Goal: Transaction & Acquisition: Book appointment/travel/reservation

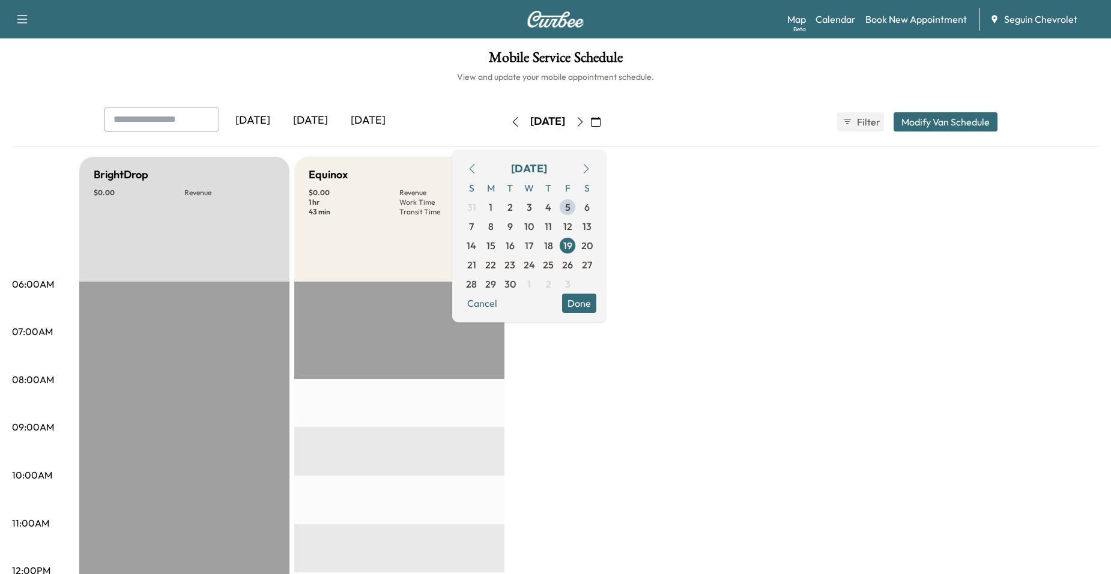
click at [424, 224] on div "Equinox $ 0.00 Revenue 1 hr Work Time 43 min Transit Time" at bounding box center [399, 219] width 210 height 125
drag, startPoint x: 424, startPoint y: 224, endPoint x: 324, endPoint y: 182, distance: 108.8
click at [324, 182] on div "Equinox $ 0.00 Revenue 1 hr Work Time 43 min Transit Time" at bounding box center [399, 219] width 210 height 125
drag, startPoint x: 324, startPoint y: 182, endPoint x: 424, endPoint y: 132, distance: 112.0
click at [424, 132] on div "Yesterday Today Tomorrow" at bounding box center [285, 122] width 362 height 30
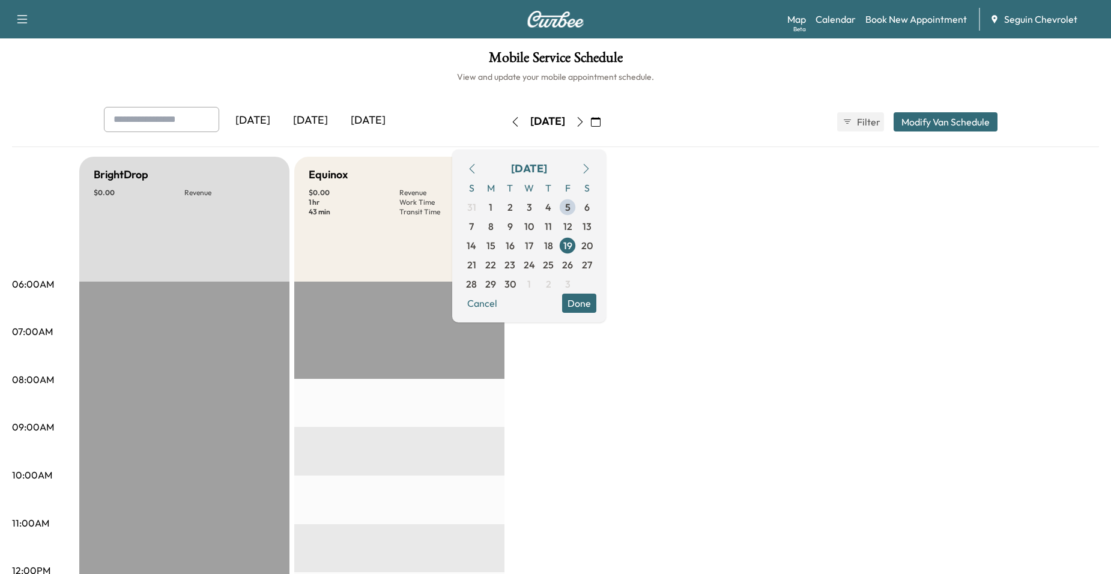
click at [442, 125] on div "Yesterday Today Tomorrow" at bounding box center [285, 122] width 362 height 30
click at [596, 305] on button "Done" at bounding box center [579, 303] width 34 height 19
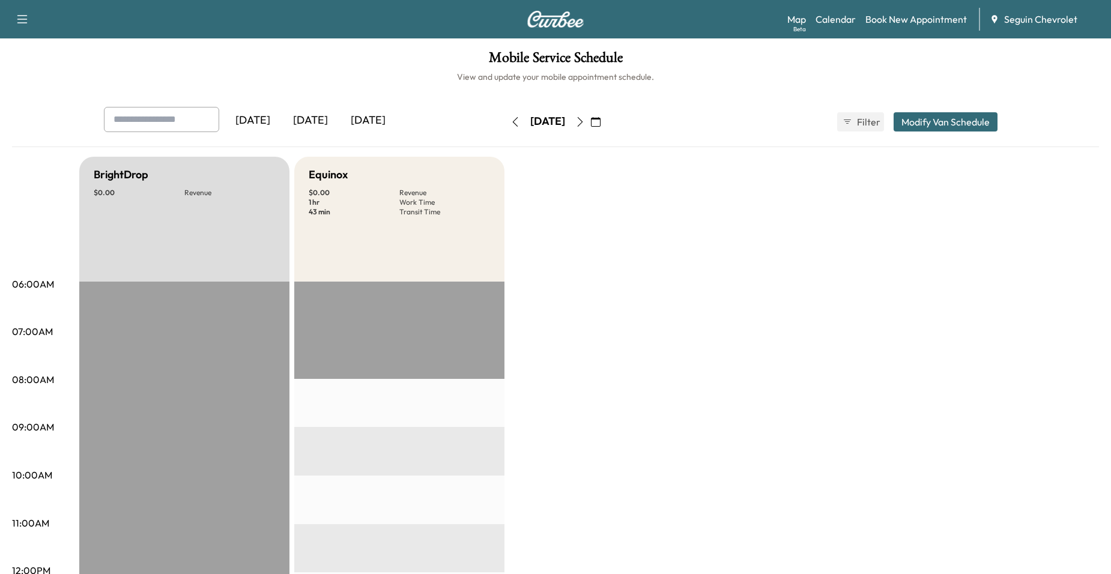
click at [606, 120] on button "button" at bounding box center [596, 121] width 20 height 19
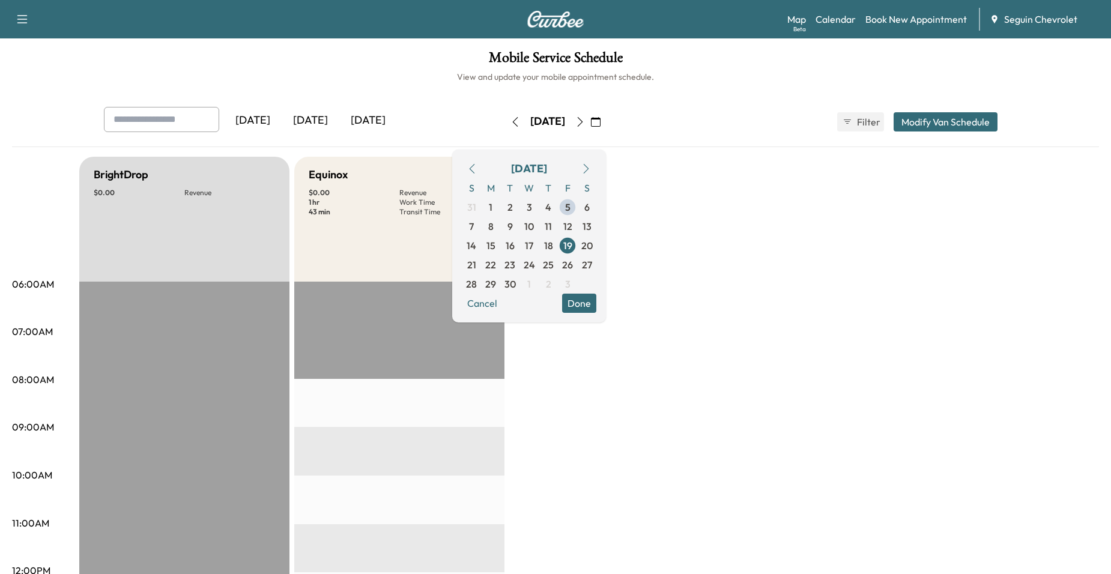
click at [386, 174] on div "Equinox" at bounding box center [399, 174] width 181 height 17
click at [601, 121] on icon "button" at bounding box center [596, 122] width 10 height 10
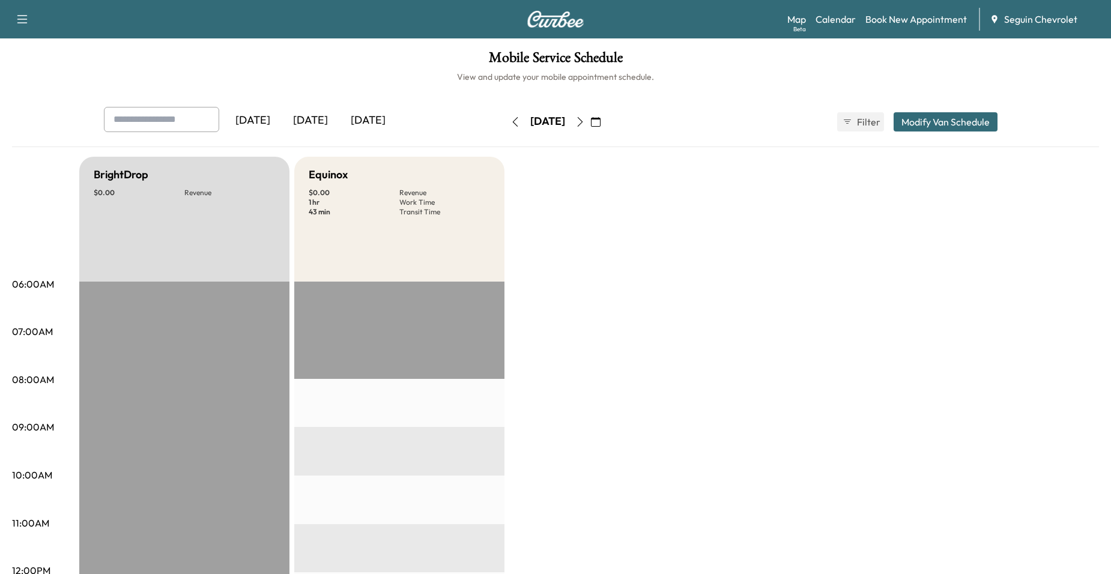
click at [601, 124] on icon "button" at bounding box center [596, 122] width 10 height 10
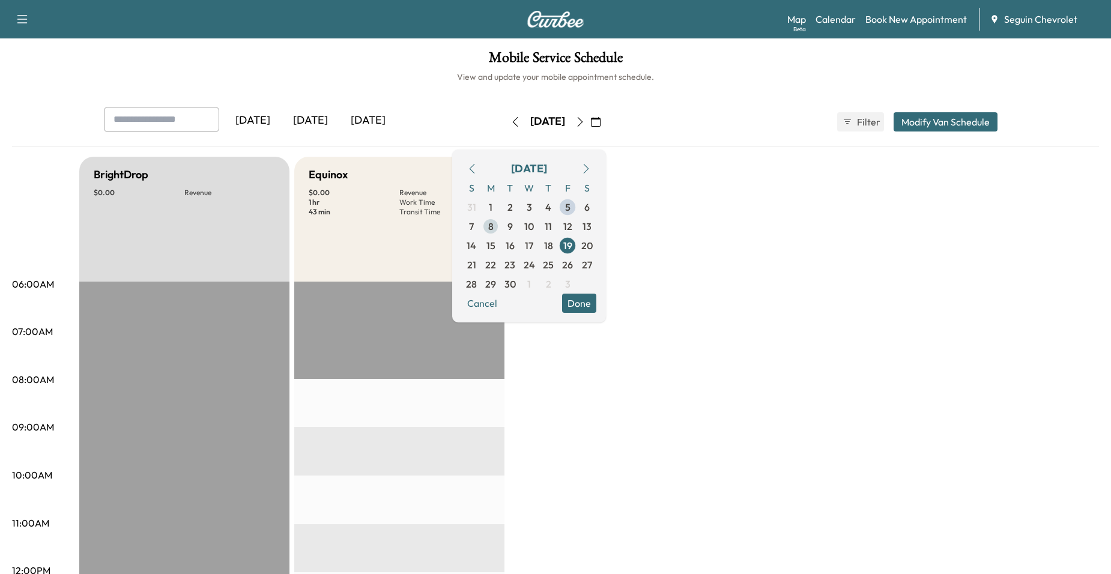
click at [500, 226] on span "8" at bounding box center [490, 226] width 19 height 19
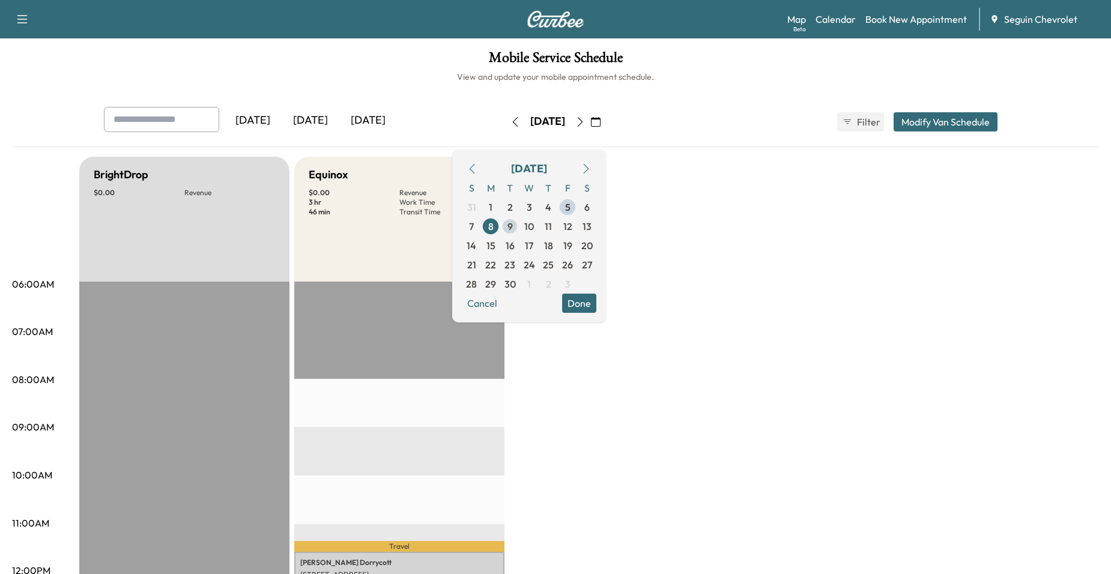
click at [513, 228] on span "9" at bounding box center [510, 226] width 5 height 14
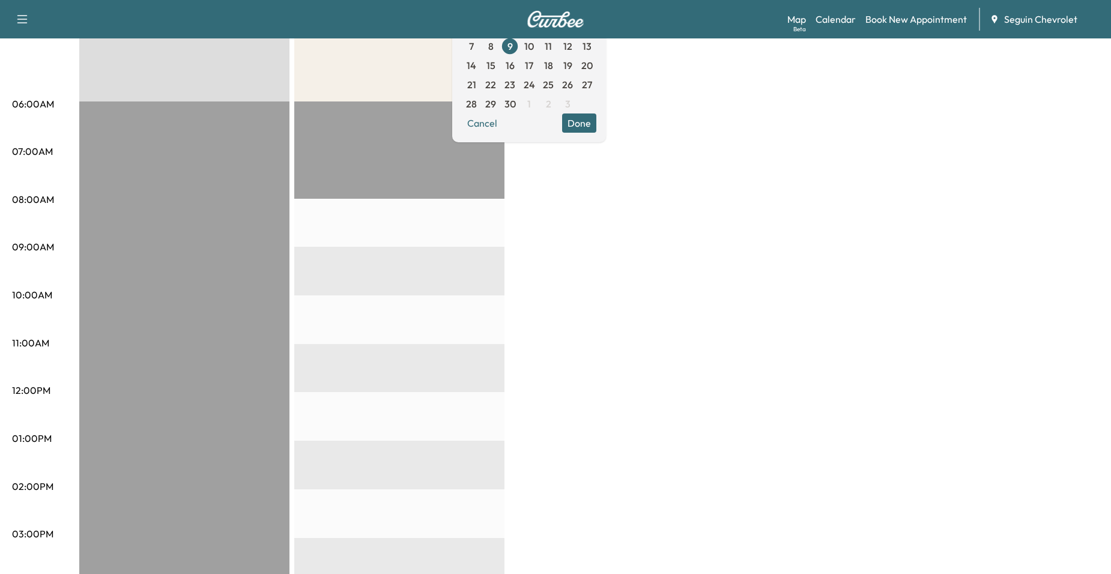
drag, startPoint x: 578, startPoint y: 307, endPoint x: 584, endPoint y: 303, distance: 6.5
click at [580, 306] on div "BrightDrop $ 0.00 Revenue EST Start Equinox $ 0.00 Revenue EST Start" at bounding box center [589, 427] width 1020 height 901
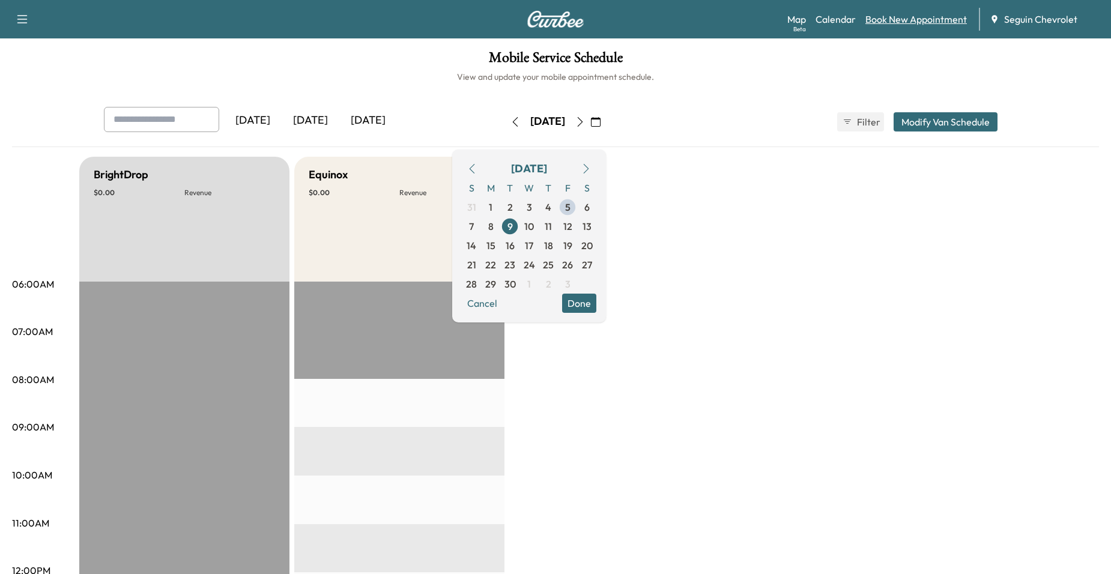
click at [890, 20] on link "Book New Appointment" at bounding box center [917, 19] width 102 height 14
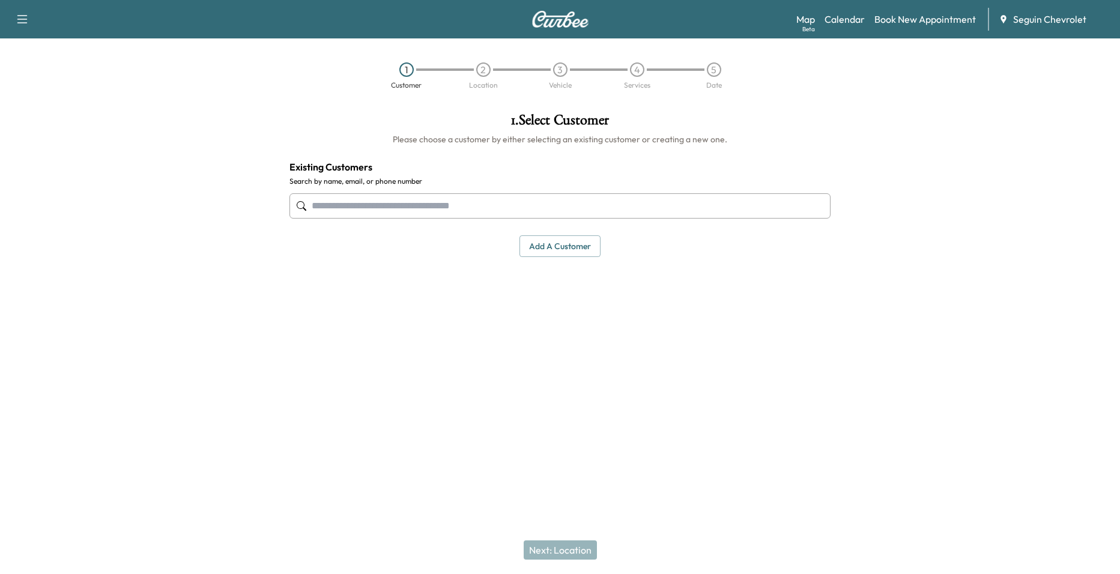
click at [526, 199] on input "text" at bounding box center [560, 205] width 541 height 25
drag, startPoint x: 565, startPoint y: 258, endPoint x: 568, endPoint y: 249, distance: 9.7
click at [566, 255] on div "1 . Select Customer Please choose a customer by either selecting an existing cu…" at bounding box center [560, 184] width 560 height 163
click at [567, 240] on button "Add a customer" at bounding box center [560, 246] width 81 height 22
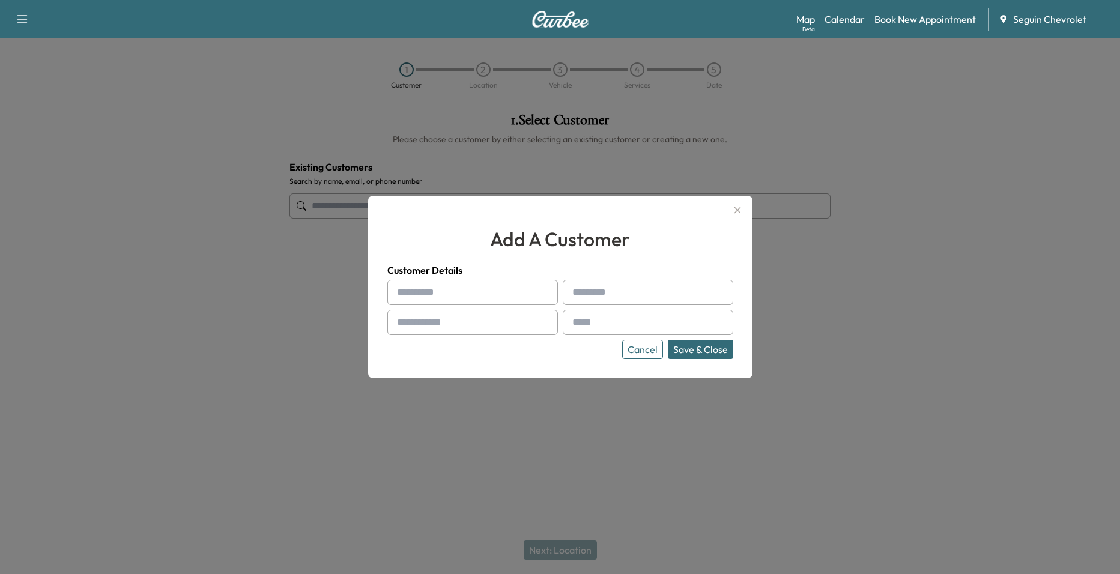
click at [498, 276] on h4 "Customer Details" at bounding box center [560, 270] width 346 height 14
click at [506, 291] on input "text" at bounding box center [472, 292] width 171 height 25
click at [466, 296] on input "****" at bounding box center [472, 292] width 171 height 25
click at [465, 290] on input "****" at bounding box center [472, 292] width 171 height 25
drag, startPoint x: 291, startPoint y: 335, endPoint x: 385, endPoint y: 298, distance: 100.8
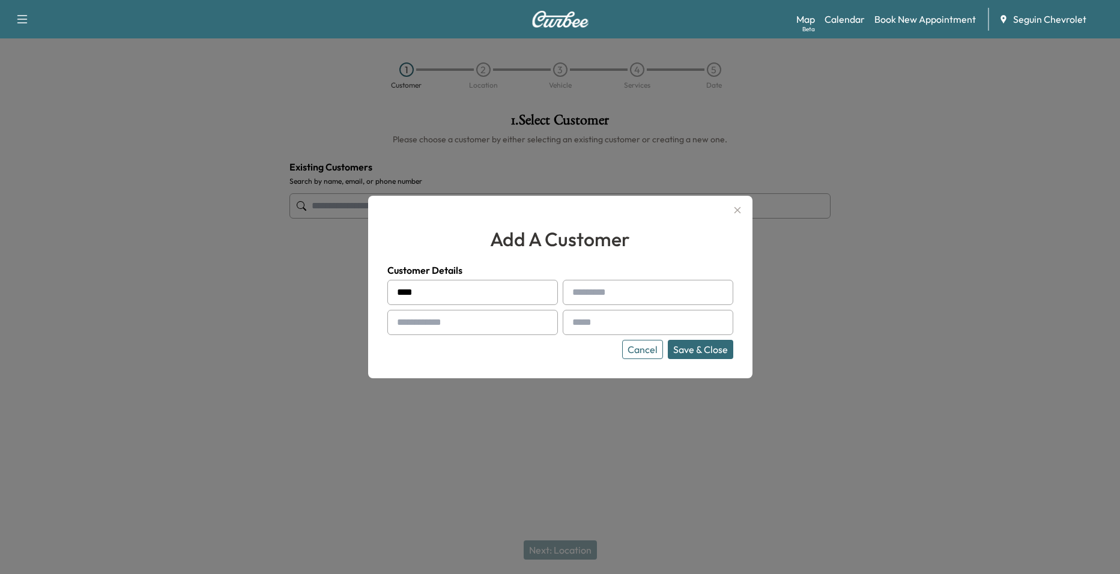
click at [293, 335] on div at bounding box center [560, 287] width 1120 height 574
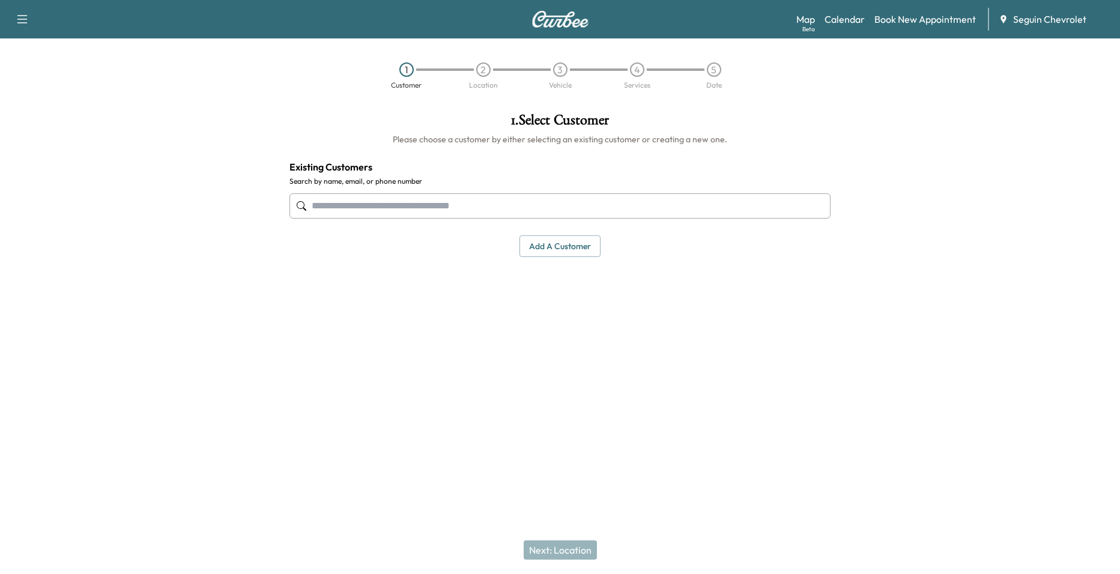
click at [426, 218] on input "text" at bounding box center [560, 205] width 541 height 25
drag, startPoint x: 419, startPoint y: 223, endPoint x: 425, endPoint y: 222, distance: 6.1
click at [420, 222] on div at bounding box center [560, 206] width 541 height 40
drag, startPoint x: 428, startPoint y: 217, endPoint x: 445, endPoint y: 207, distance: 19.4
click at [431, 216] on input "text" at bounding box center [560, 205] width 541 height 25
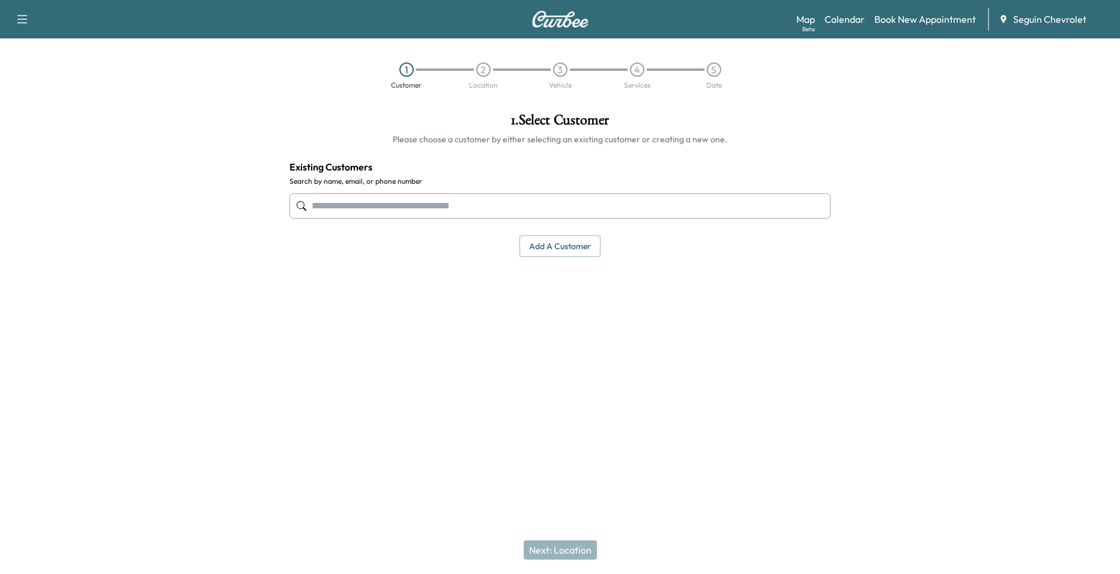
click at [445, 207] on input "text" at bounding box center [560, 205] width 541 height 25
click at [557, 248] on button "Add a customer" at bounding box center [560, 246] width 81 height 22
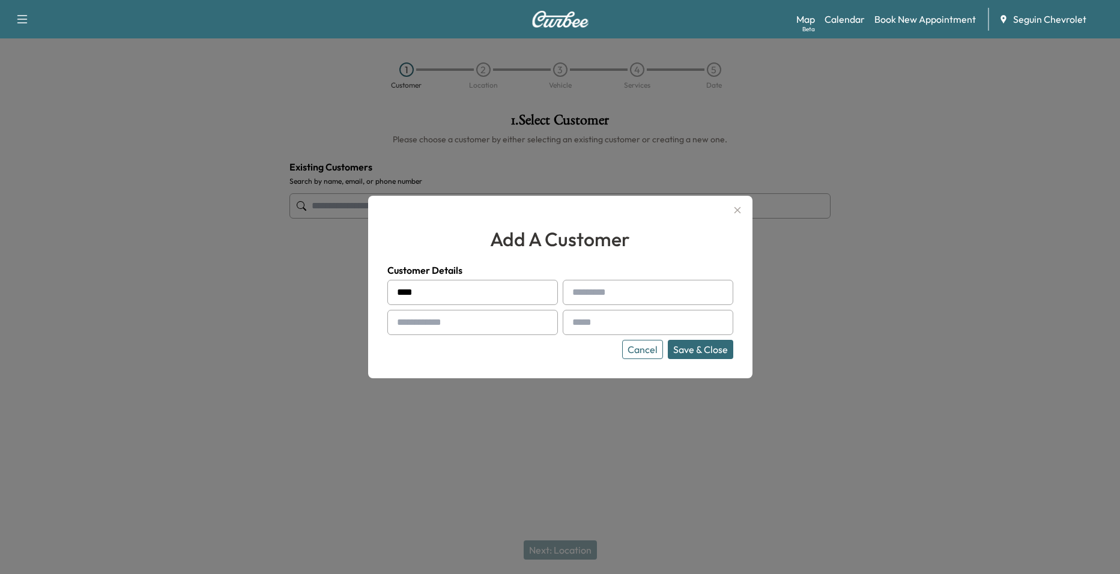
click at [506, 289] on input "****" at bounding box center [472, 292] width 171 height 25
type input "*"
type input "****"
click at [631, 292] on input "text" at bounding box center [648, 292] width 171 height 25
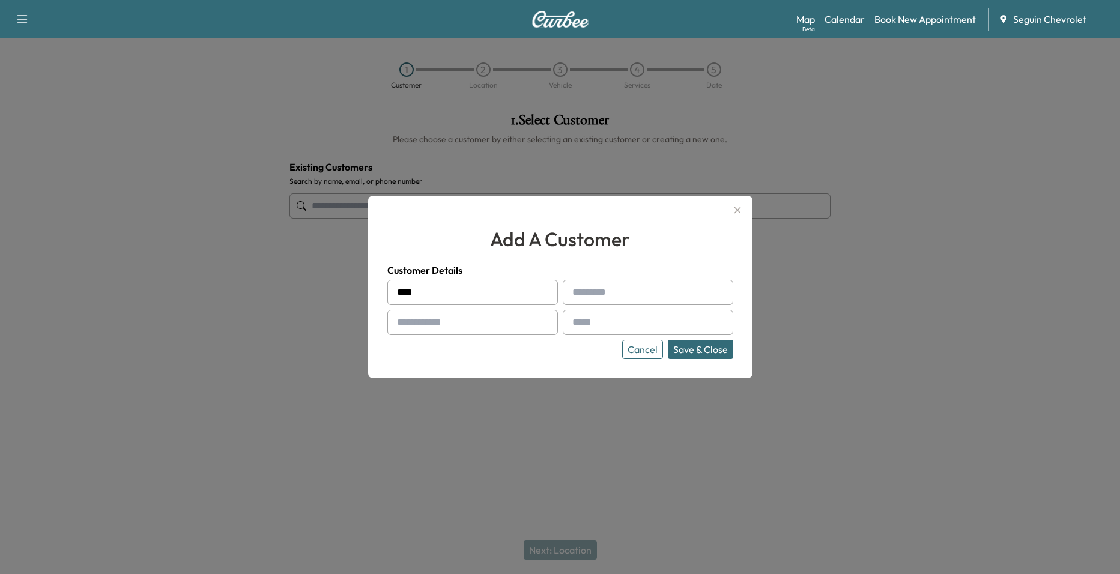
type input "*"
type input "******"
click at [482, 334] on input "text" at bounding box center [472, 322] width 171 height 25
type input "**********"
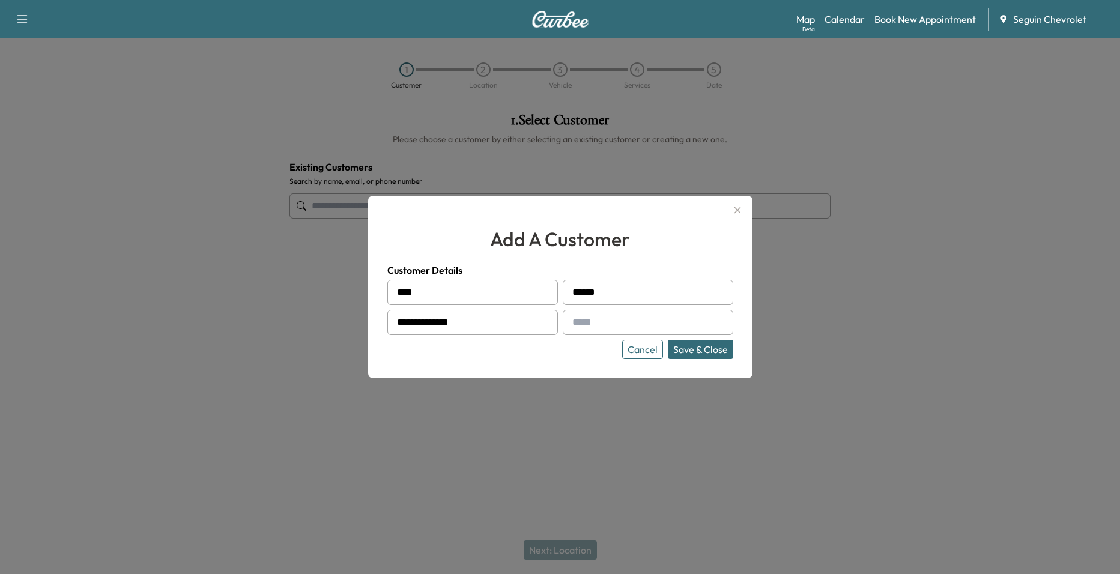
click at [594, 312] on input "text" at bounding box center [648, 322] width 171 height 25
click at [599, 329] on input "text" at bounding box center [648, 322] width 171 height 25
type input "**********"
click at [716, 350] on button "Save & Close" at bounding box center [700, 349] width 65 height 19
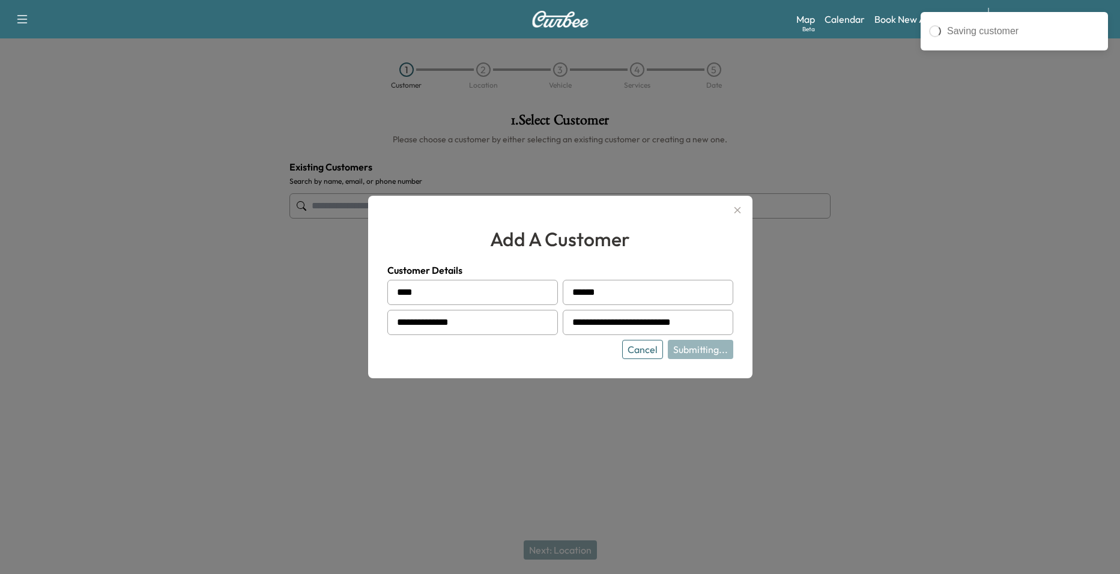
type input "**********"
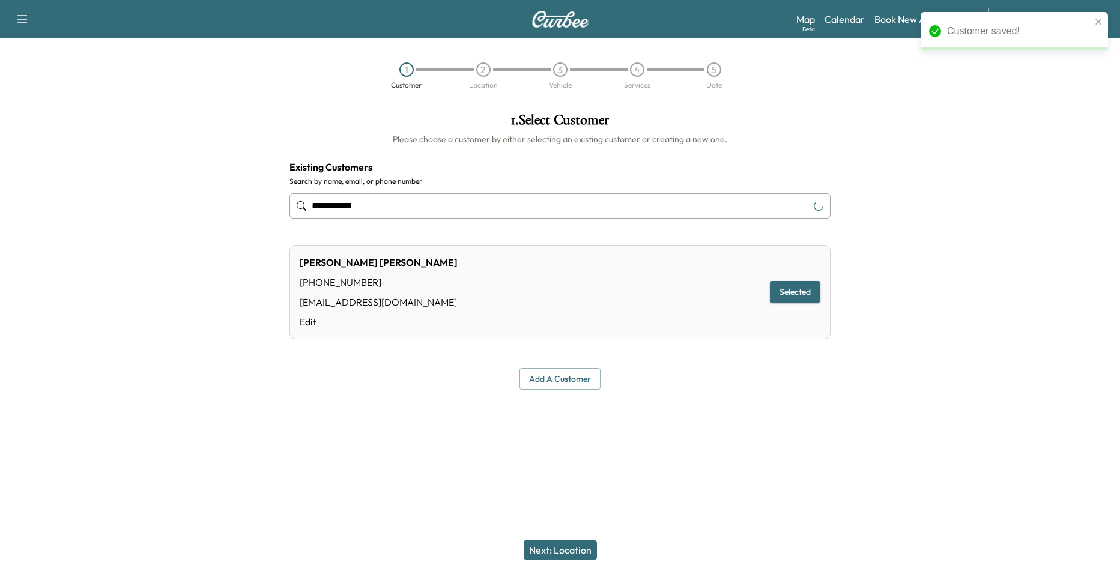
drag, startPoint x: 560, startPoint y: 553, endPoint x: 563, endPoint y: 536, distance: 16.5
click at [562, 553] on button "Next: Location" at bounding box center [560, 550] width 73 height 19
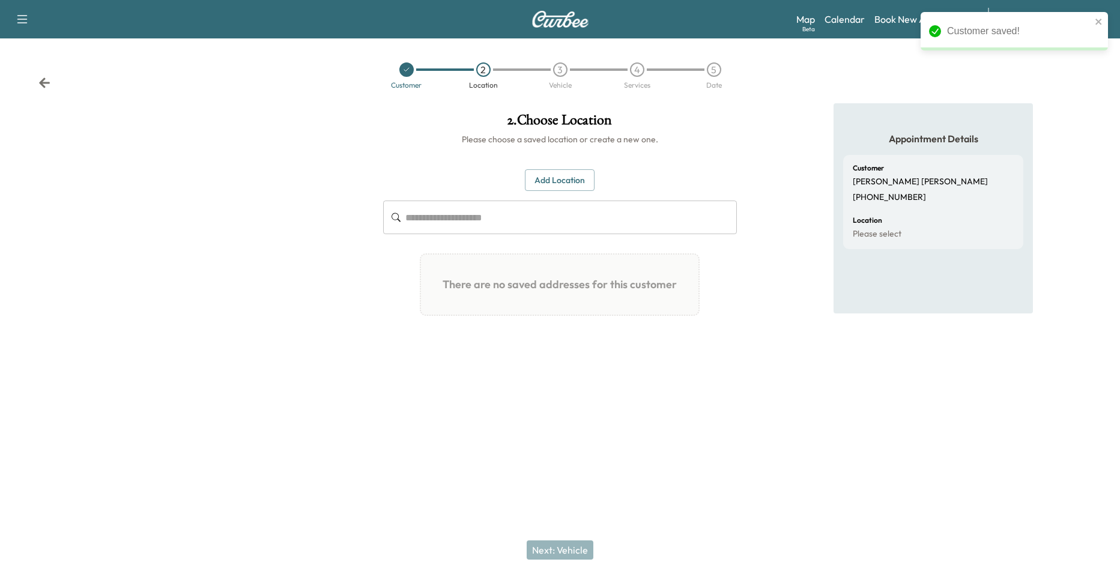
click at [541, 214] on input "text" at bounding box center [571, 218] width 332 height 34
click at [577, 182] on button "Add Location" at bounding box center [560, 180] width 70 height 22
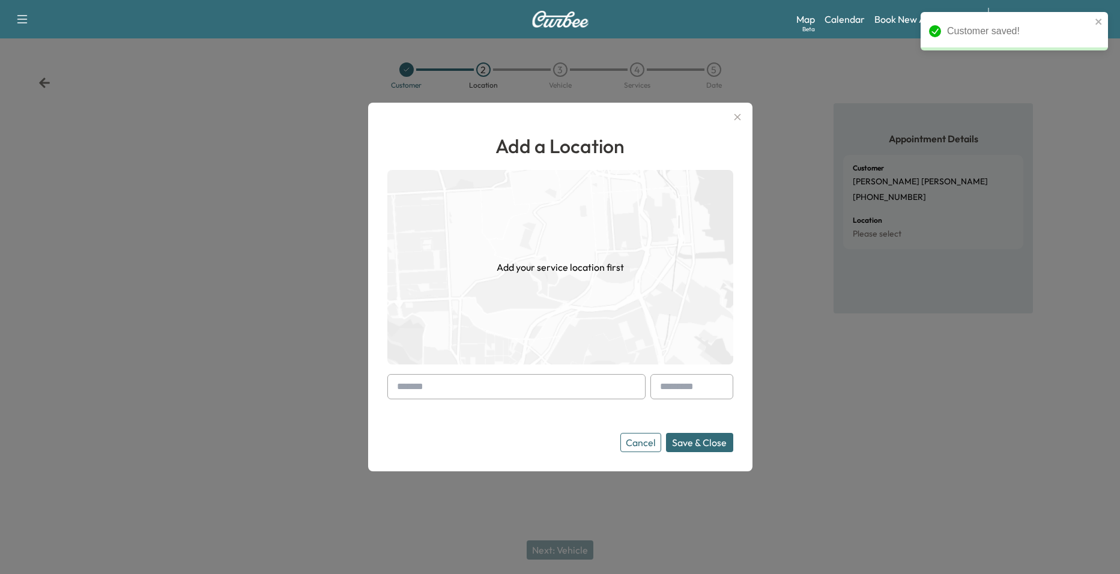
click at [527, 396] on input "text" at bounding box center [516, 386] width 258 height 25
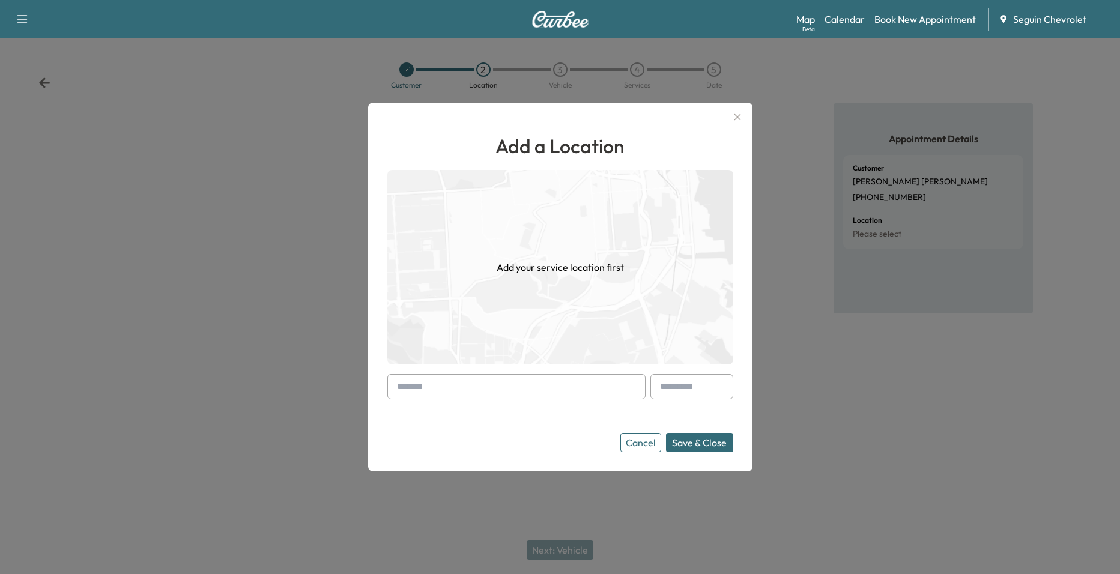
click at [533, 387] on input "text" at bounding box center [516, 386] width 258 height 25
click at [472, 381] on input "text" at bounding box center [516, 386] width 258 height 25
click at [616, 382] on input "text" at bounding box center [516, 386] width 258 height 25
click at [502, 381] on input "text" at bounding box center [516, 386] width 258 height 25
drag, startPoint x: 548, startPoint y: 378, endPoint x: 518, endPoint y: 379, distance: 29.5
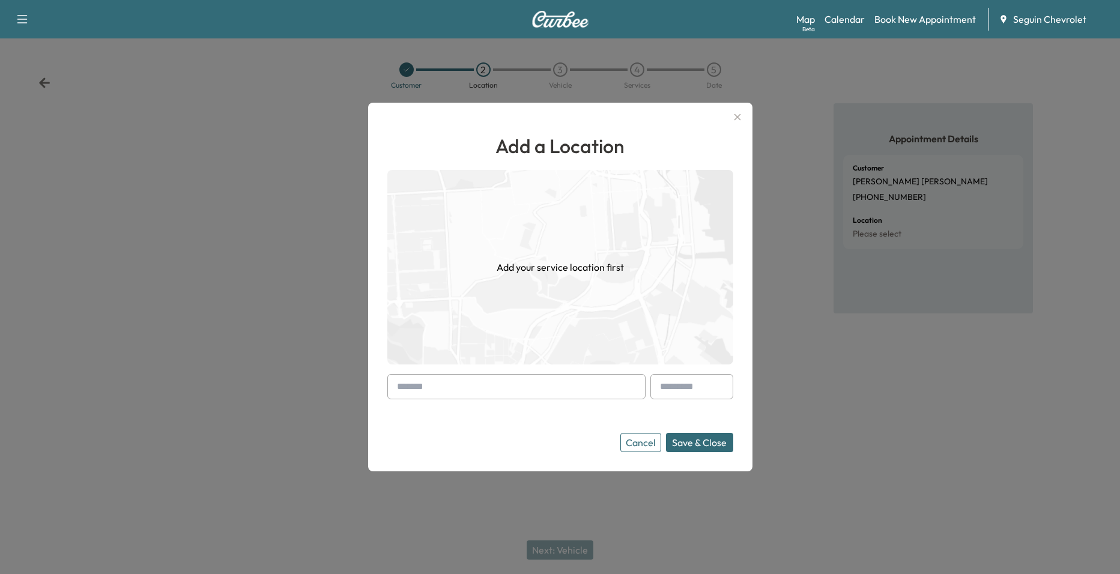
click at [545, 378] on input "text" at bounding box center [516, 386] width 258 height 25
click at [503, 403] on form "Cancel Save & Close" at bounding box center [560, 413] width 346 height 78
click at [505, 393] on input "text" at bounding box center [516, 386] width 258 height 25
click at [494, 390] on input "text" at bounding box center [516, 386] width 258 height 25
click at [460, 383] on input "text" at bounding box center [516, 386] width 258 height 25
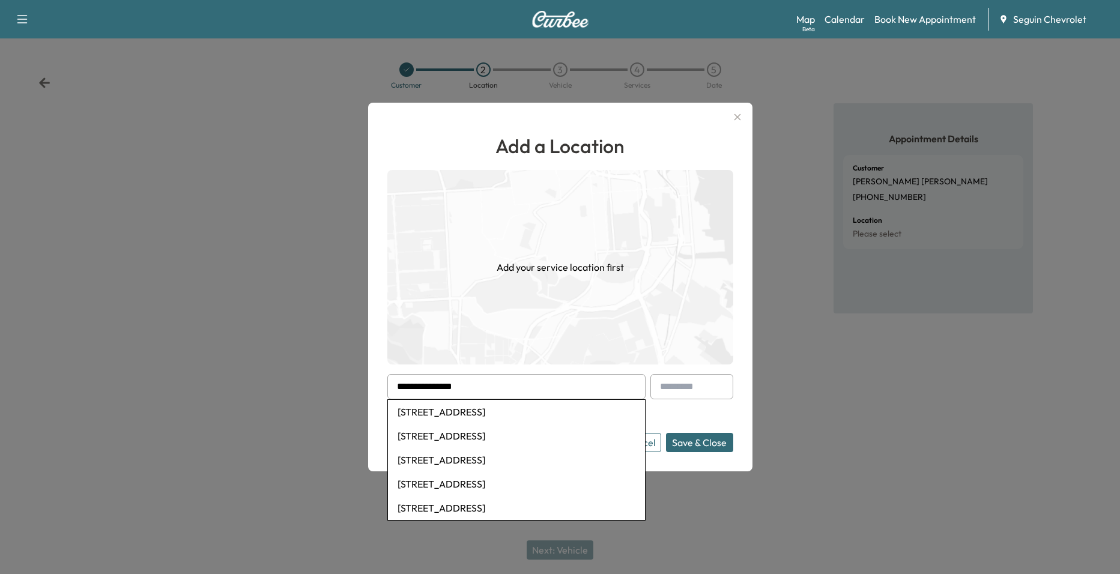
click at [512, 414] on li "5405 Stagecoach Road, Seguin, TX, USA" at bounding box center [516, 412] width 257 height 24
type input "**********"
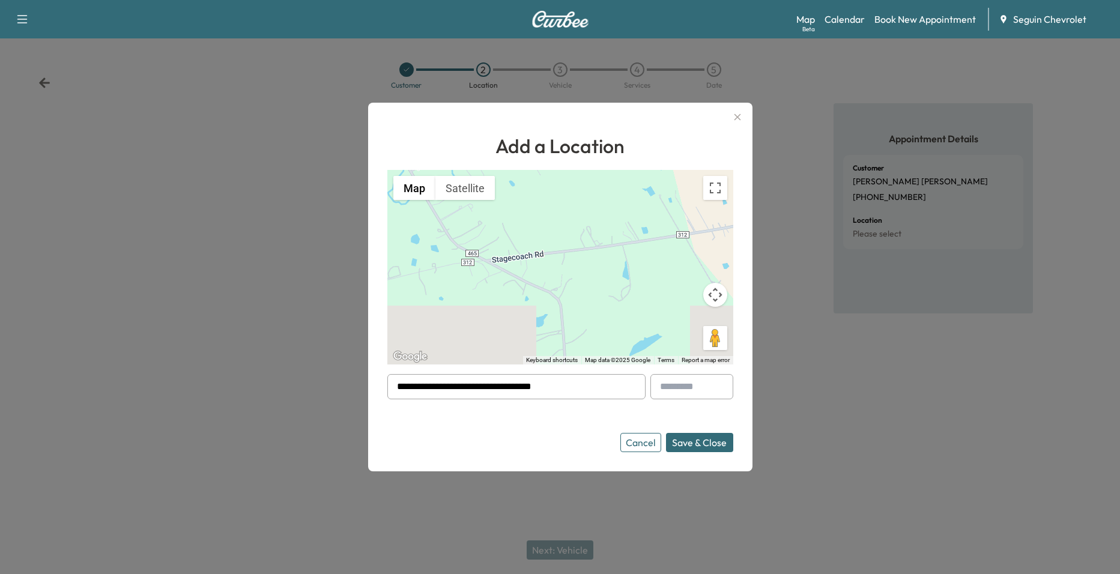
click at [697, 444] on button "Save & Close" at bounding box center [699, 442] width 67 height 19
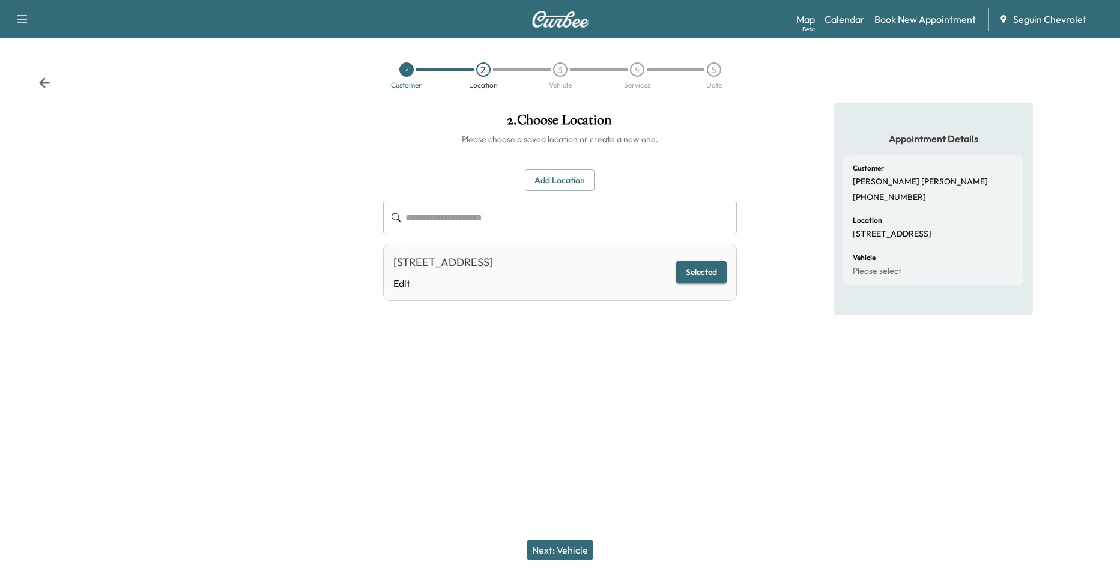
click at [556, 548] on button "Next: Vehicle" at bounding box center [560, 550] width 67 height 19
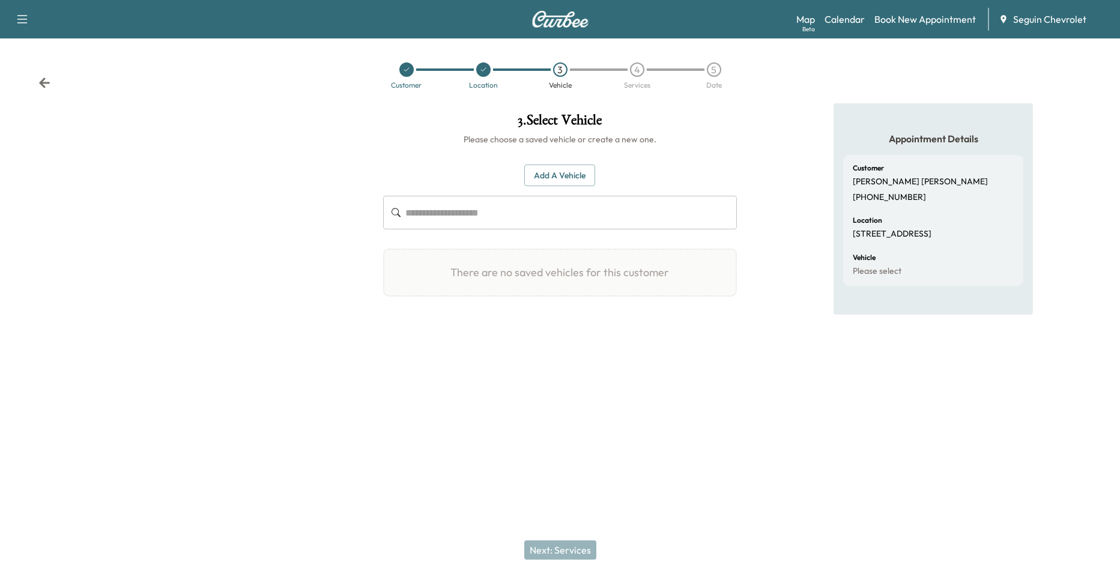
click at [569, 181] on button "Add a Vehicle" at bounding box center [559, 176] width 71 height 22
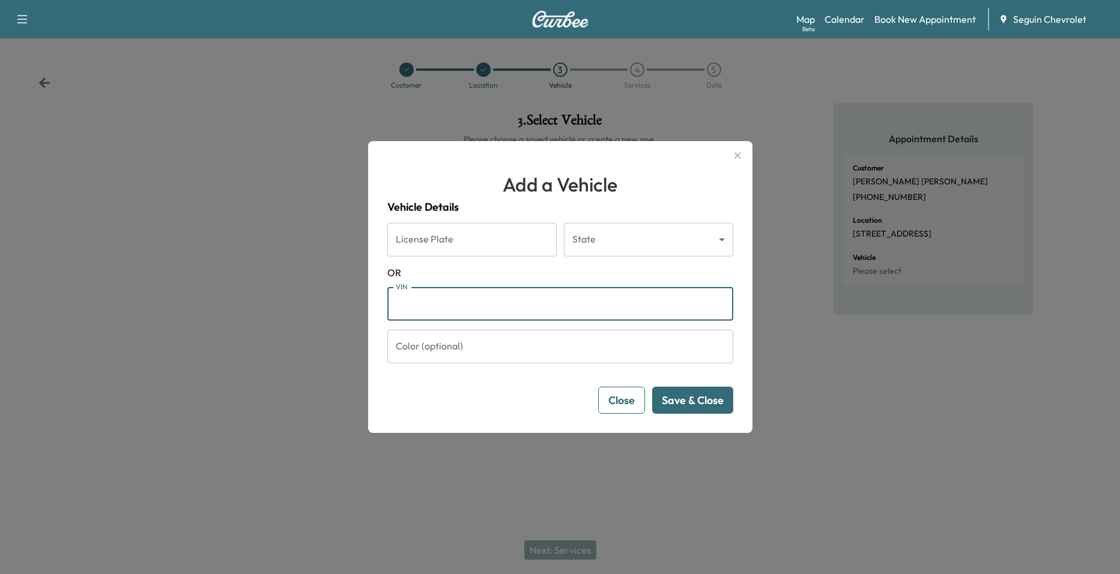
click at [489, 309] on input "VIN" at bounding box center [560, 304] width 346 height 34
paste input "**********"
type input "**********"
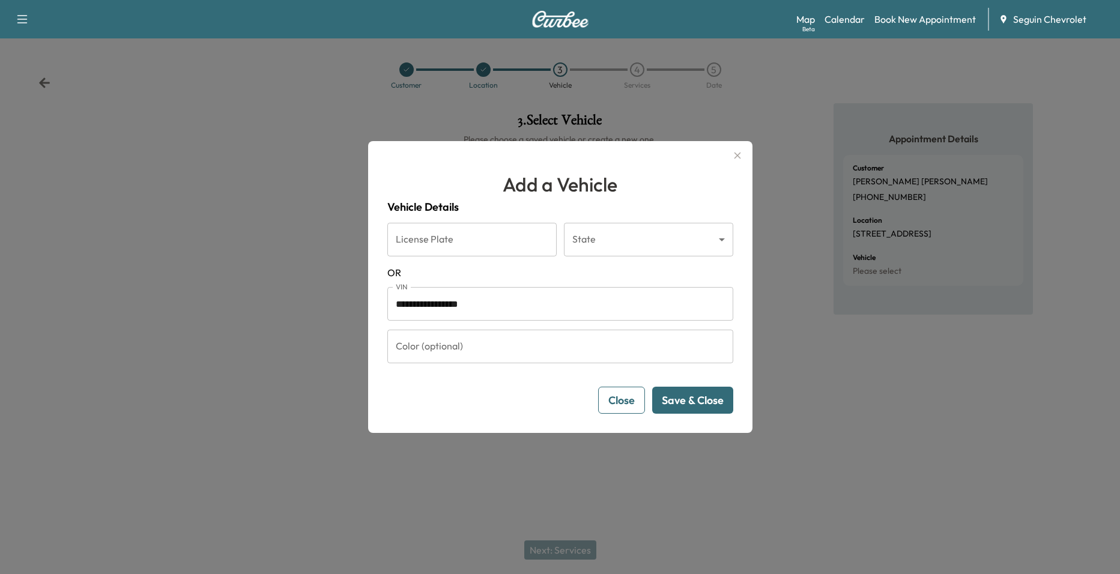
click at [691, 393] on button "Save & Close" at bounding box center [692, 400] width 81 height 27
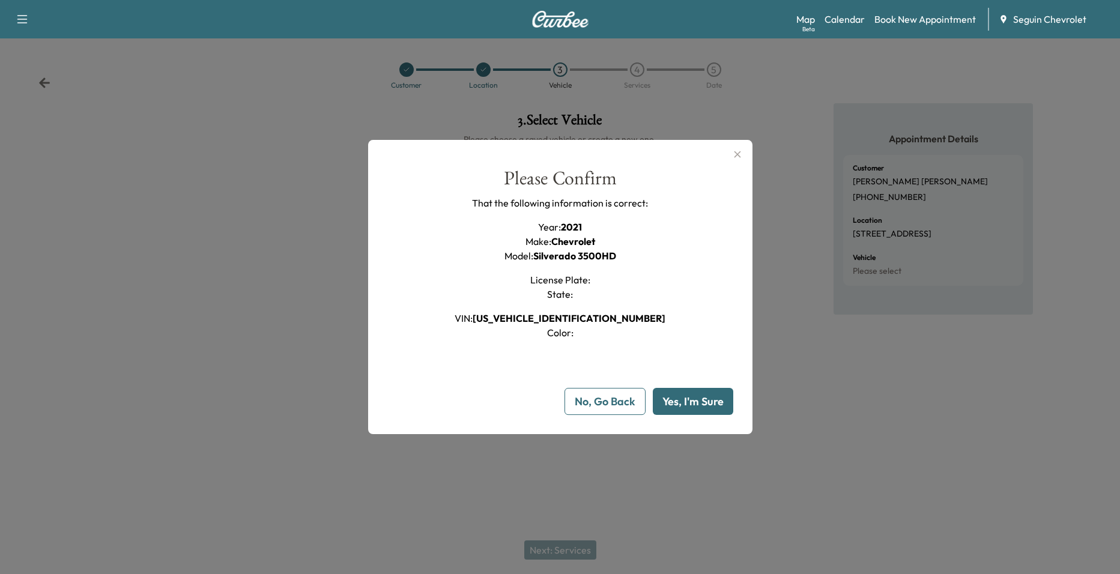
click at [678, 398] on button "Yes, I'm Sure" at bounding box center [693, 401] width 80 height 27
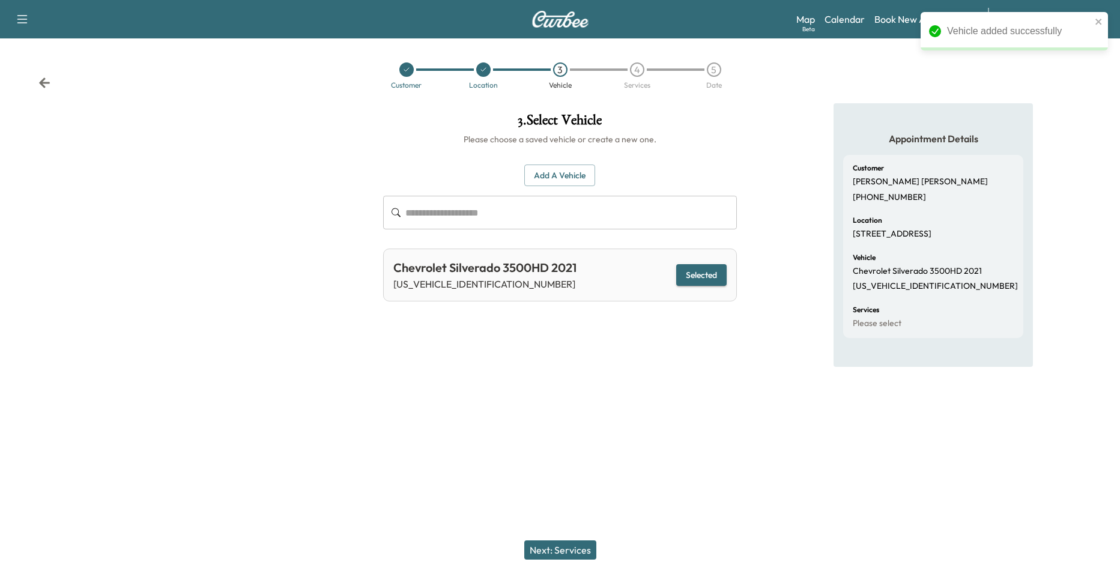
click at [556, 554] on button "Next: Services" at bounding box center [560, 550] width 72 height 19
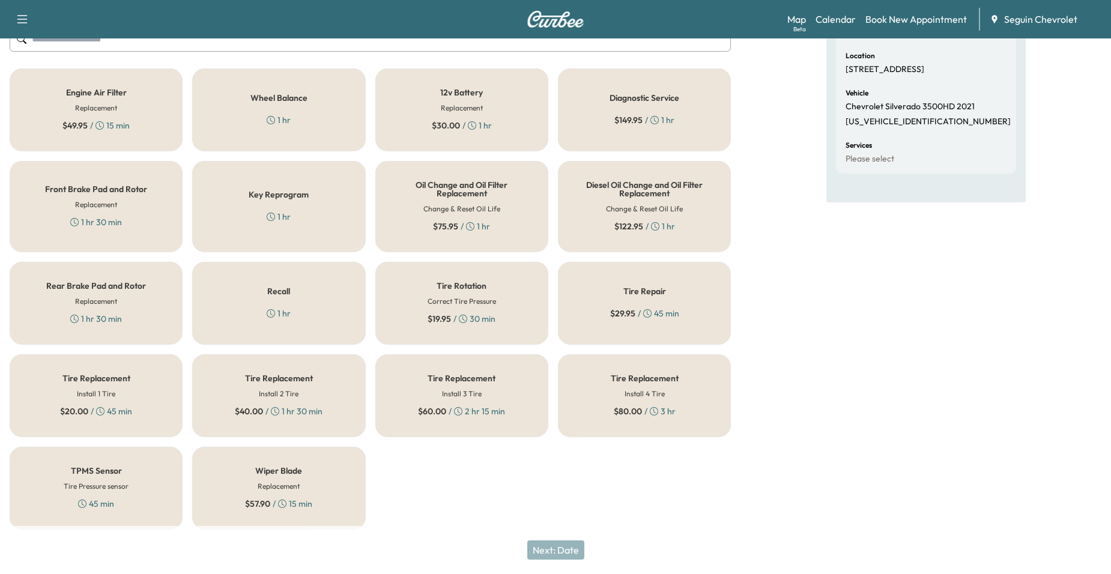
scroll to position [168, 0]
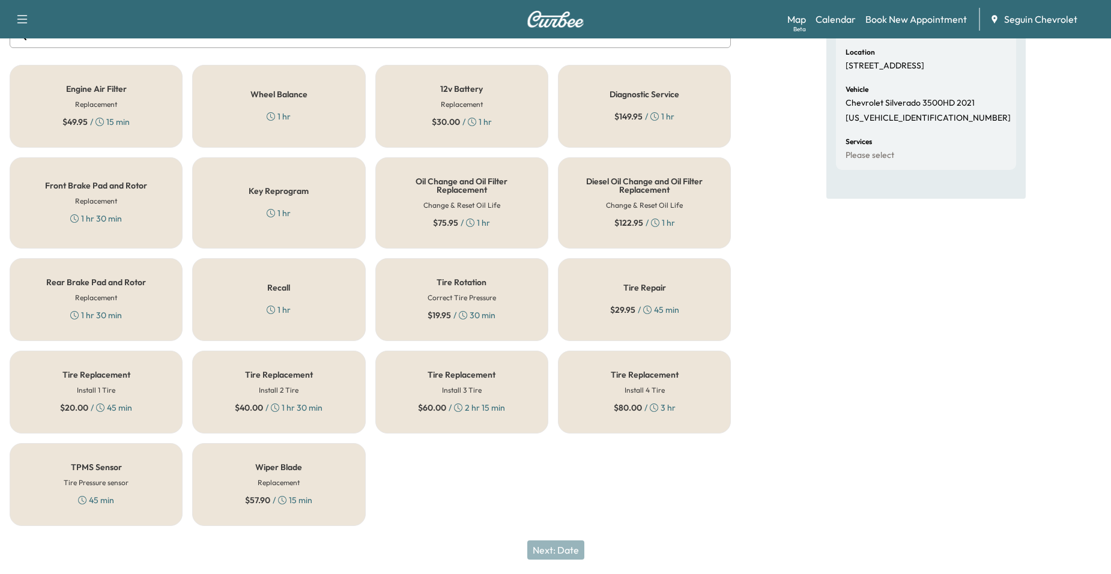
click at [296, 293] on div "Recall 1 hr" at bounding box center [278, 299] width 173 height 83
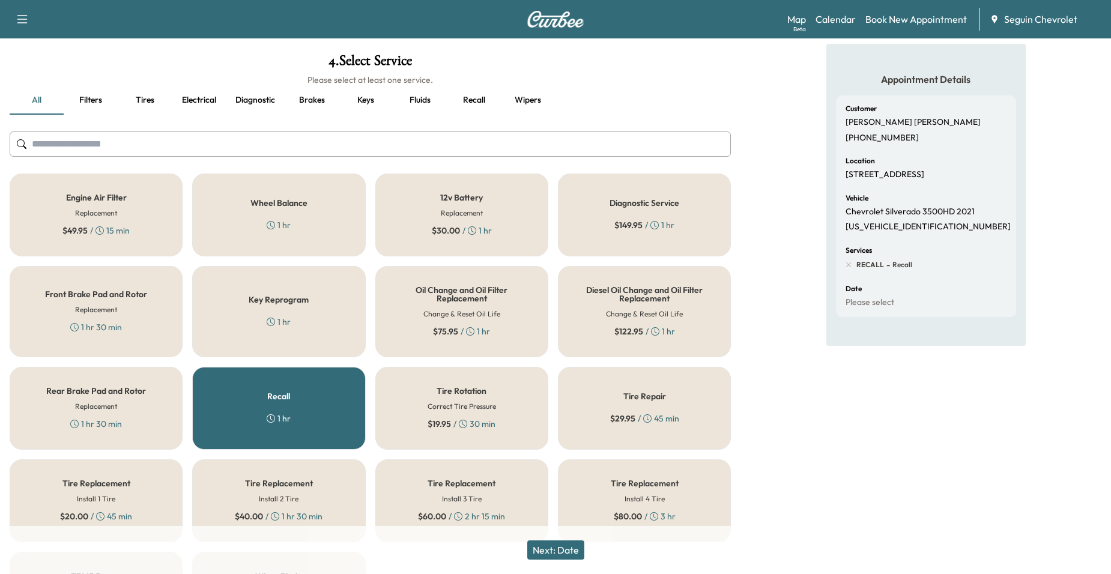
scroll to position [60, 0]
click at [569, 553] on button "Next: Date" at bounding box center [555, 550] width 57 height 19
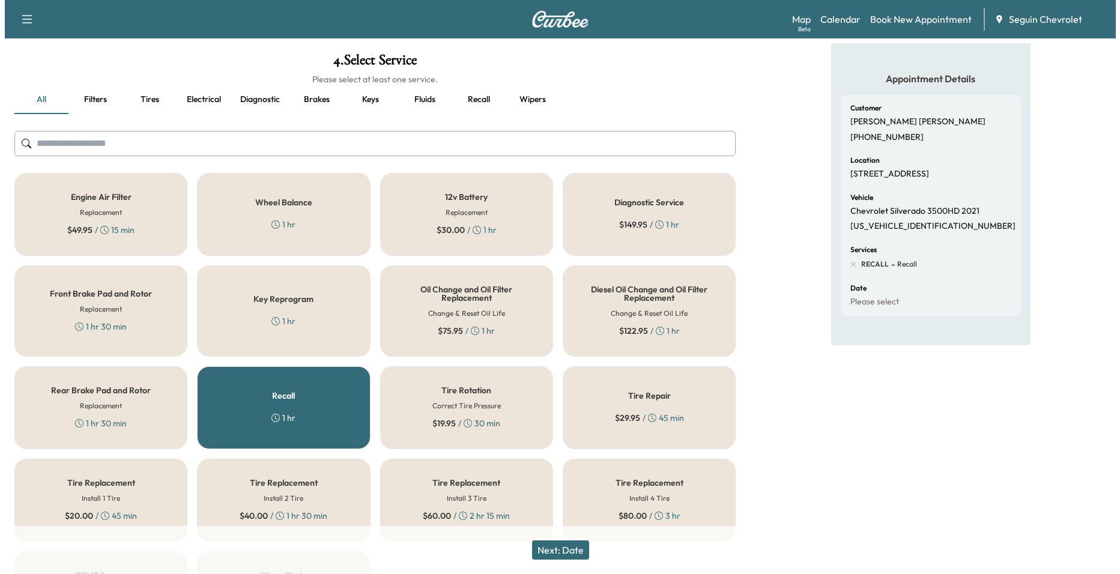
scroll to position [0, 0]
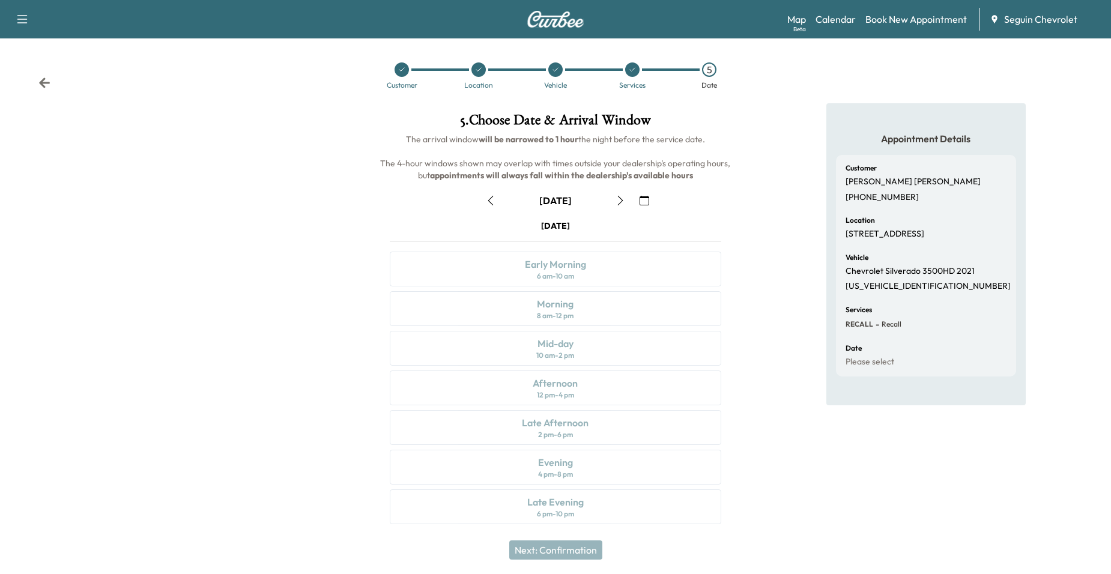
click at [580, 275] on div "Saturday September 6 Early Morning 6 am - 10 am Morning 8 am - 12 pm Mid-day 10…" at bounding box center [555, 374] width 351 height 309
click at [647, 194] on button "button" at bounding box center [644, 200] width 20 height 19
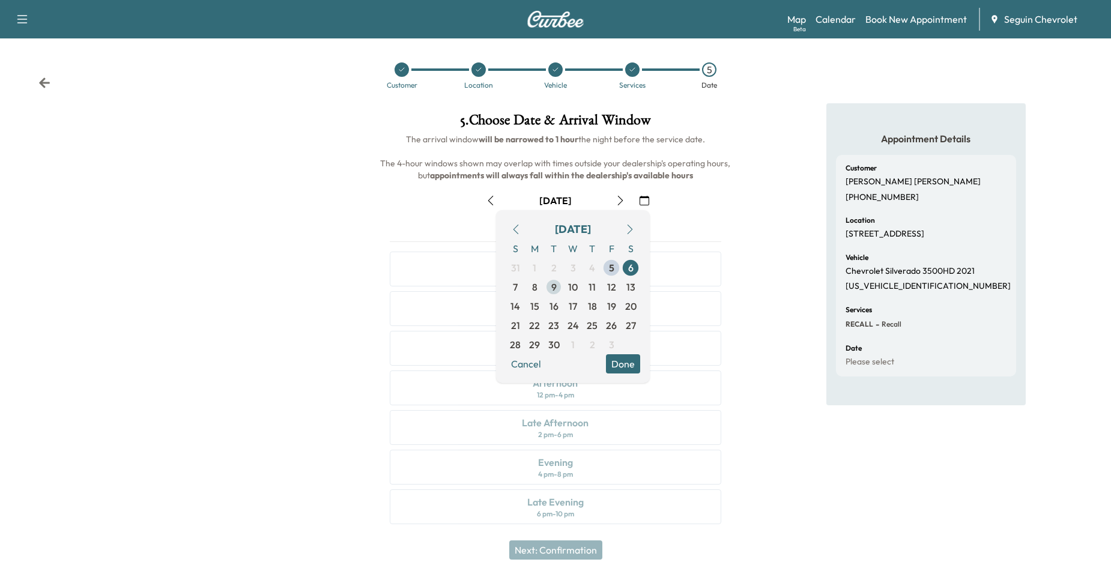
click at [556, 290] on span "9" at bounding box center [553, 287] width 5 height 14
click at [626, 371] on button "Done" at bounding box center [623, 363] width 34 height 19
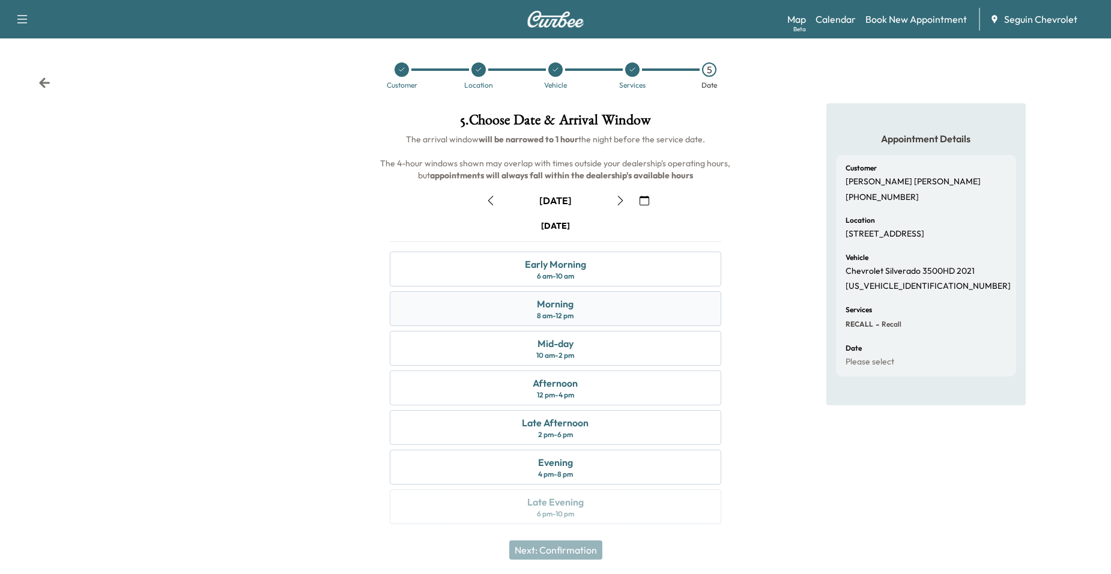
click at [611, 304] on div "Morning 8 am - 12 pm" at bounding box center [556, 308] width 332 height 35
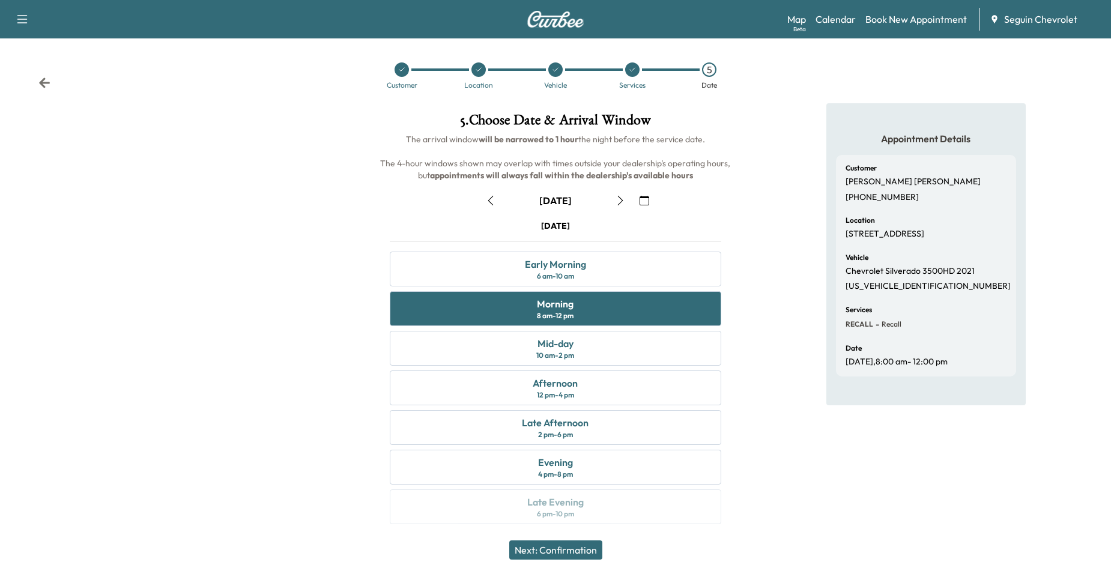
click at [579, 544] on button "Next: Confirmation" at bounding box center [555, 550] width 93 height 19
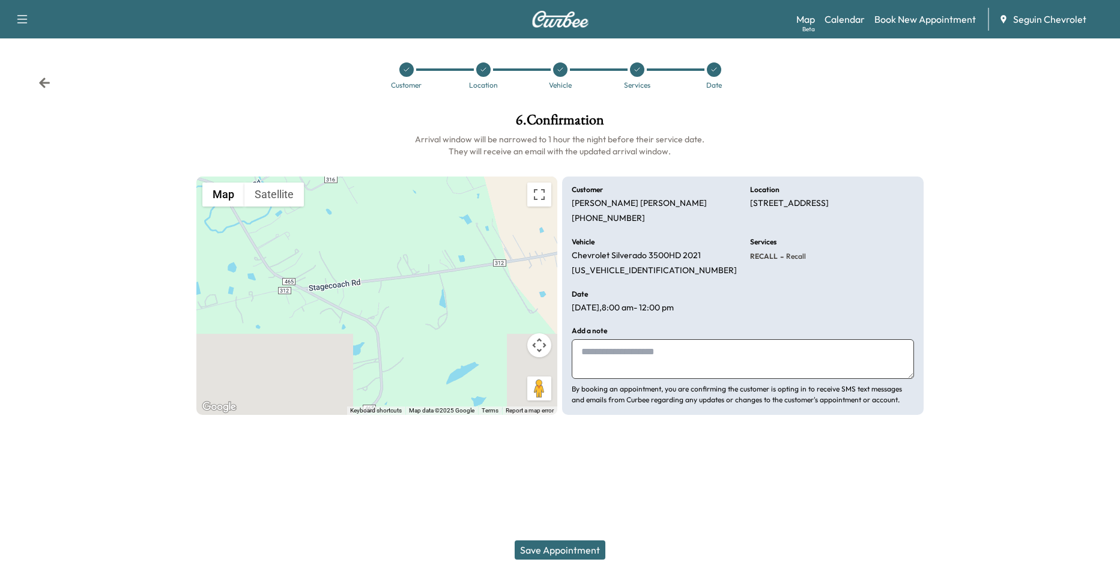
click at [652, 350] on textarea at bounding box center [743, 359] width 342 height 40
type textarea "*"
paste textarea "**********"
click at [750, 353] on textarea "**********" at bounding box center [743, 359] width 342 height 40
click at [775, 354] on textarea "**********" at bounding box center [743, 359] width 342 height 40
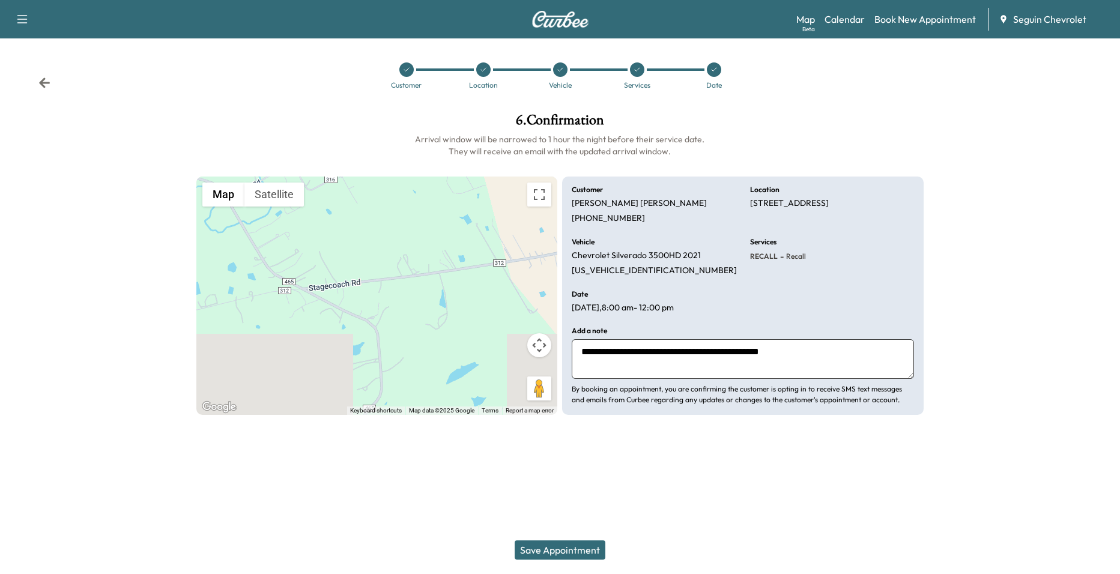
click at [784, 352] on textarea "**********" at bounding box center [743, 359] width 342 height 40
click at [859, 352] on textarea "**********" at bounding box center [743, 359] width 342 height 40
click at [577, 368] on textarea "**********" at bounding box center [743, 359] width 342 height 40
click at [783, 375] on textarea "**********" at bounding box center [743, 359] width 342 height 40
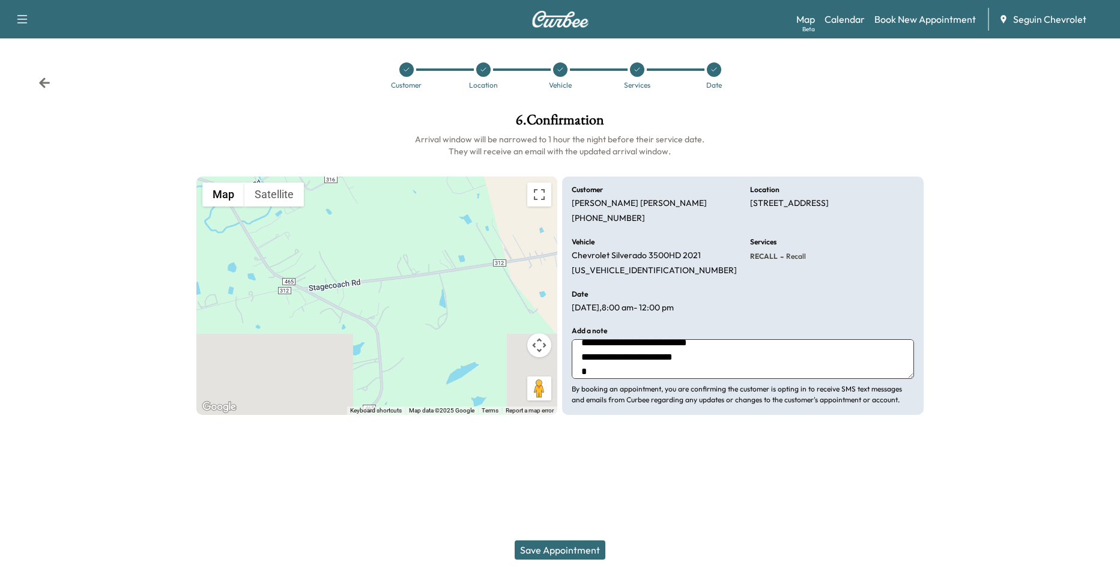
click at [729, 370] on textarea "**********" at bounding box center [743, 359] width 342 height 40
click at [730, 364] on textarea "**********" at bounding box center [743, 359] width 342 height 40
click at [658, 375] on textarea "**********" at bounding box center [743, 359] width 342 height 40
click at [388, 293] on div "To activate drag with keyboard, press Alt + Enter. Once in keyboard drag state,…" at bounding box center [377, 296] width 362 height 239
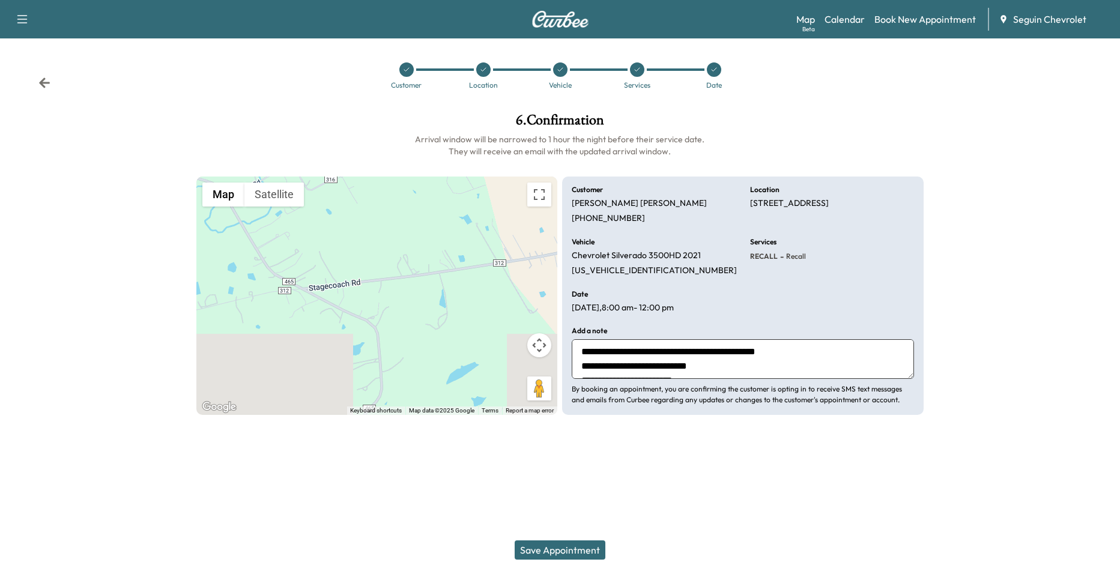
click at [377, 296] on gmp-advanced-marker at bounding box center [377, 296] width 0 height 0
click at [703, 353] on textarea "**********" at bounding box center [743, 359] width 342 height 40
click at [691, 357] on textarea "**********" at bounding box center [743, 359] width 342 height 40
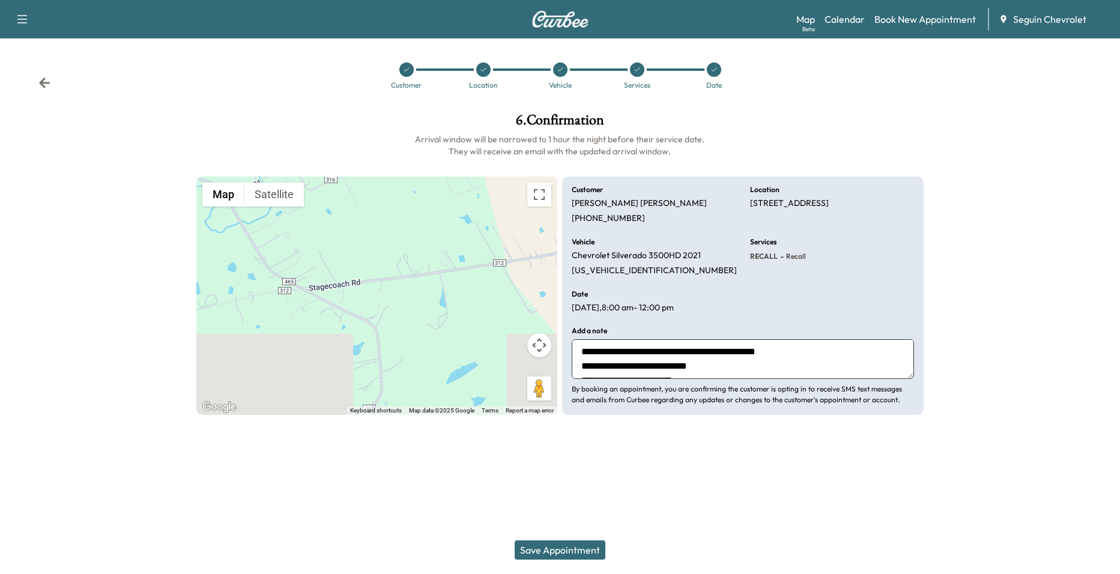
click at [708, 365] on textarea "**********" at bounding box center [743, 359] width 342 height 40
click at [826, 356] on textarea "**********" at bounding box center [743, 359] width 342 height 40
click at [816, 353] on textarea "**********" at bounding box center [743, 359] width 342 height 40
click at [739, 363] on textarea "**********" at bounding box center [743, 359] width 342 height 40
click at [620, 346] on textarea "**********" at bounding box center [743, 359] width 342 height 40
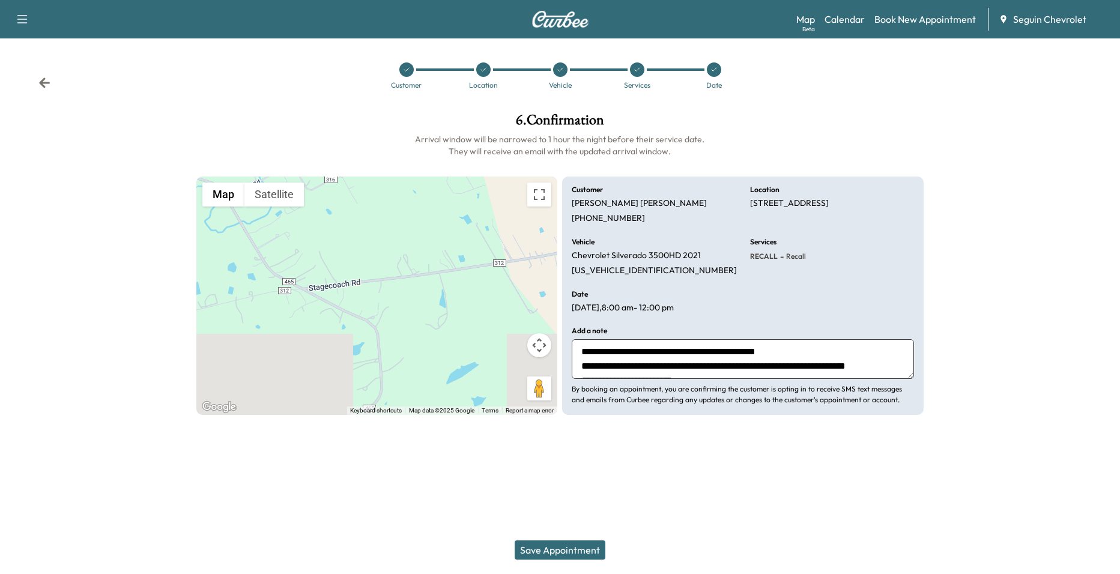
click at [886, 366] on textarea "**********" at bounding box center [743, 359] width 342 height 40
type textarea "**********"
click at [566, 538] on div "Save Appointment" at bounding box center [560, 550] width 1120 height 48
click at [565, 545] on button "Save Appointment" at bounding box center [560, 550] width 91 height 19
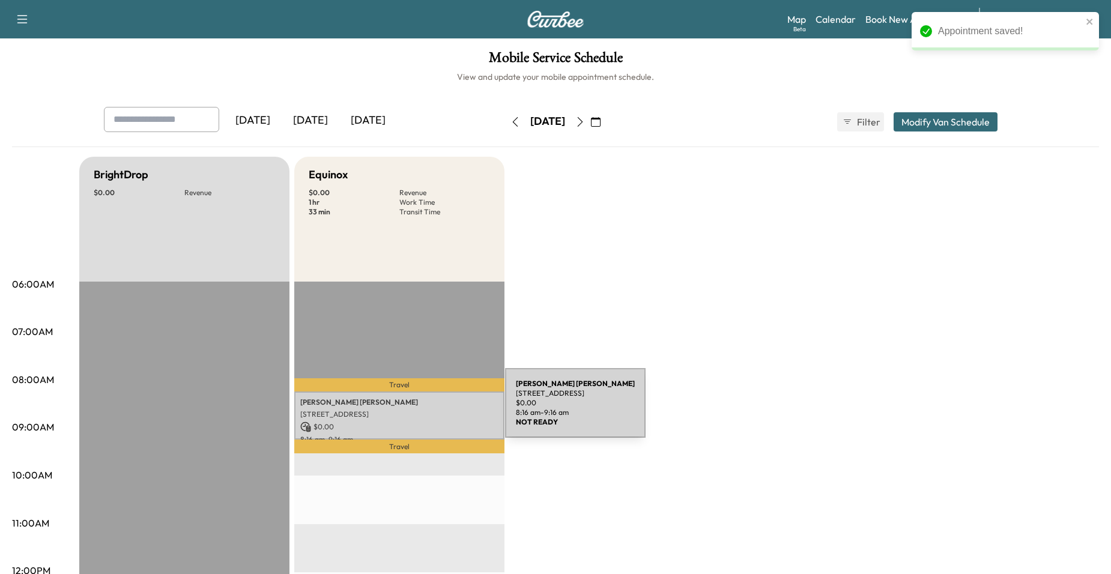
click at [413, 410] on p "[STREET_ADDRESS]" at bounding box center [399, 415] width 198 height 10
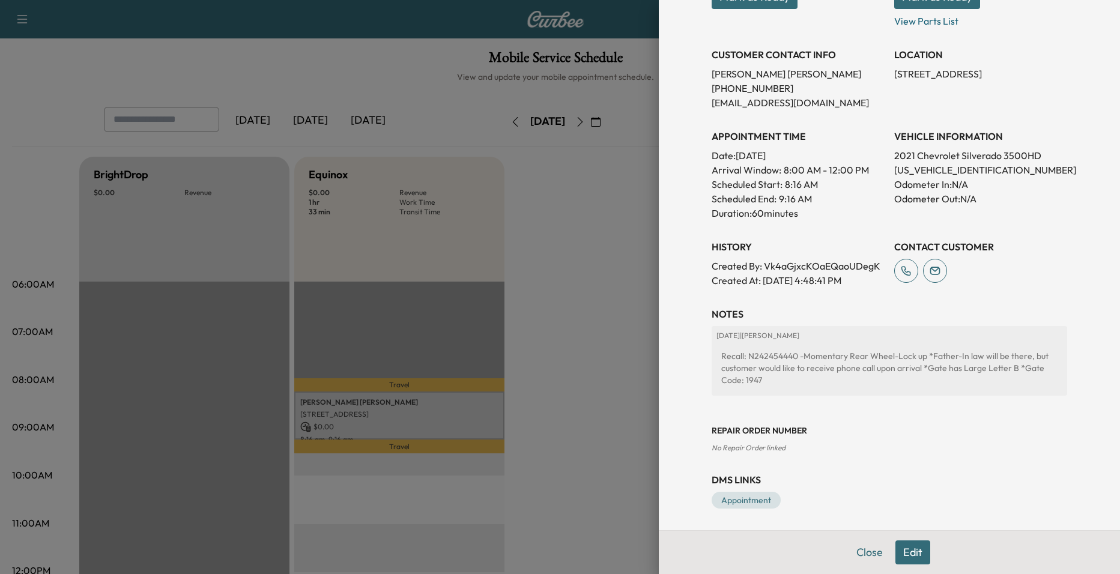
scroll to position [216, 0]
click at [617, 375] on div at bounding box center [560, 287] width 1120 height 574
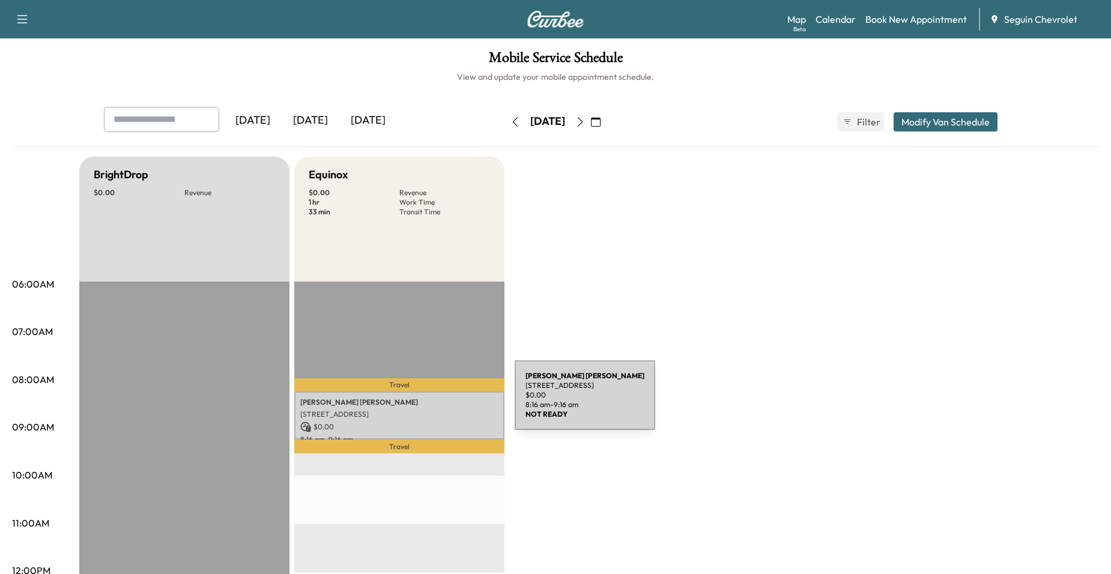
click at [420, 404] on p "John Bailey" at bounding box center [399, 403] width 198 height 10
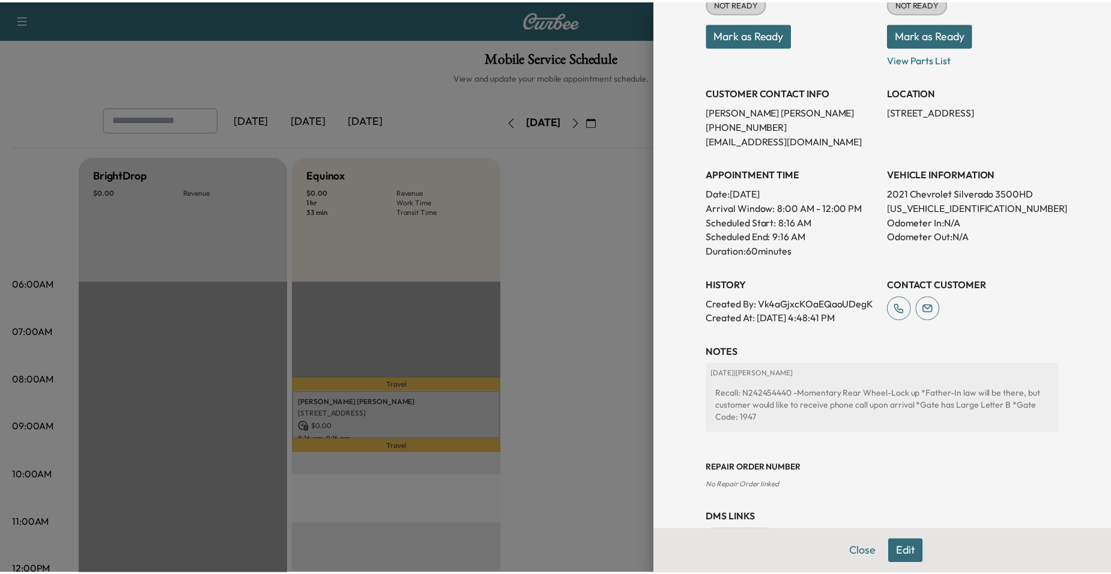
scroll to position [180, 0]
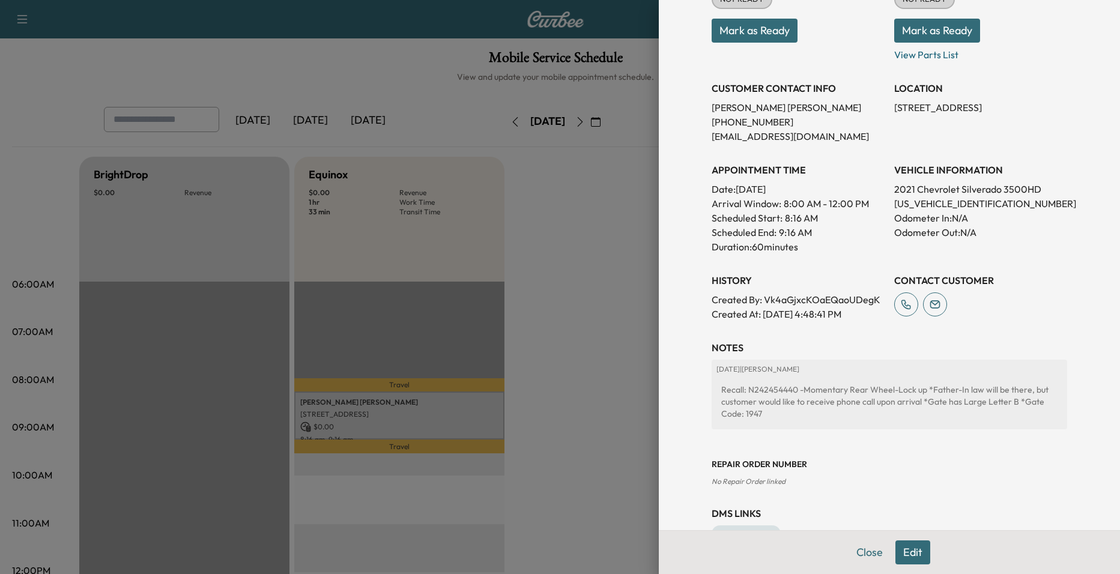
click at [596, 407] on div at bounding box center [560, 287] width 1120 height 574
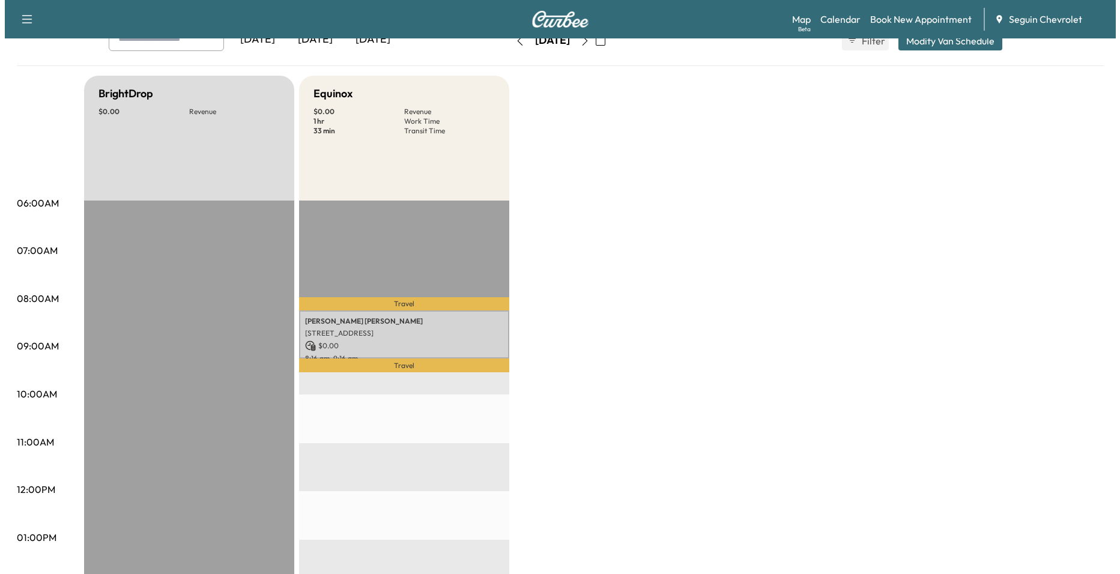
scroll to position [60, 0]
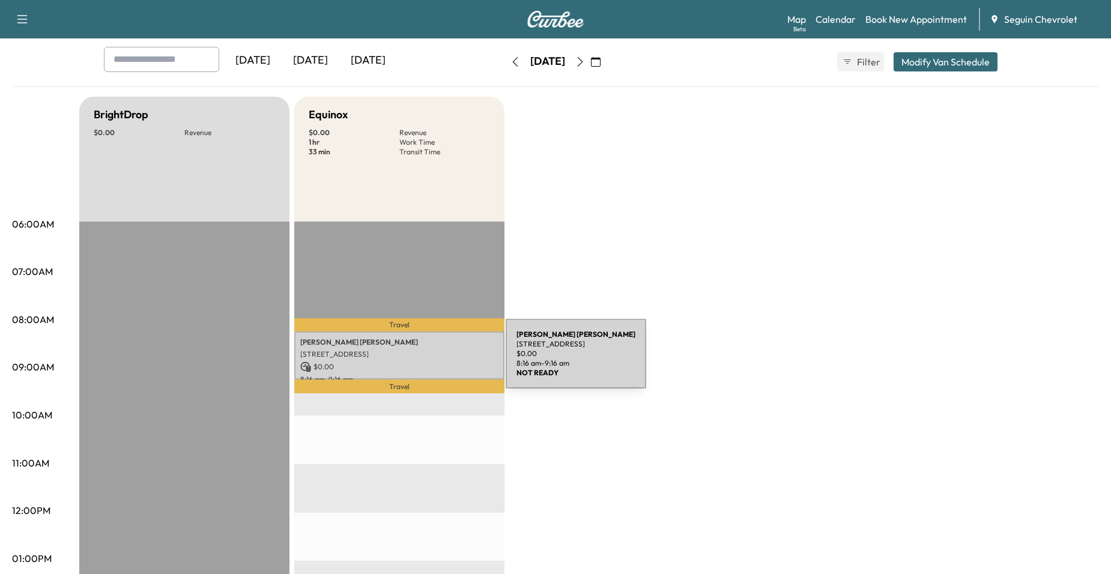
click at [416, 362] on p "$ 0.00" at bounding box center [399, 367] width 198 height 11
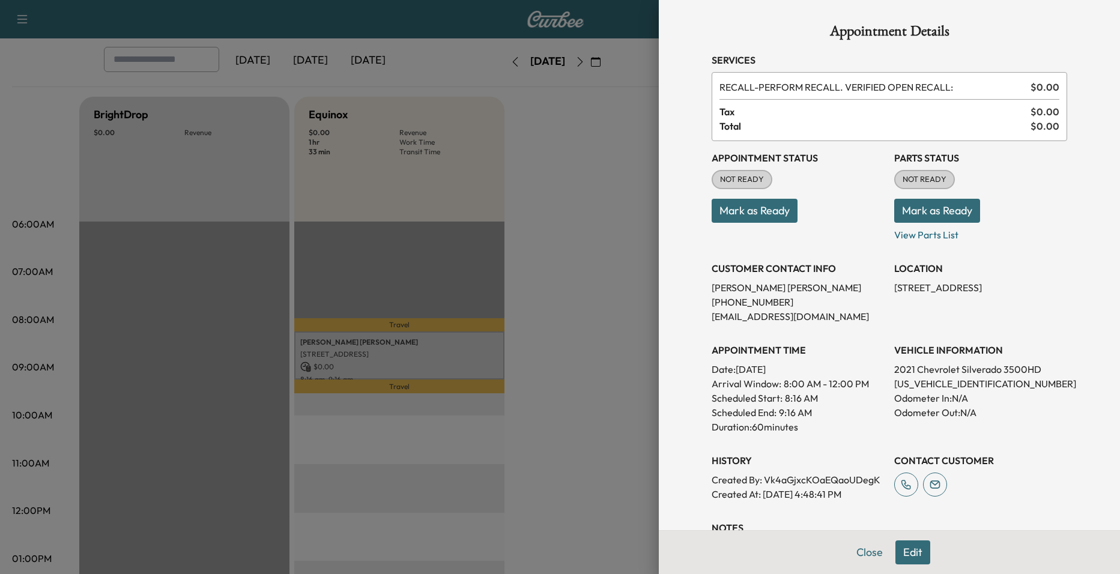
drag, startPoint x: 990, startPoint y: 325, endPoint x: 836, endPoint y: 336, distance: 154.2
click at [836, 336] on div "APPOINTMENT TIME Date: Tuesday Sep. 9, 2025 Arrival Window: 8:00 AM - 12:00 PM …" at bounding box center [798, 383] width 173 height 101
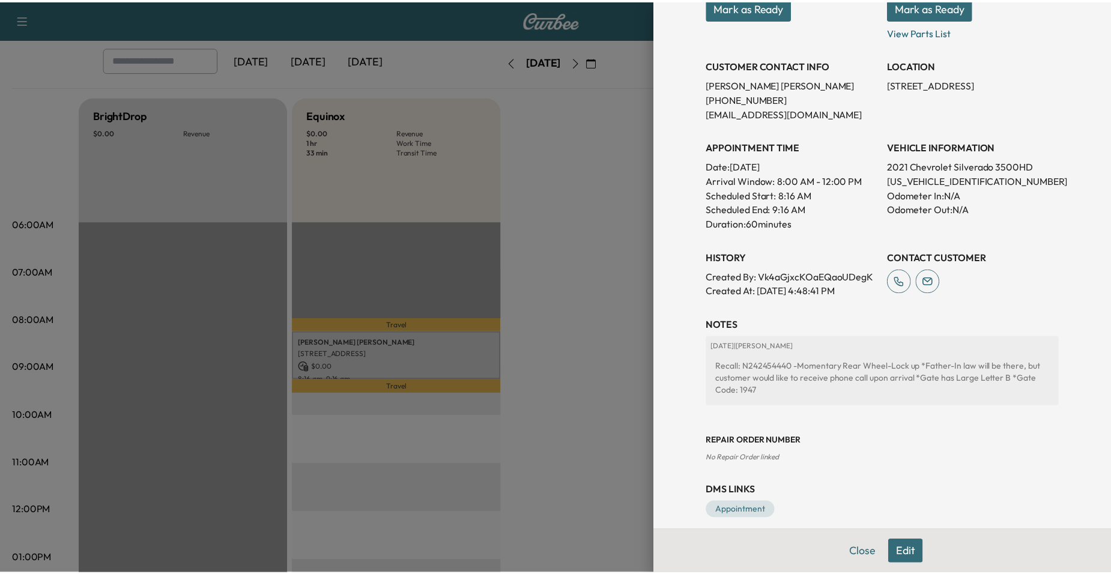
scroll to position [216, 0]
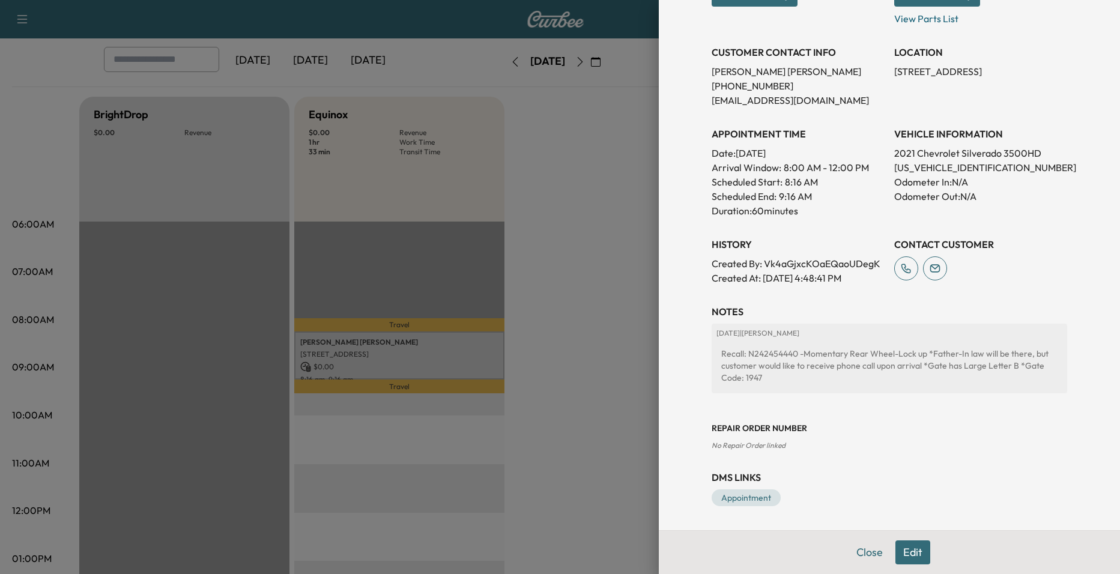
click at [608, 348] on div at bounding box center [560, 287] width 1120 height 574
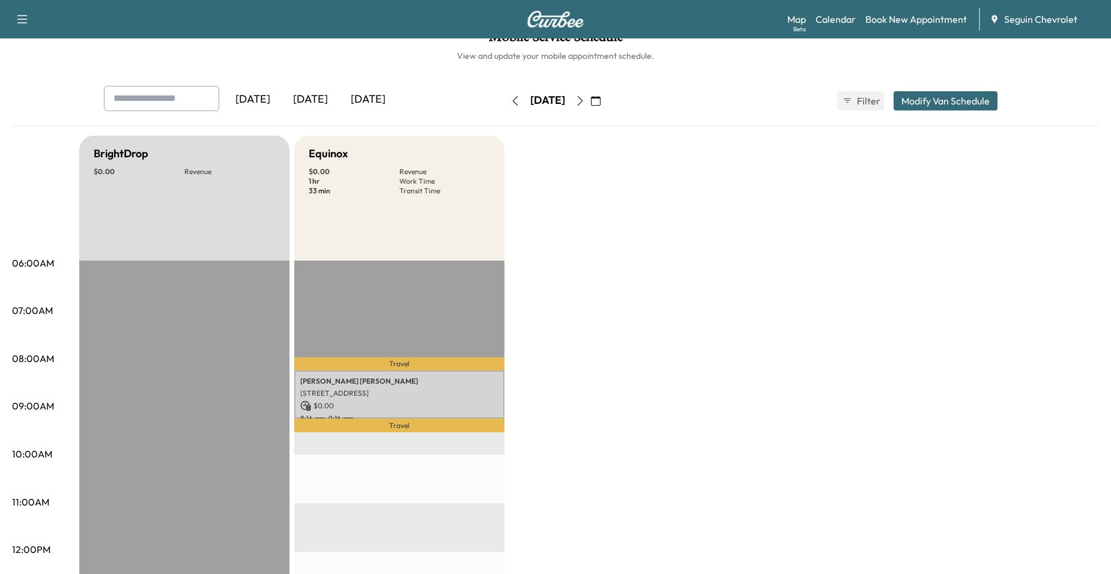
scroll to position [0, 0]
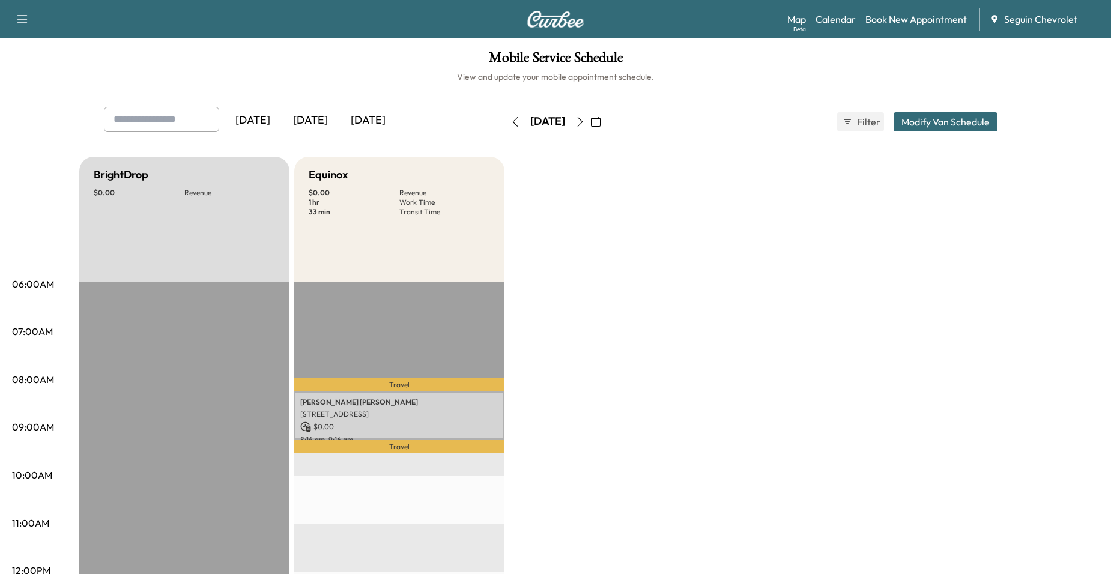
click at [606, 122] on button "button" at bounding box center [596, 121] width 20 height 19
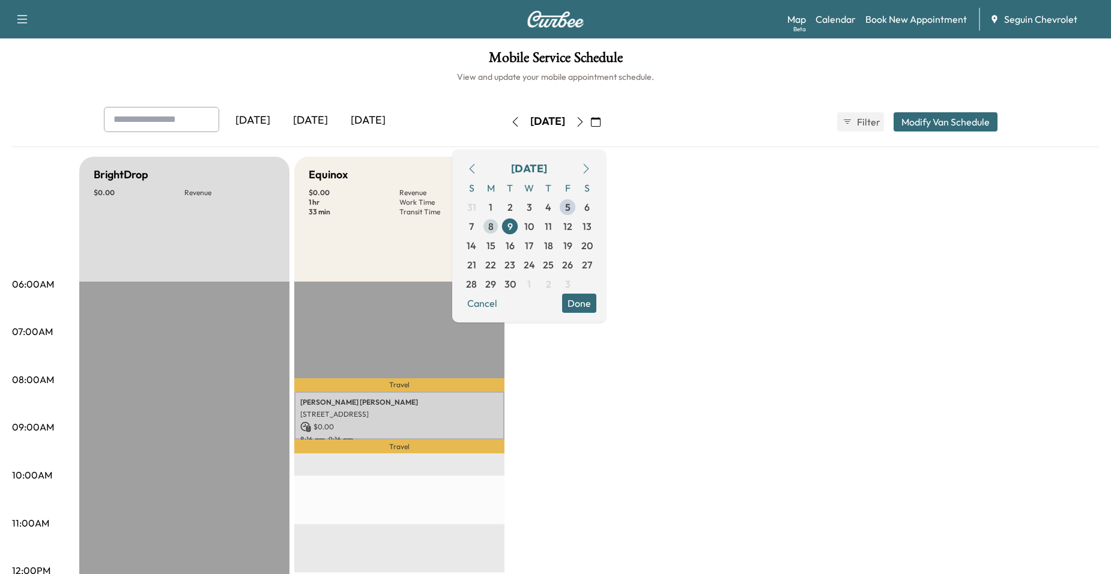
click at [500, 226] on span "8" at bounding box center [490, 226] width 19 height 19
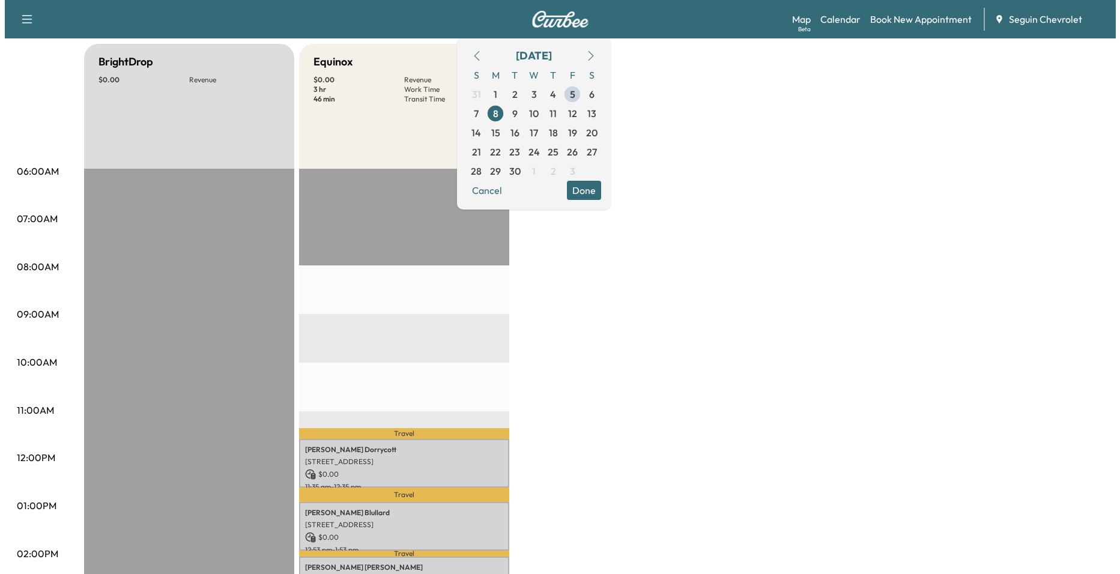
scroll to position [240, 0]
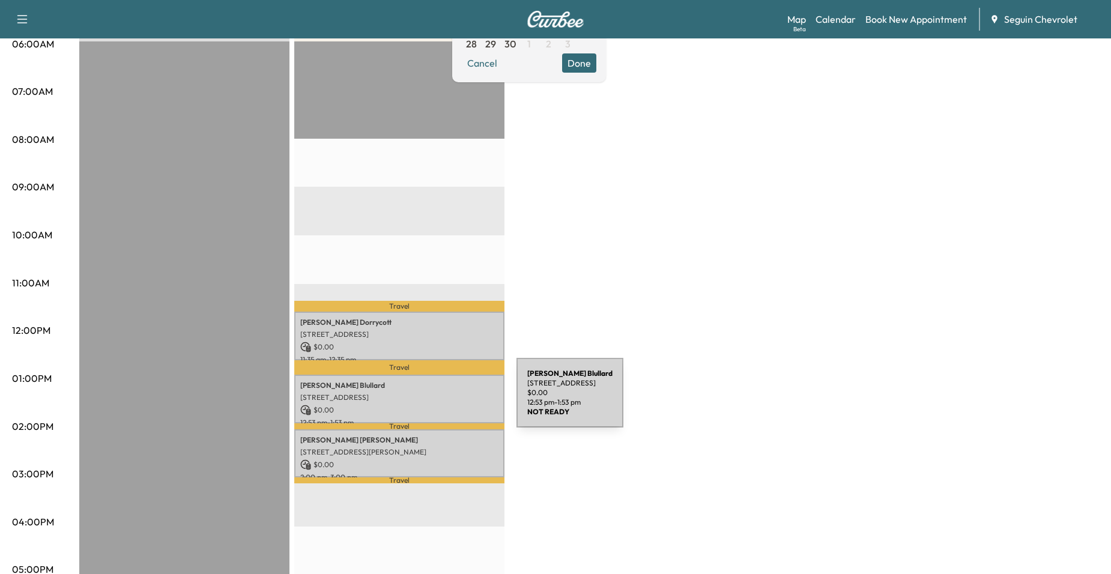
click at [426, 400] on div "Bruce Blullard 1506 East Ridge Parkway, Seguin, TX 78155, United States of Amer…" at bounding box center [399, 399] width 210 height 49
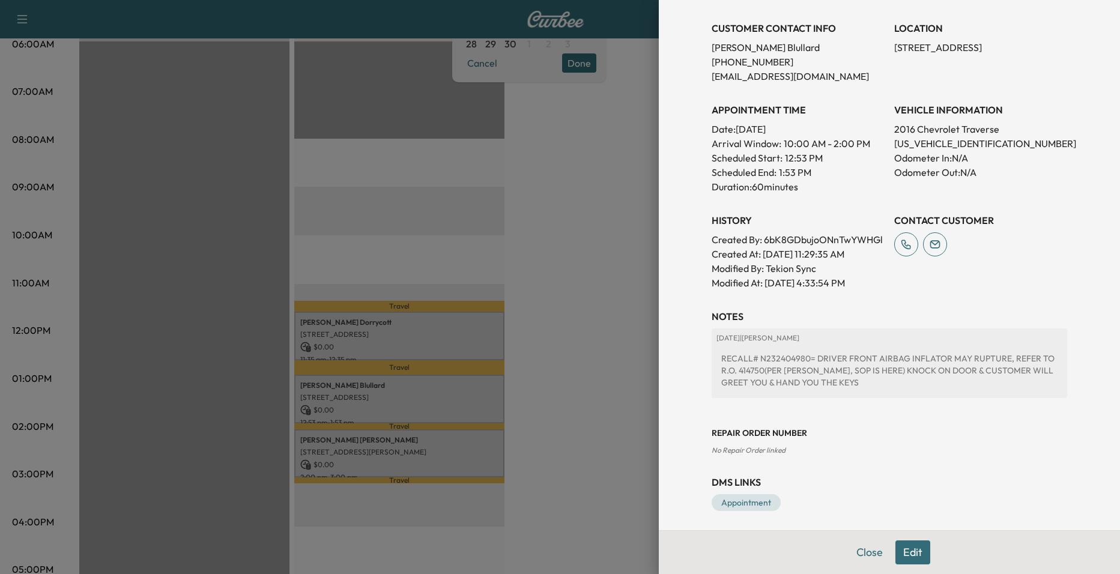
click at [613, 334] on div at bounding box center [560, 287] width 1120 height 574
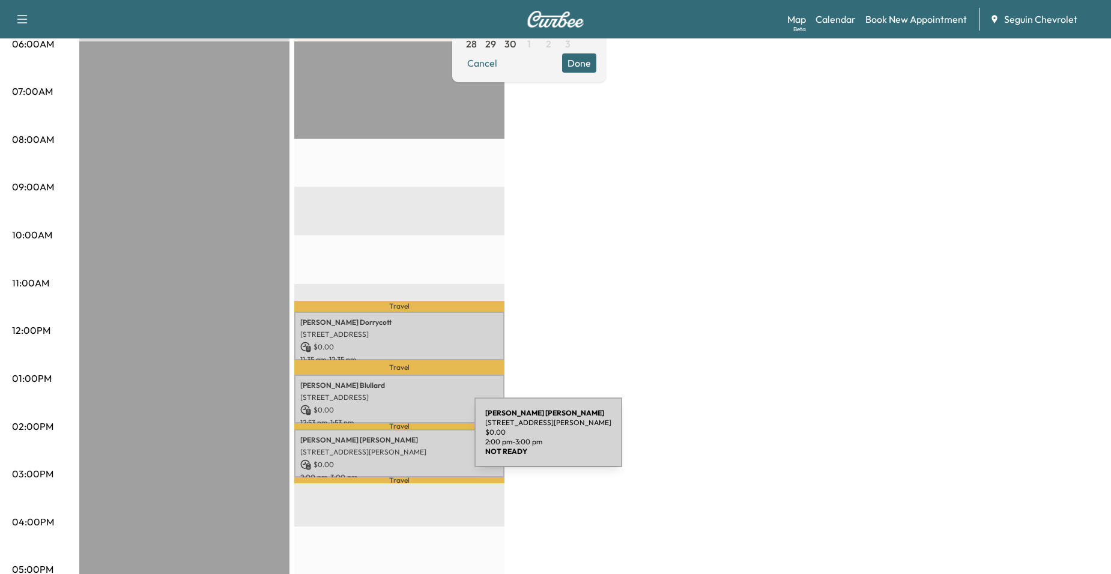
click at [384, 440] on p "Margarita Gonzalez" at bounding box center [399, 440] width 198 height 10
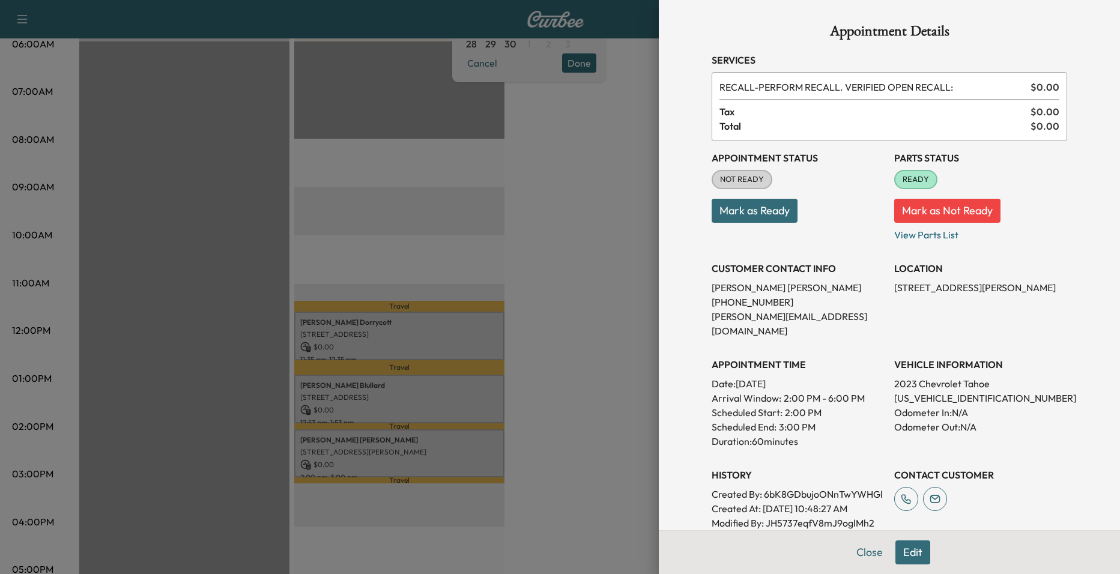
click at [523, 318] on div at bounding box center [560, 287] width 1120 height 574
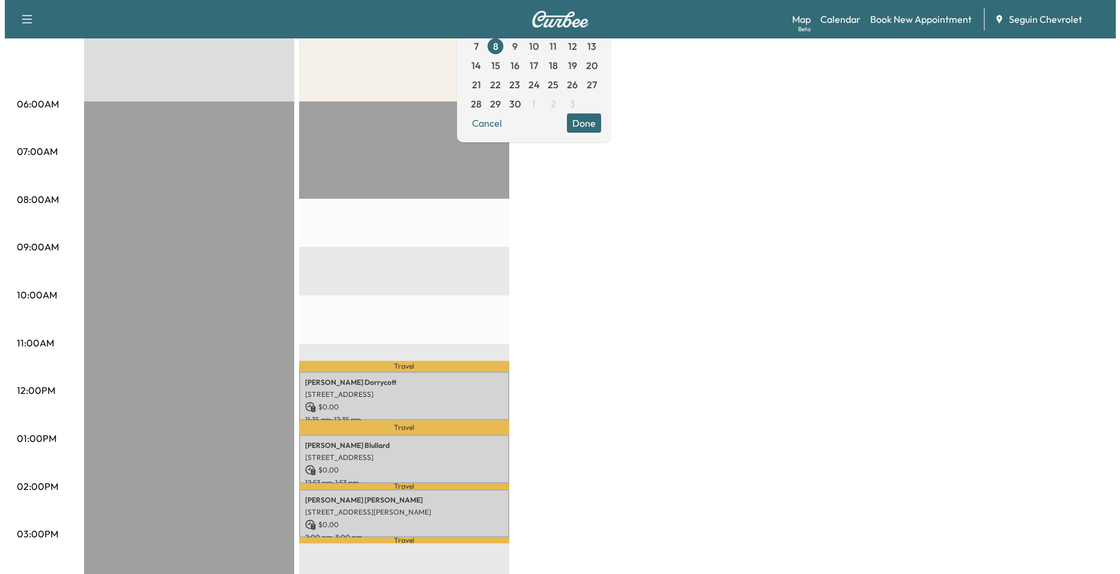
scroll to position [0, 0]
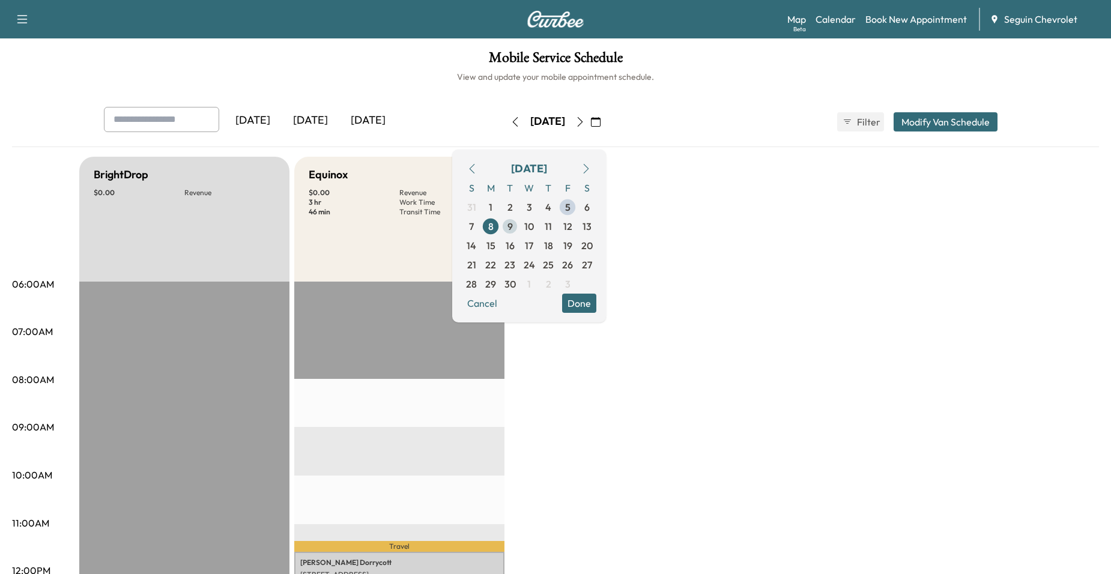
click at [520, 229] on span "9" at bounding box center [509, 226] width 19 height 19
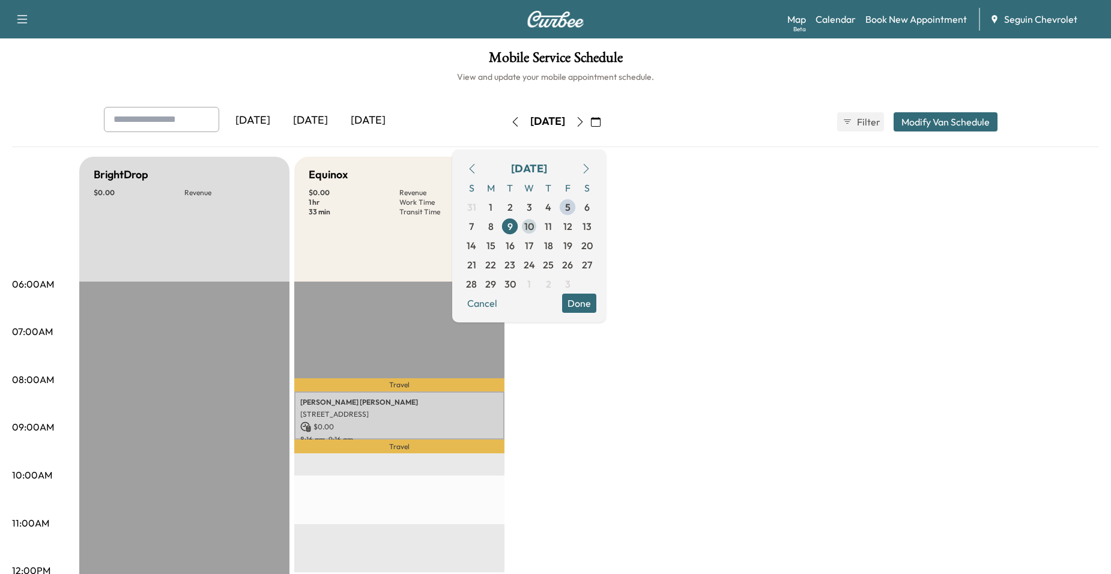
click at [534, 222] on span "10" at bounding box center [529, 226] width 10 height 14
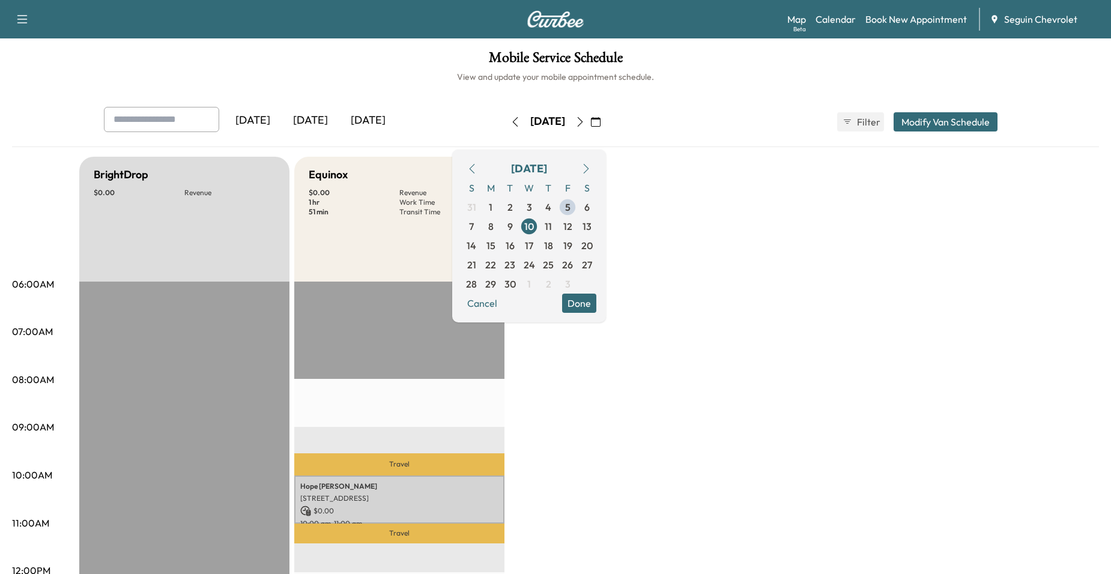
click at [435, 462] on p "Travel" at bounding box center [399, 464] width 210 height 22
click at [423, 482] on p "Hope Simons" at bounding box center [399, 487] width 198 height 10
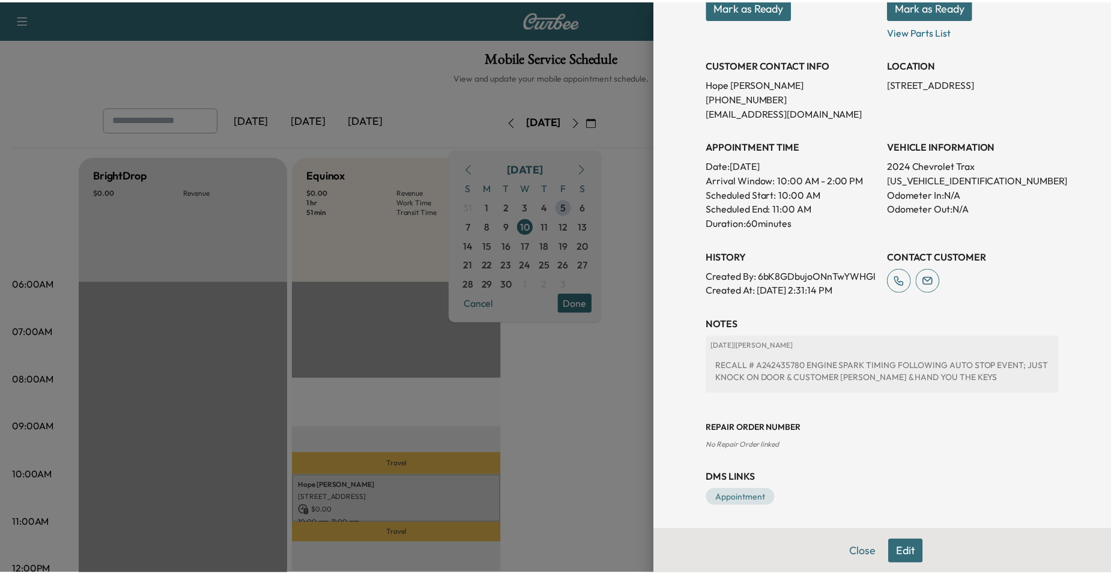
scroll to position [219, 0]
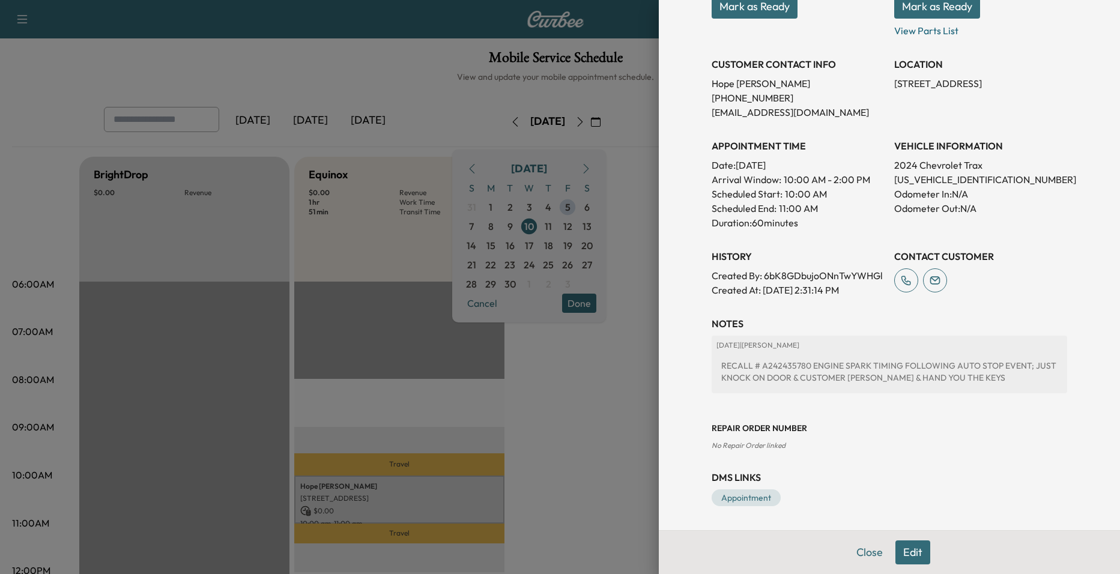
click at [562, 406] on div at bounding box center [560, 287] width 1120 height 574
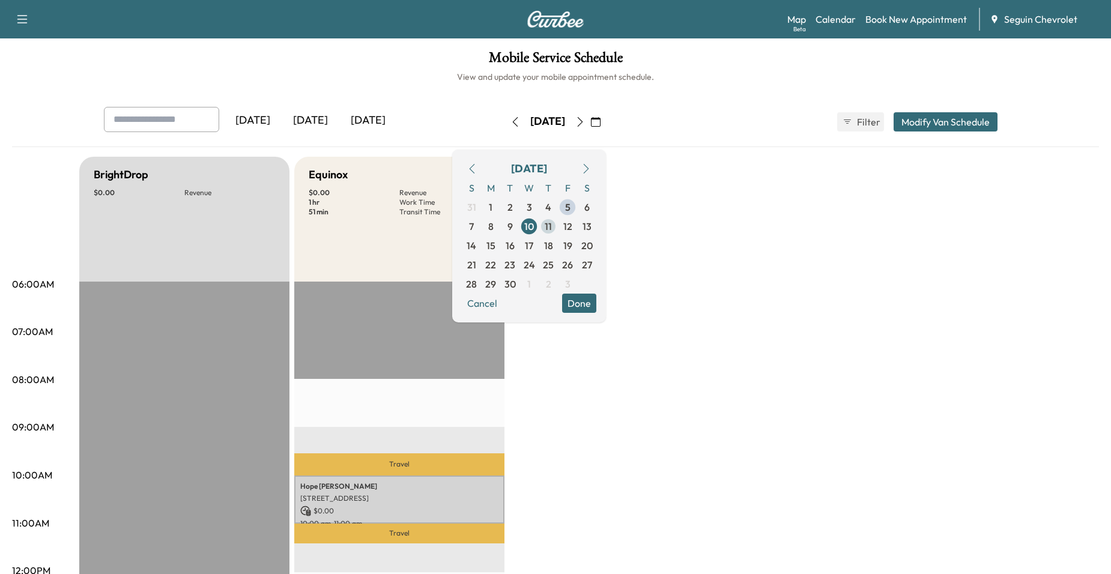
click at [552, 229] on span "11" at bounding box center [548, 226] width 7 height 14
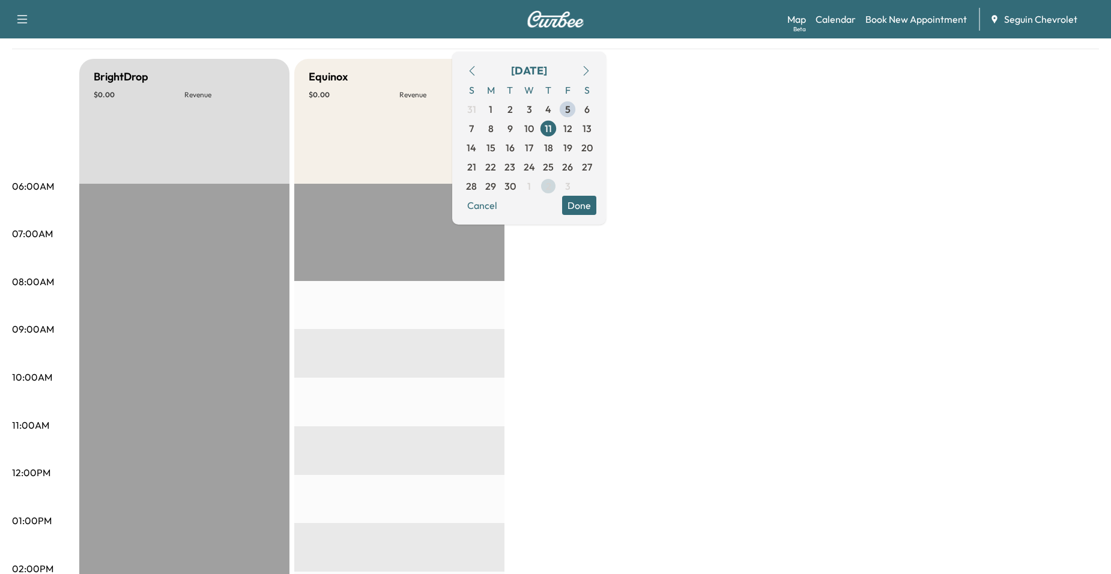
scroll to position [60, 0]
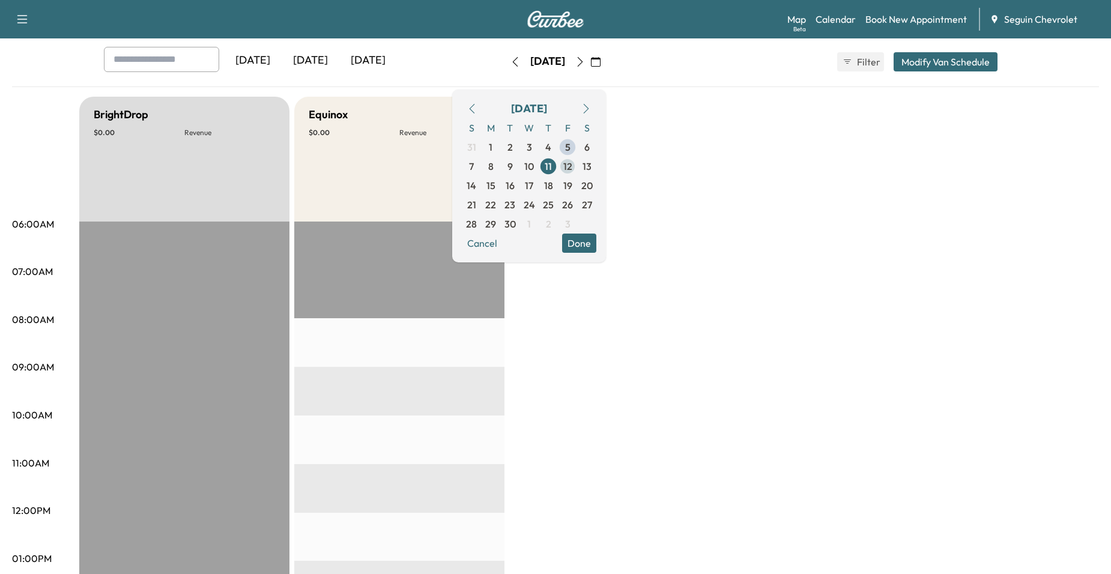
click at [572, 168] on span "12" at bounding box center [567, 166] width 9 height 14
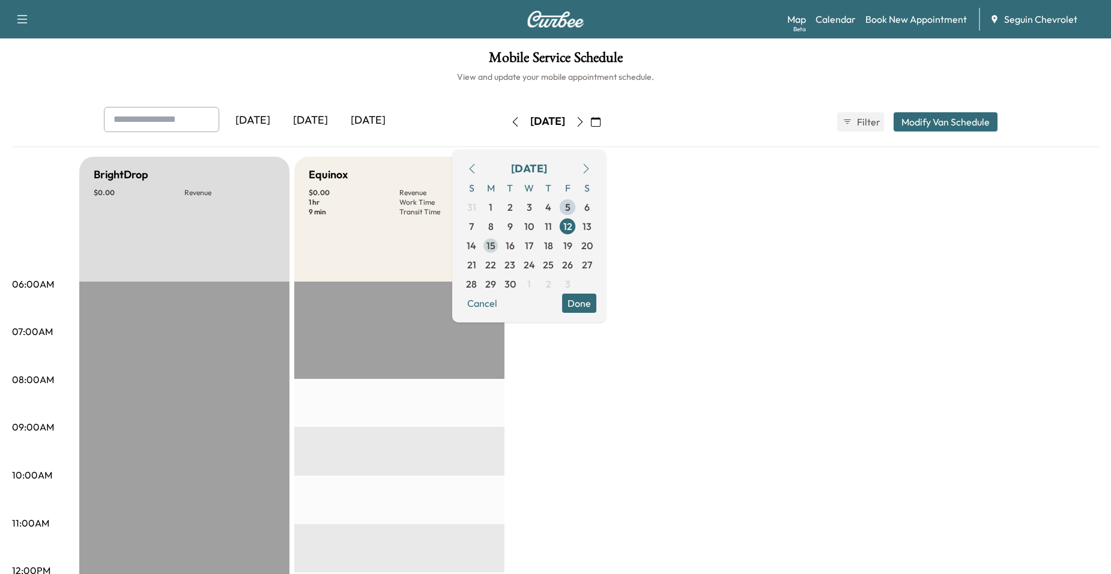
click at [500, 246] on span "15" at bounding box center [490, 245] width 19 height 19
click at [520, 244] on span "16" at bounding box center [509, 245] width 19 height 19
click at [539, 243] on span "17" at bounding box center [529, 245] width 19 height 19
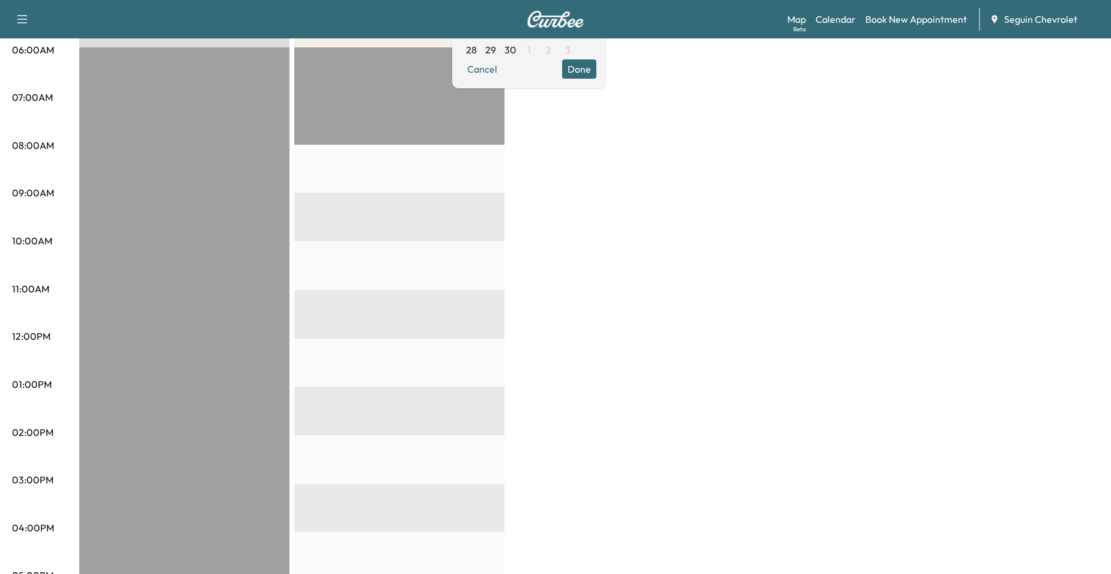
scroll to position [60, 0]
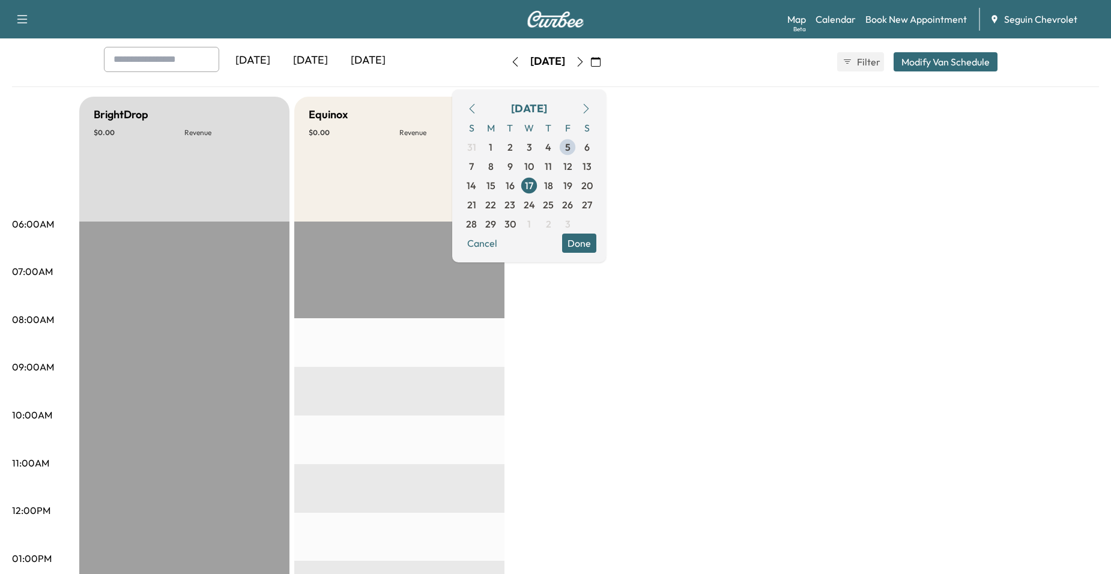
click at [553, 180] on span "18" at bounding box center [548, 185] width 9 height 14
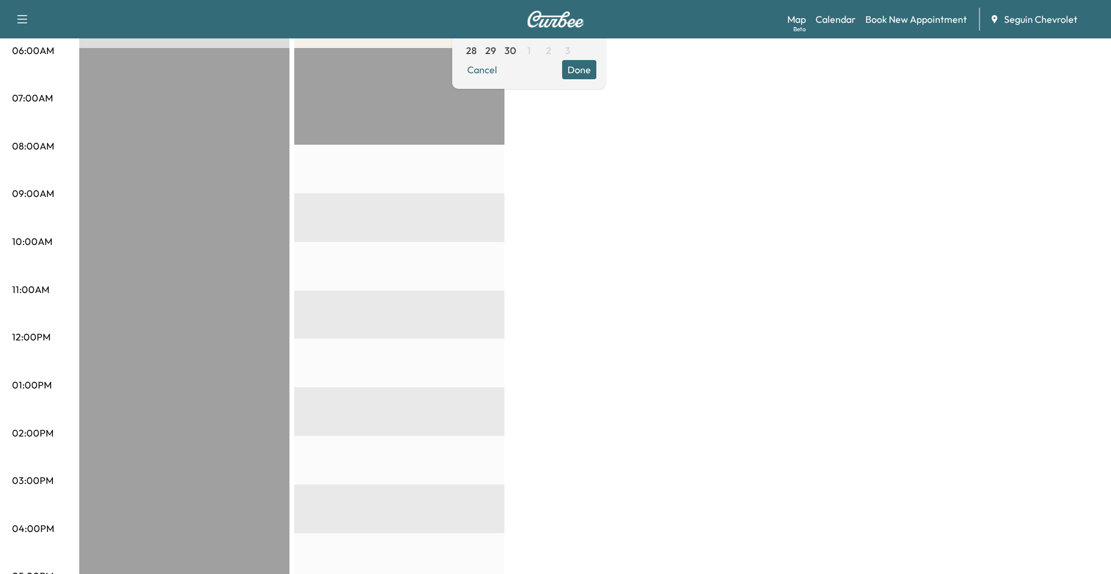
scroll to position [240, 0]
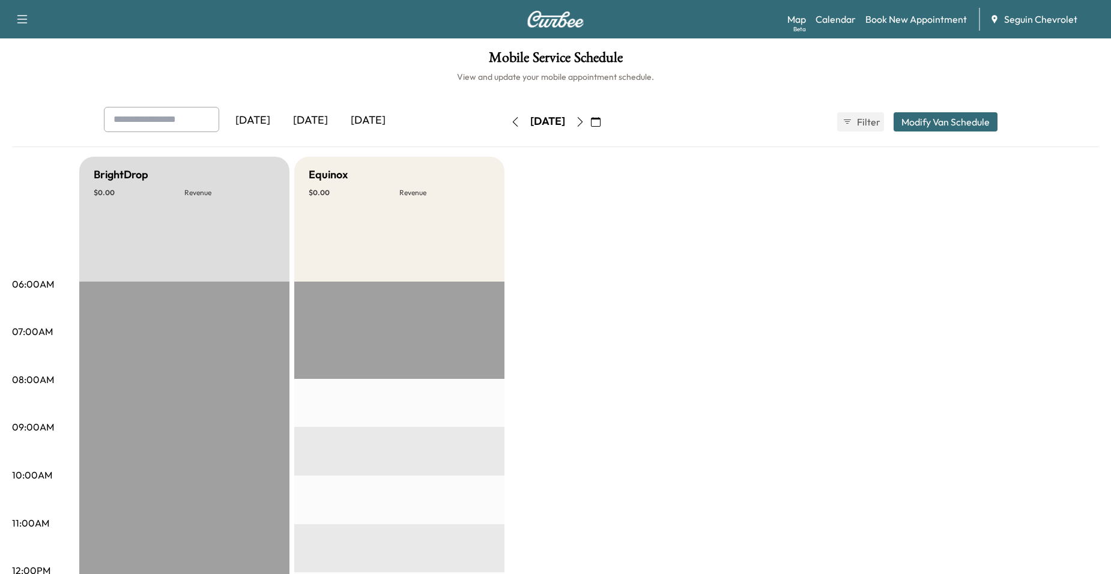
click at [601, 123] on icon "button" at bounding box center [596, 122] width 10 height 10
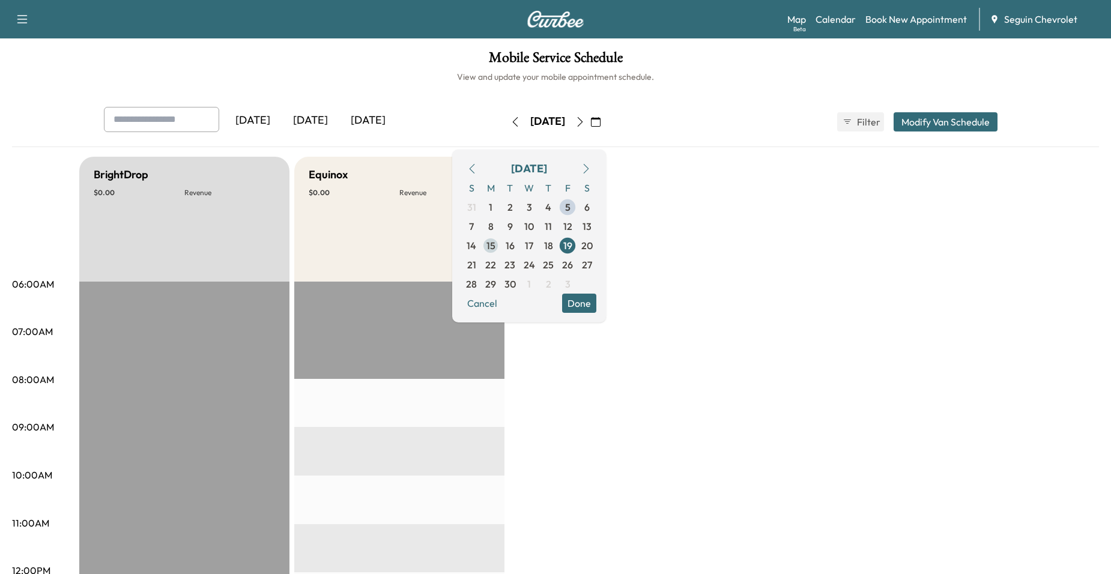
click at [496, 250] on span "15" at bounding box center [491, 245] width 9 height 14
click at [539, 229] on span "10" at bounding box center [529, 226] width 19 height 19
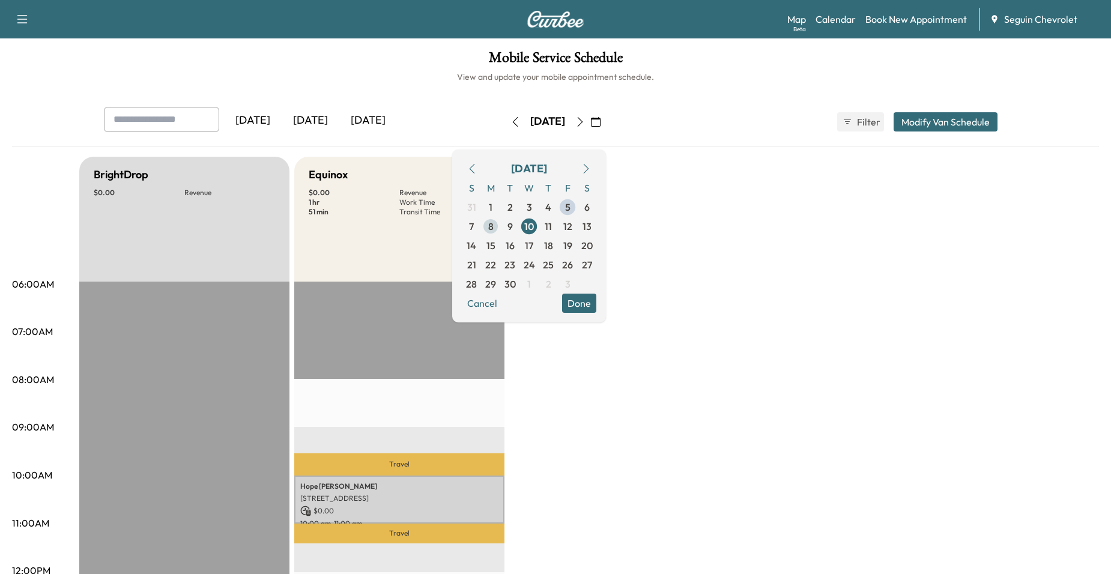
click at [520, 229] on span "9" at bounding box center [509, 226] width 19 height 19
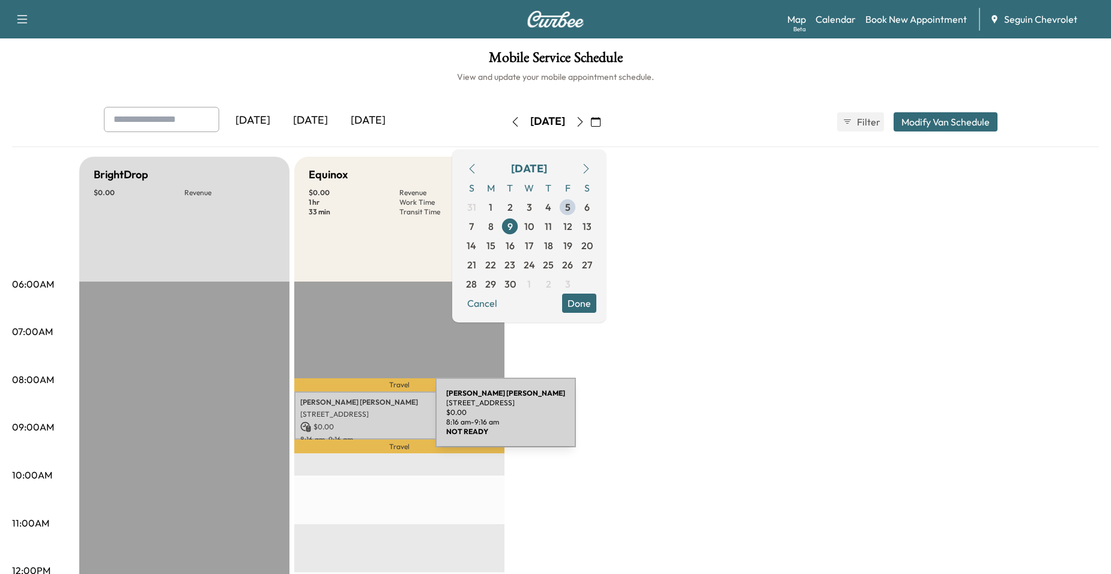
click at [345, 422] on p "$ 0.00" at bounding box center [399, 427] width 198 height 11
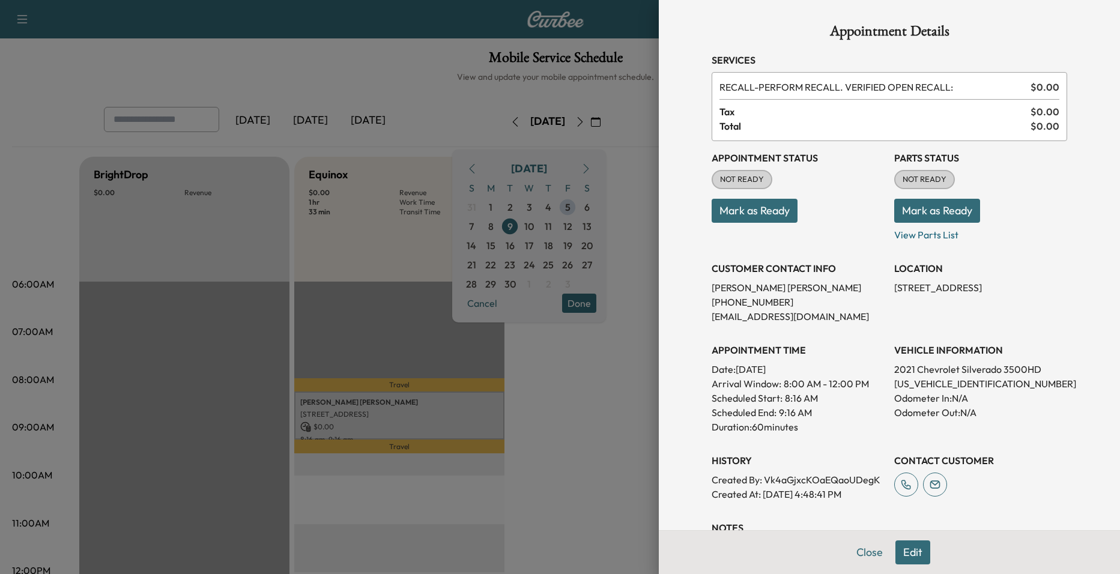
click at [591, 421] on div at bounding box center [560, 287] width 1120 height 574
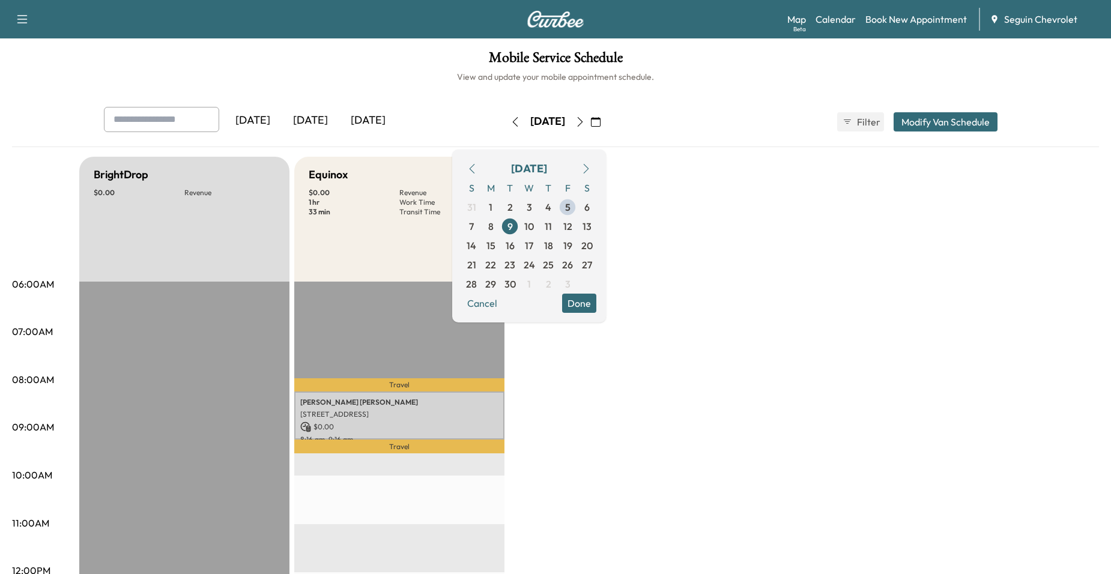
click at [541, 303] on div "Cancel Done" at bounding box center [529, 303] width 135 height 19
click at [503, 305] on button "Cancel" at bounding box center [482, 303] width 41 height 19
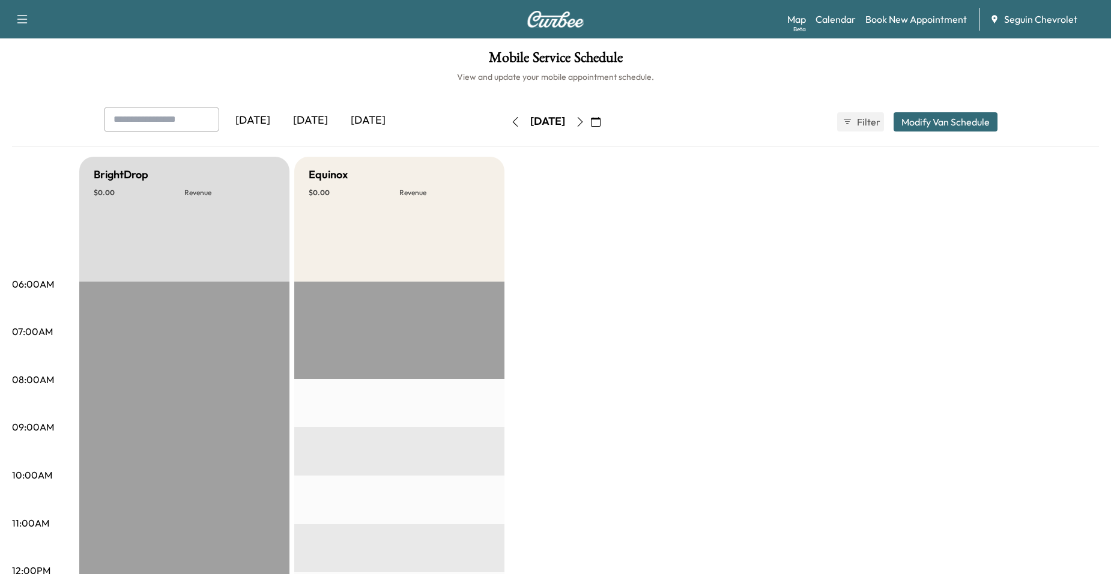
click at [601, 123] on icon "button" at bounding box center [596, 122] width 10 height 10
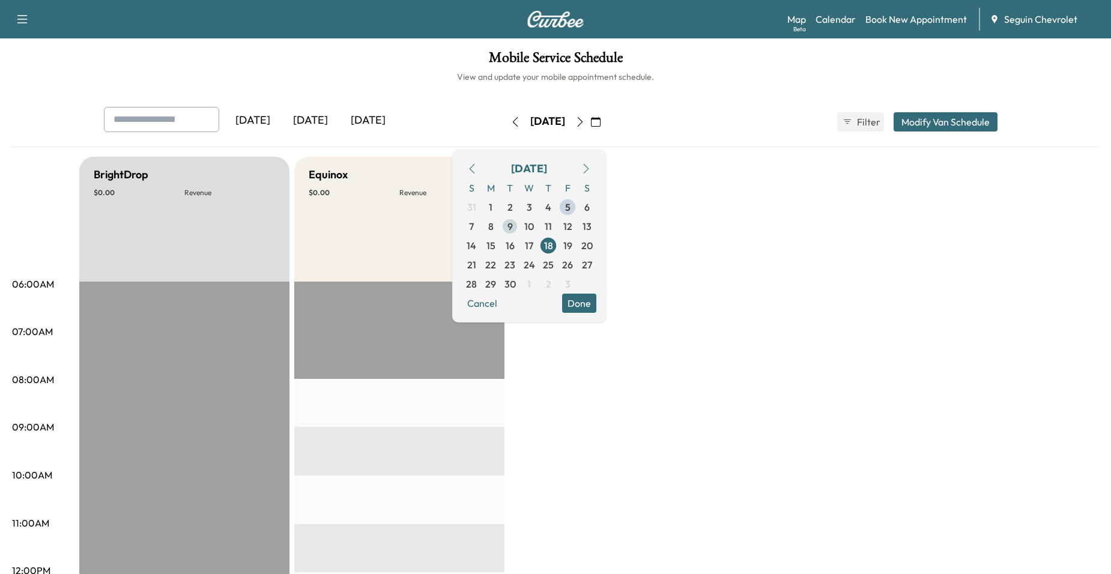
click at [520, 230] on span "9" at bounding box center [509, 226] width 19 height 19
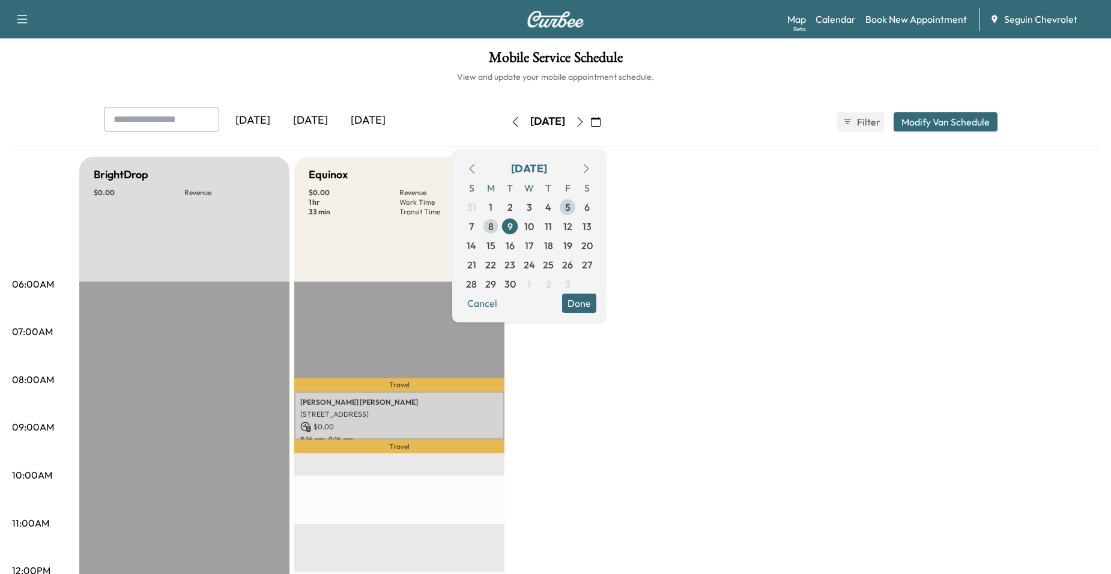
click at [500, 229] on span "8" at bounding box center [490, 226] width 19 height 19
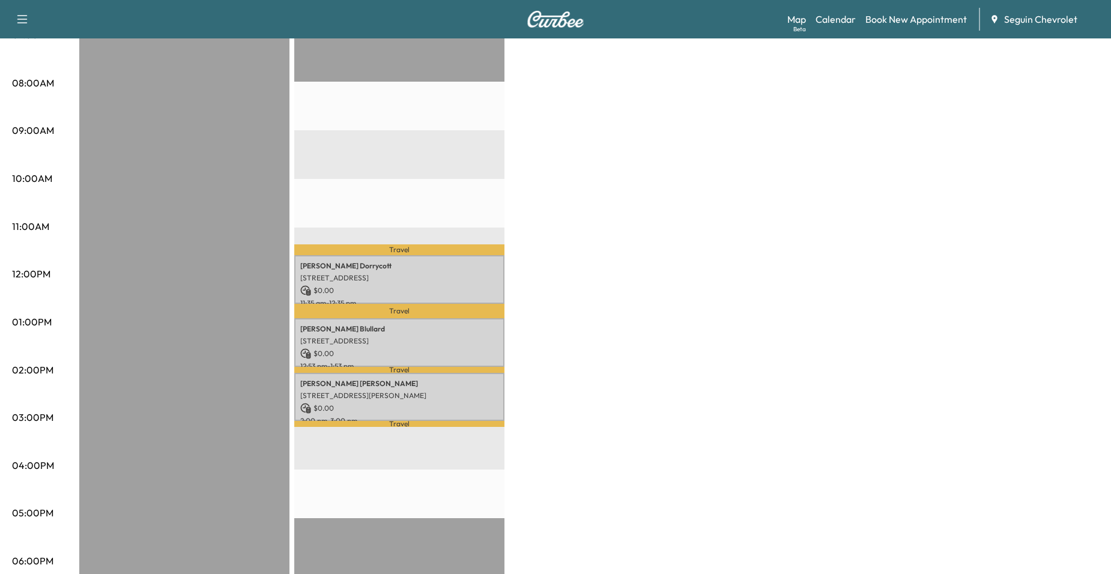
scroll to position [300, 0]
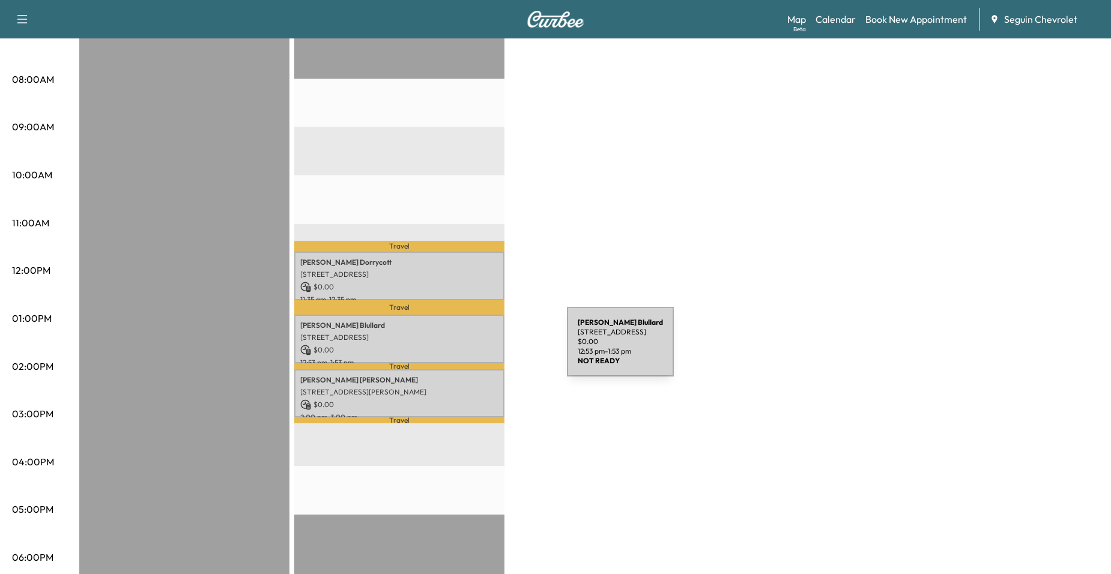
click at [474, 345] on p "$ 0.00" at bounding box center [399, 350] width 198 height 11
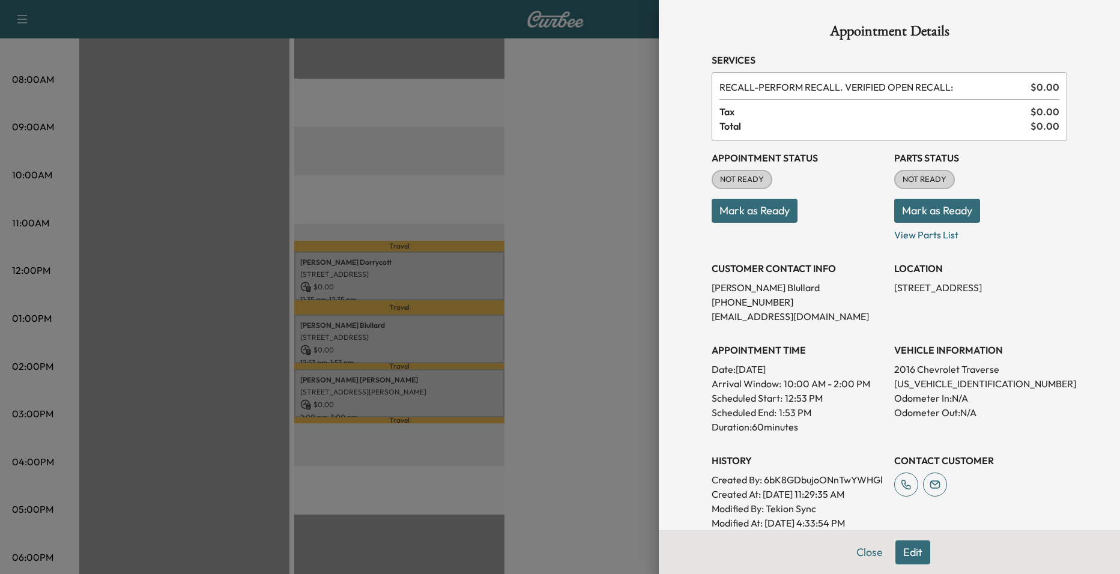
click at [445, 375] on div at bounding box center [560, 287] width 1120 height 574
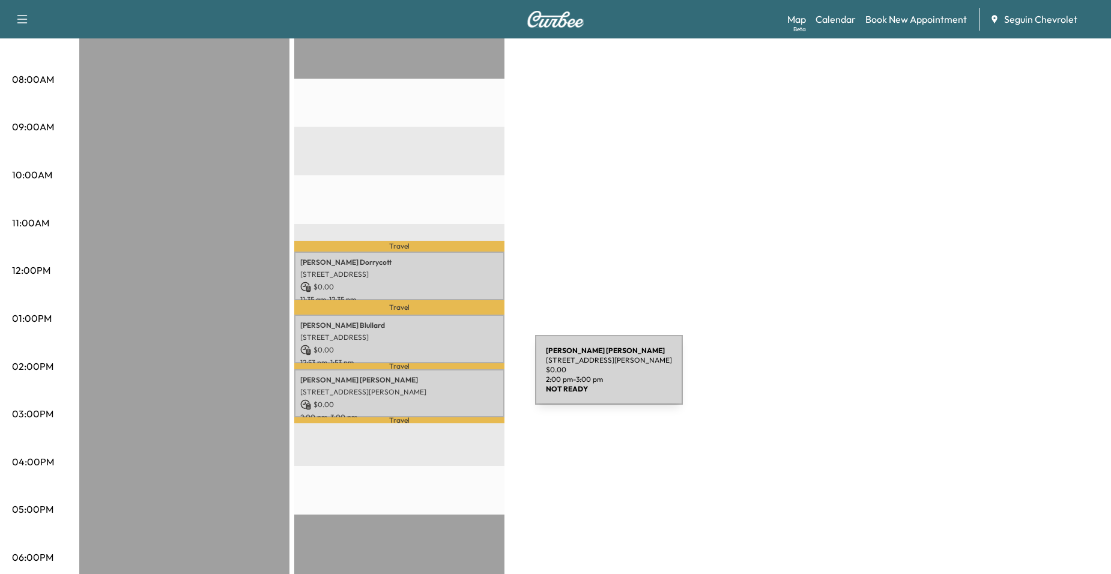
click at [445, 378] on p "Margarita Gonzalez" at bounding box center [399, 380] width 198 height 10
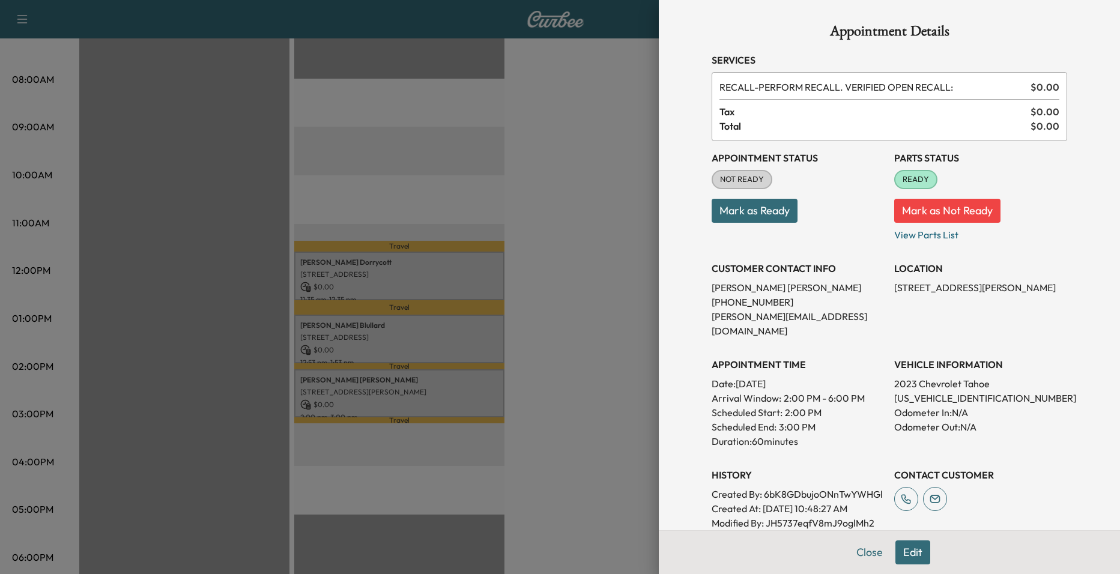
click at [506, 309] on div at bounding box center [560, 287] width 1120 height 574
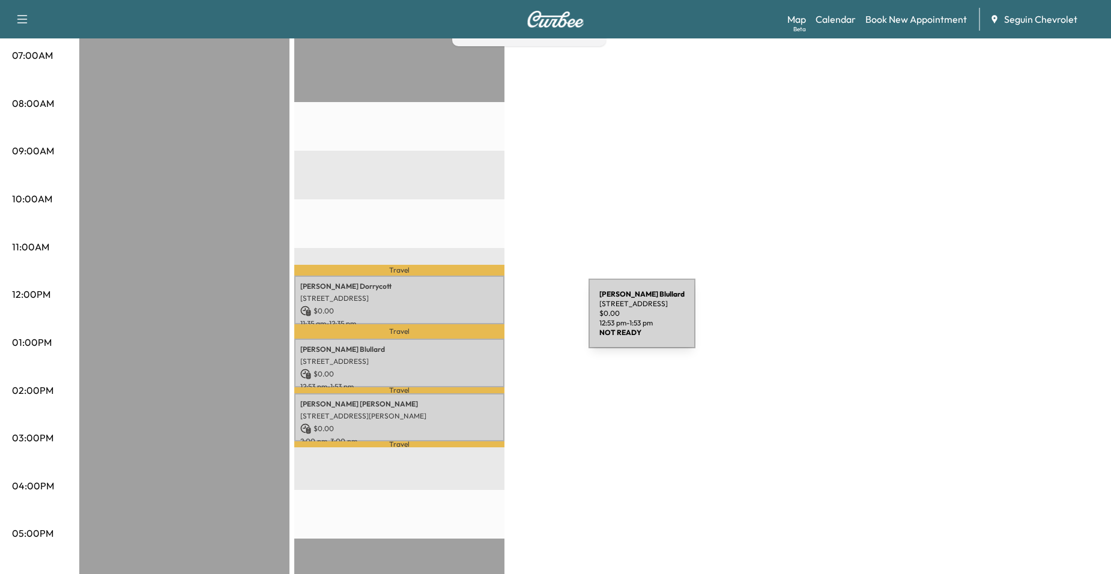
scroll to position [0, 0]
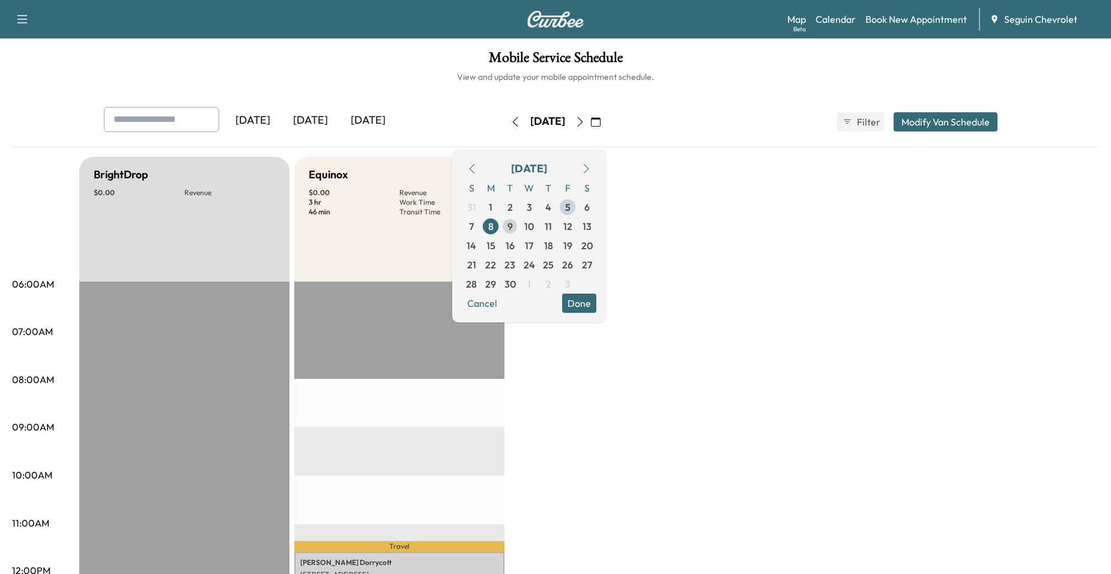
click at [513, 229] on span "9" at bounding box center [510, 226] width 5 height 14
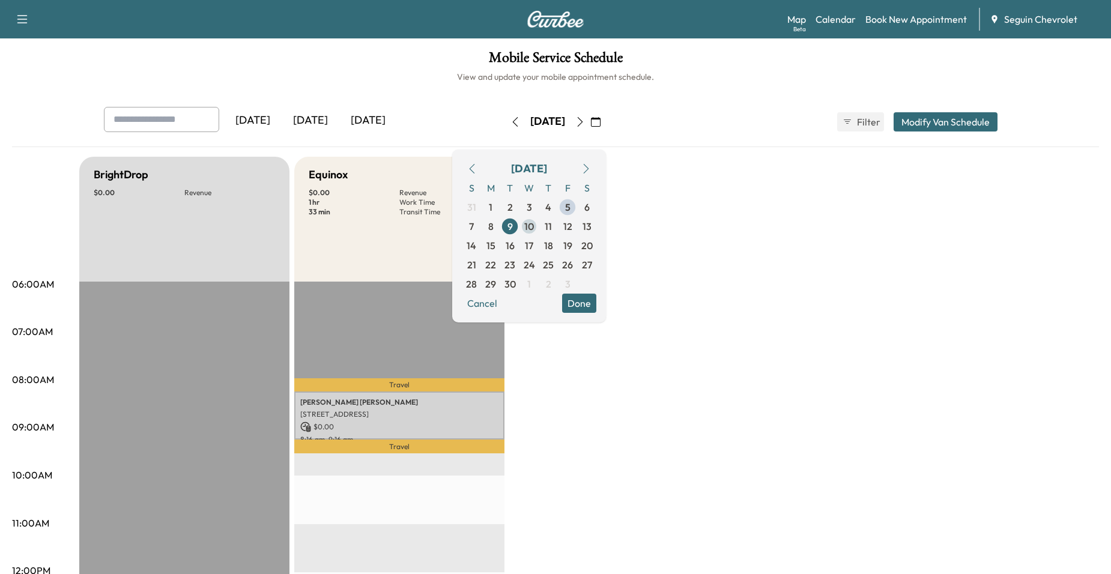
click at [534, 231] on span "10" at bounding box center [529, 226] width 10 height 14
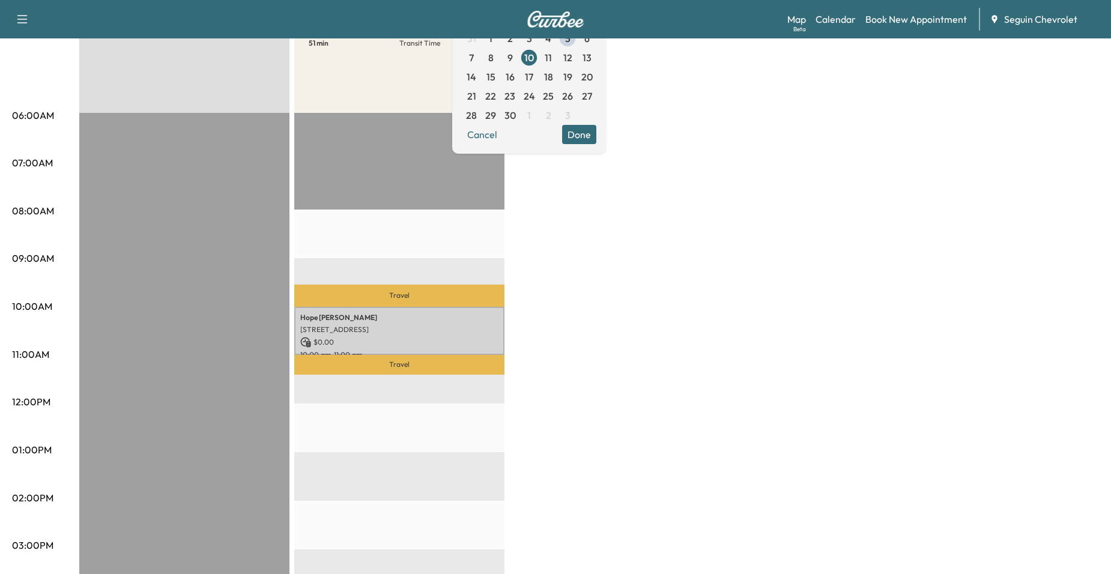
scroll to position [120, 0]
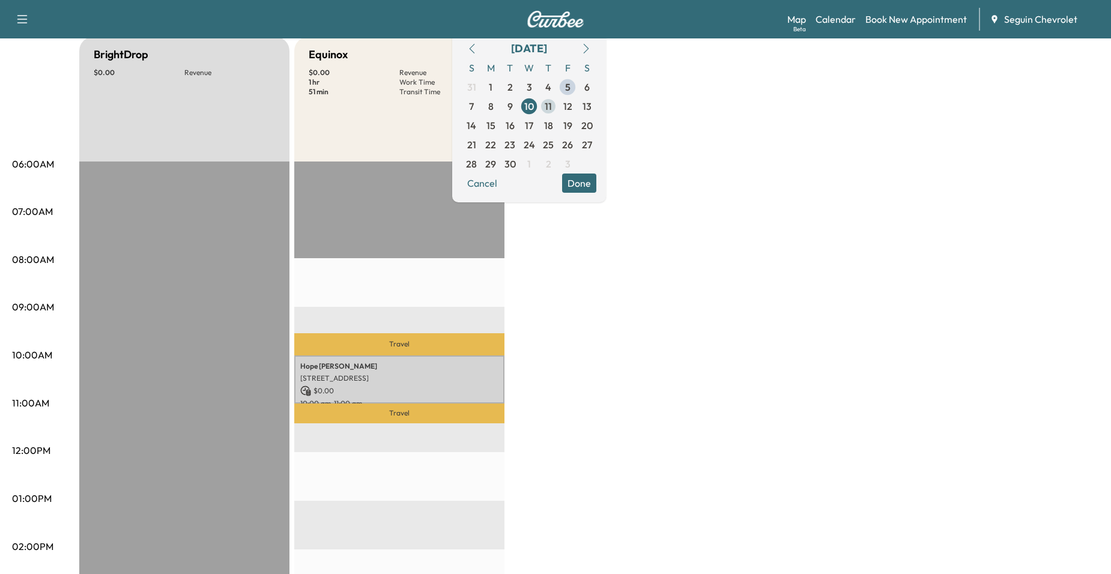
click at [558, 109] on span "11" at bounding box center [548, 106] width 19 height 19
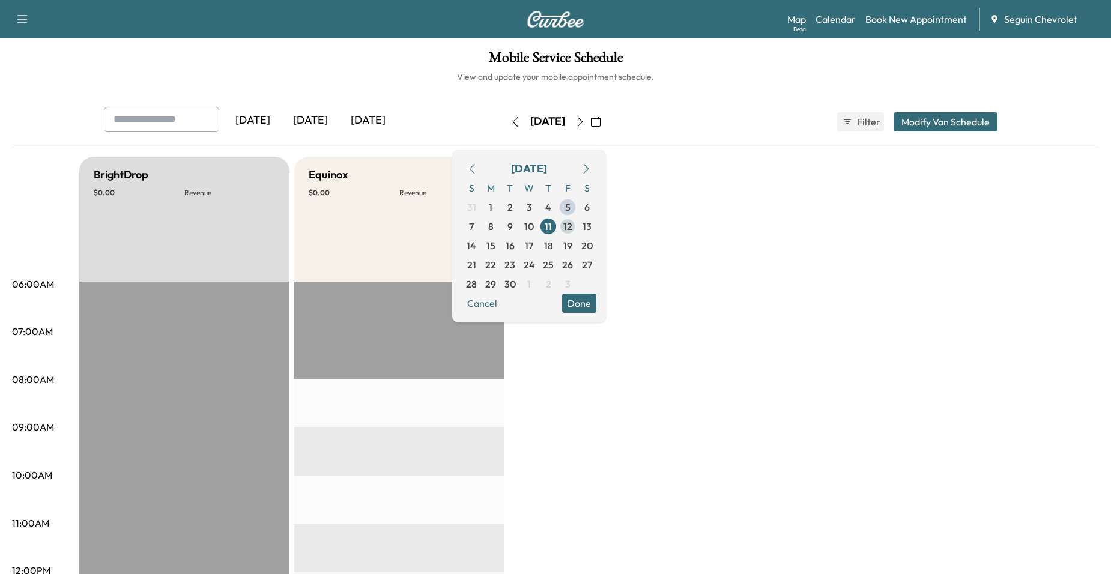
click at [572, 229] on span "12" at bounding box center [567, 226] width 9 height 14
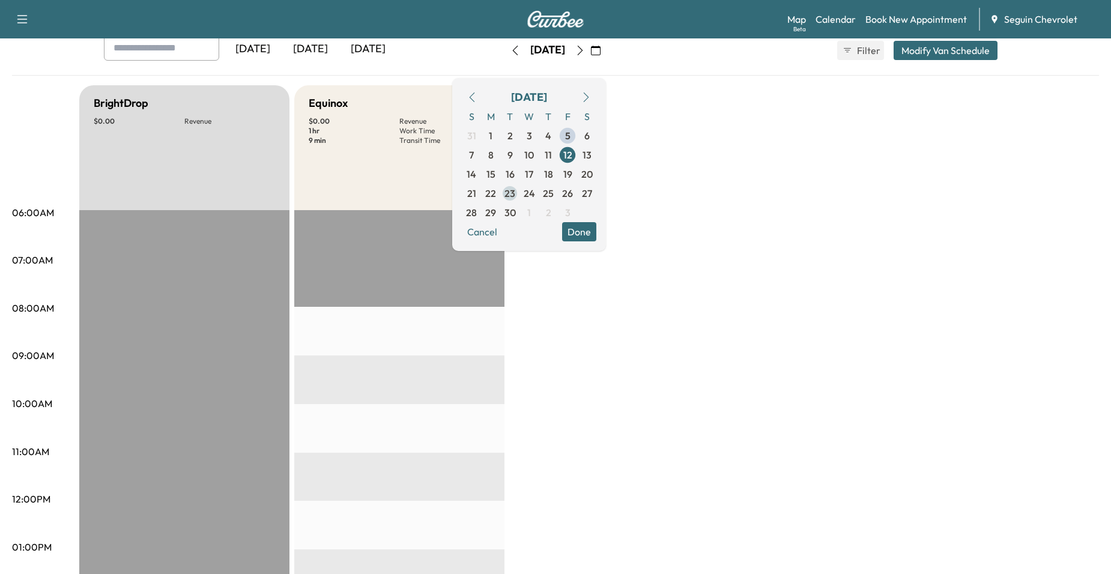
scroll to position [60, 0]
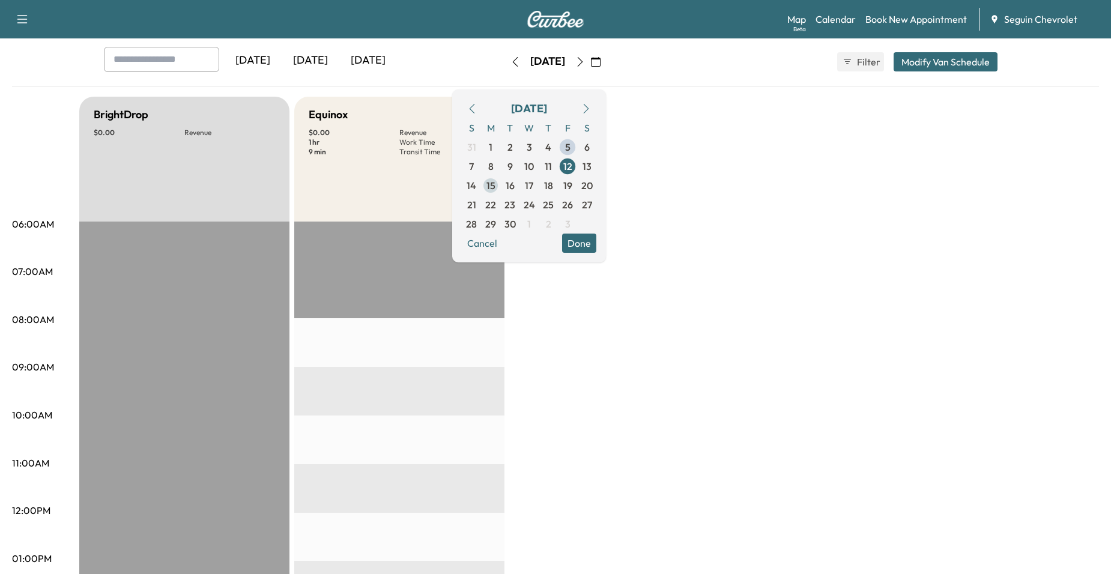
click at [500, 193] on span "15" at bounding box center [490, 185] width 19 height 19
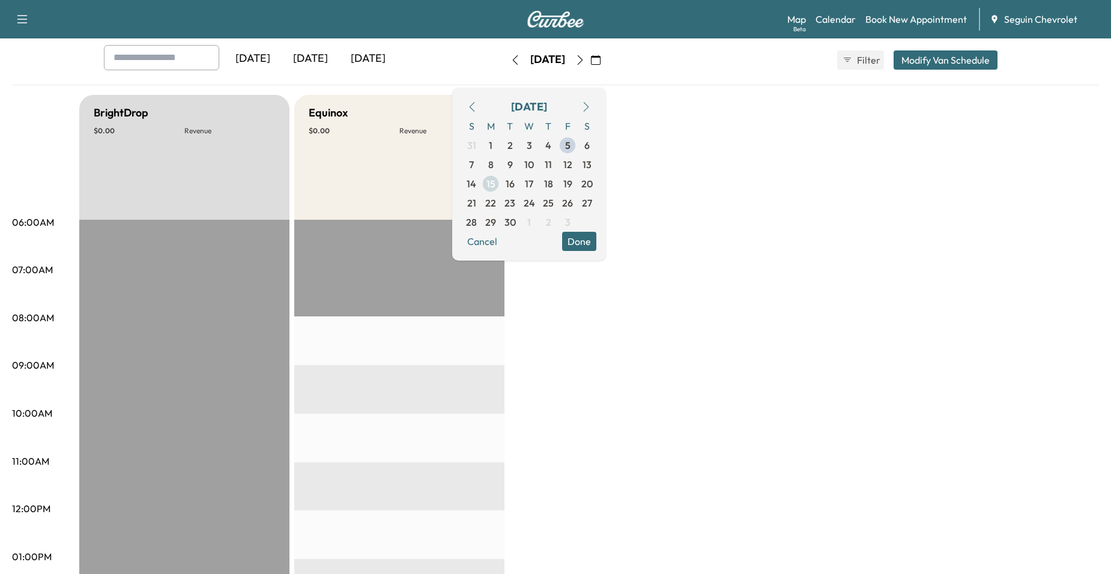
scroll to position [60, 0]
click at [515, 180] on span "16" at bounding box center [510, 185] width 9 height 14
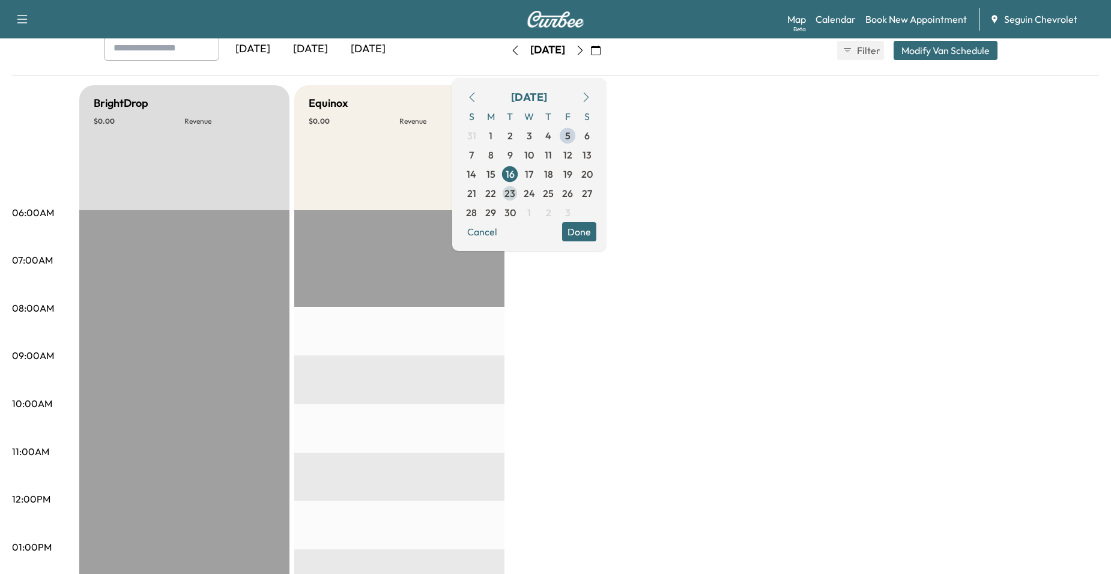
scroll to position [60, 0]
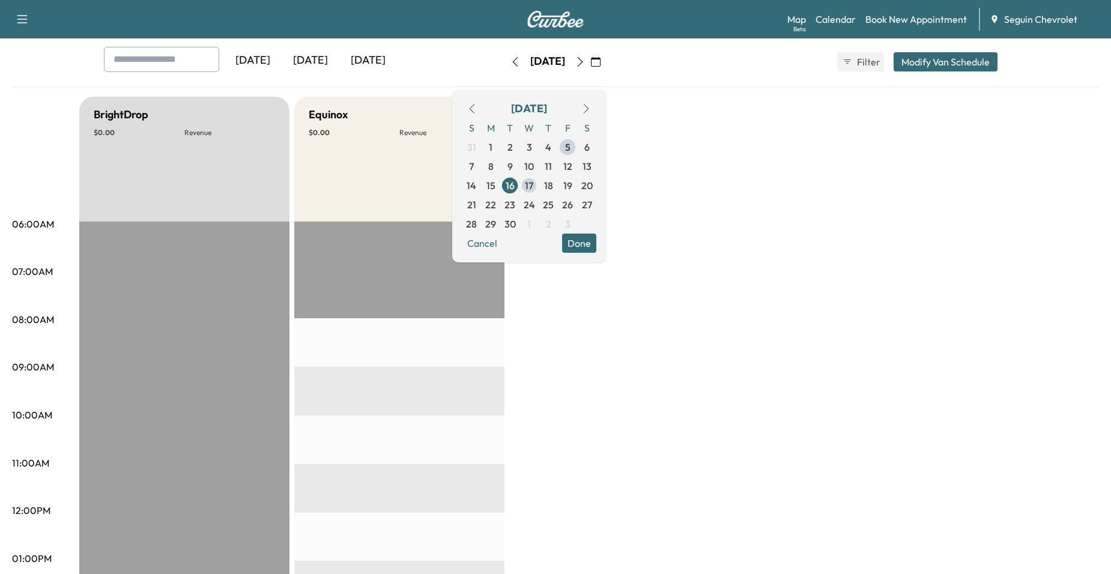
click at [533, 187] on span "17" at bounding box center [529, 185] width 8 height 14
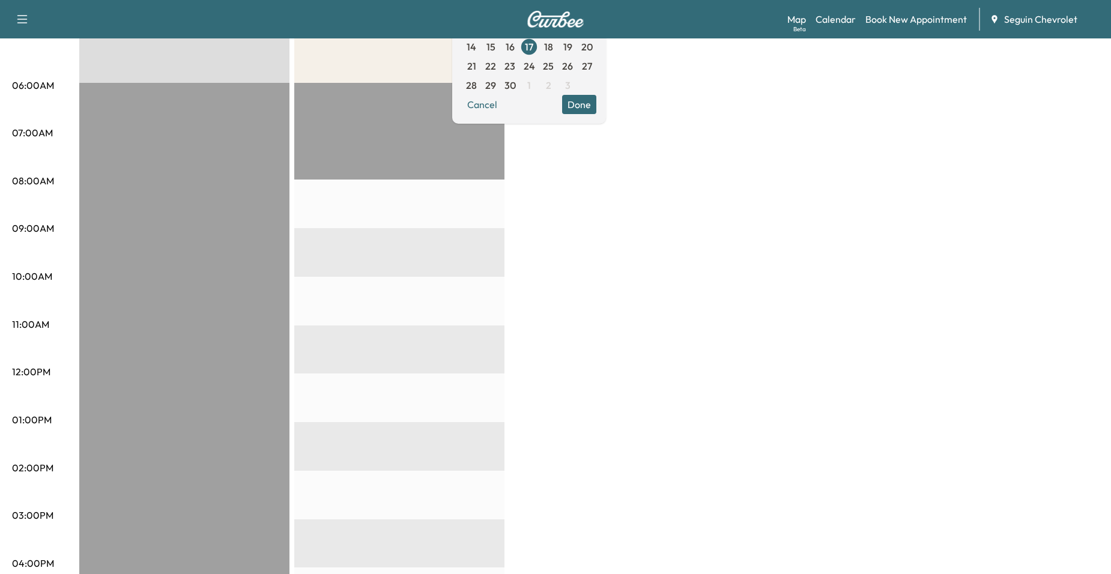
scroll to position [120, 0]
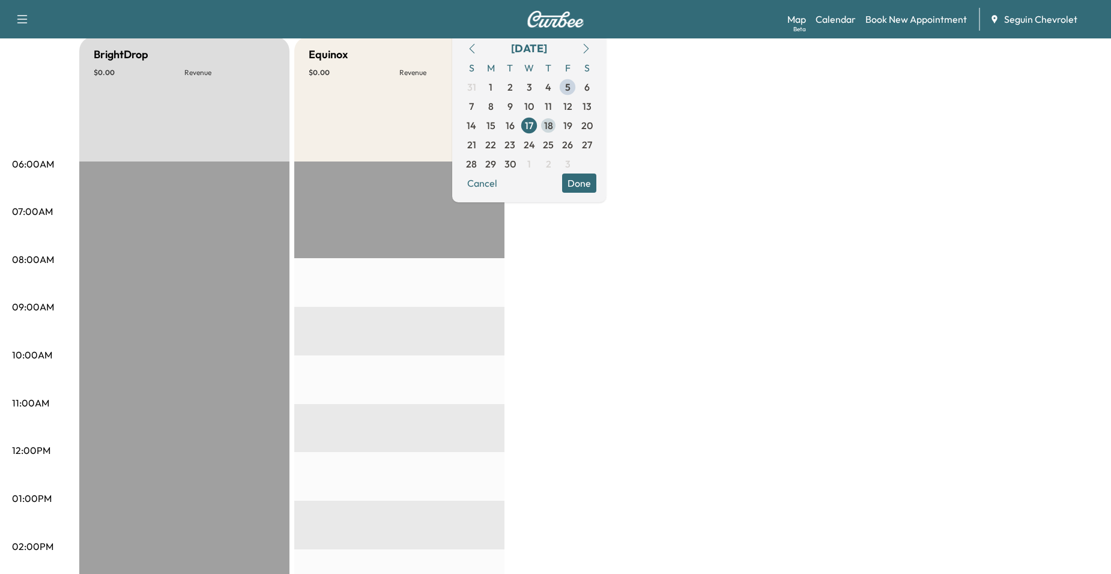
click at [558, 133] on span "18" at bounding box center [548, 125] width 19 height 19
click at [572, 126] on span "19" at bounding box center [567, 125] width 9 height 14
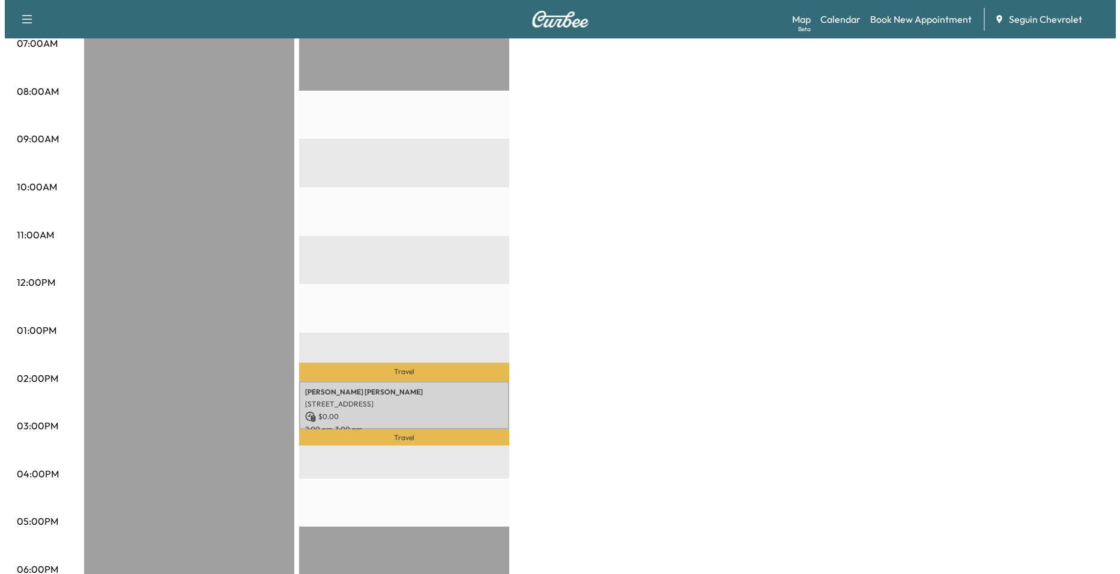
scroll to position [300, 0]
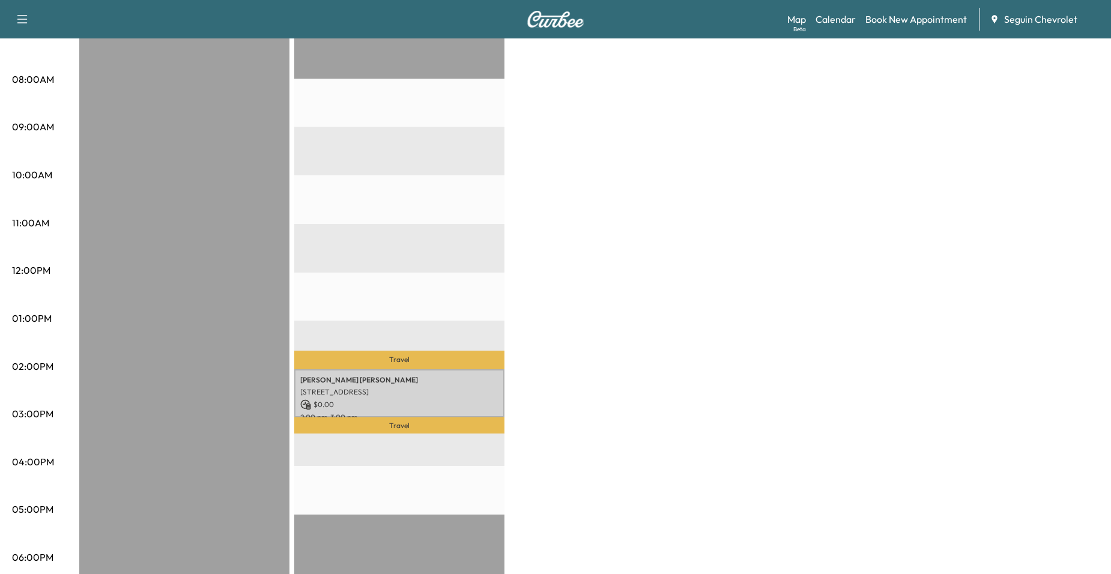
click at [437, 362] on p "Travel" at bounding box center [399, 360] width 210 height 19
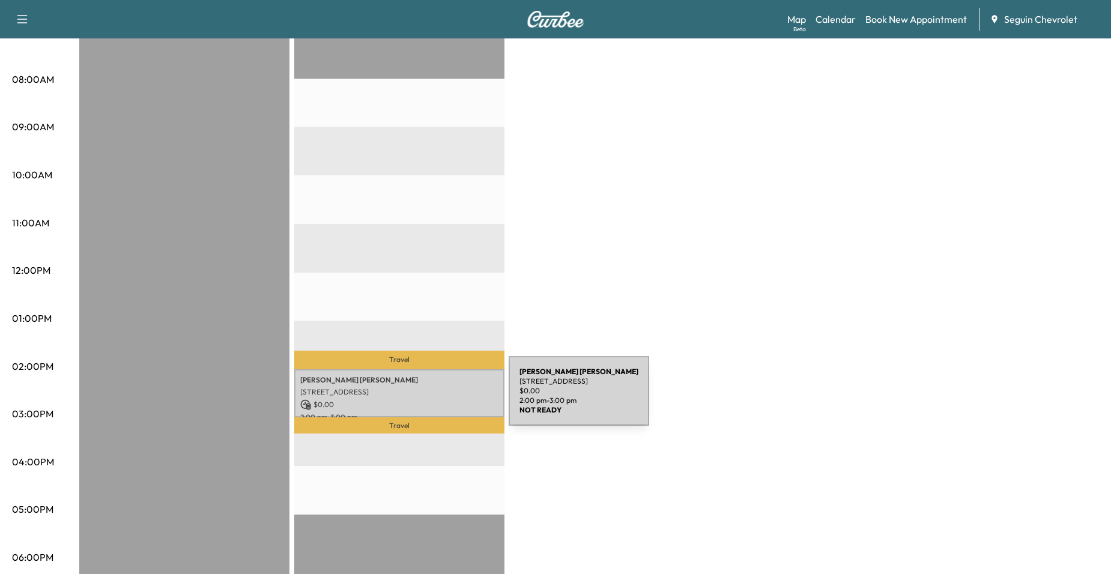
click at [419, 399] on p "$ 0.00" at bounding box center [399, 404] width 198 height 11
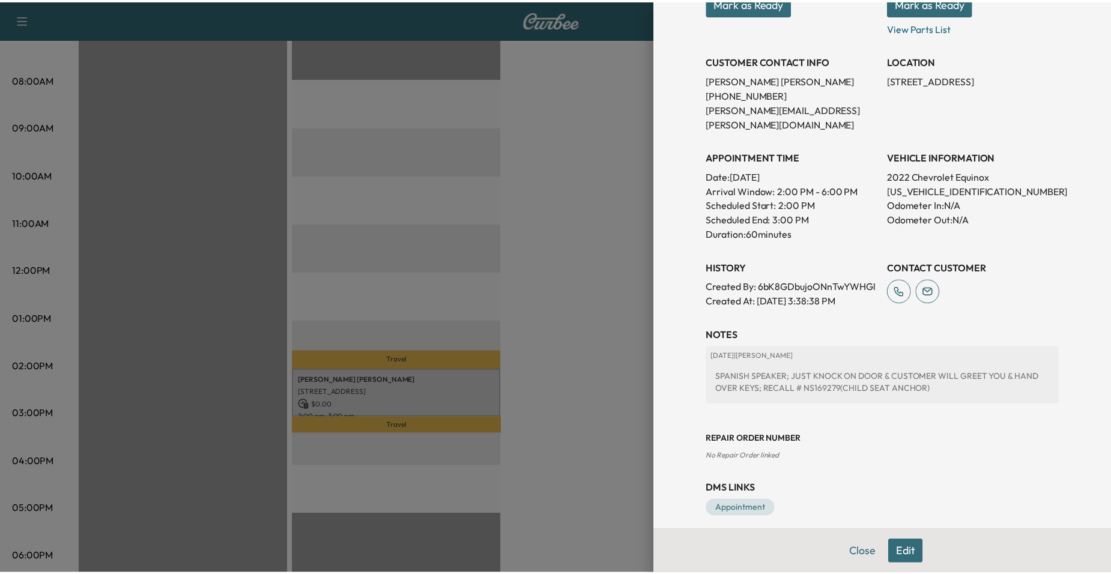
scroll to position [219, 0]
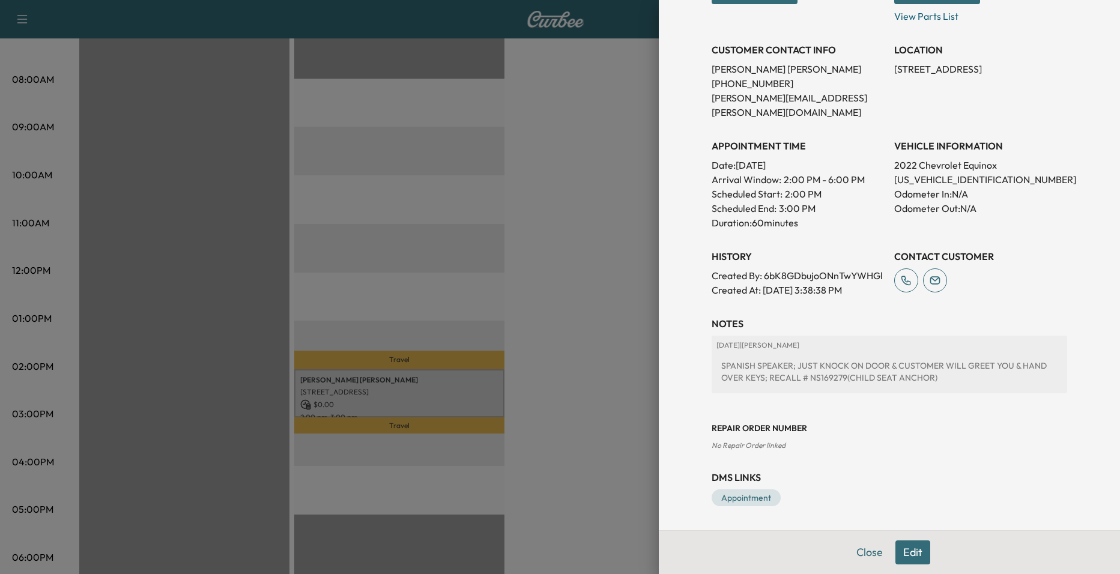
click at [593, 321] on div at bounding box center [560, 287] width 1120 height 574
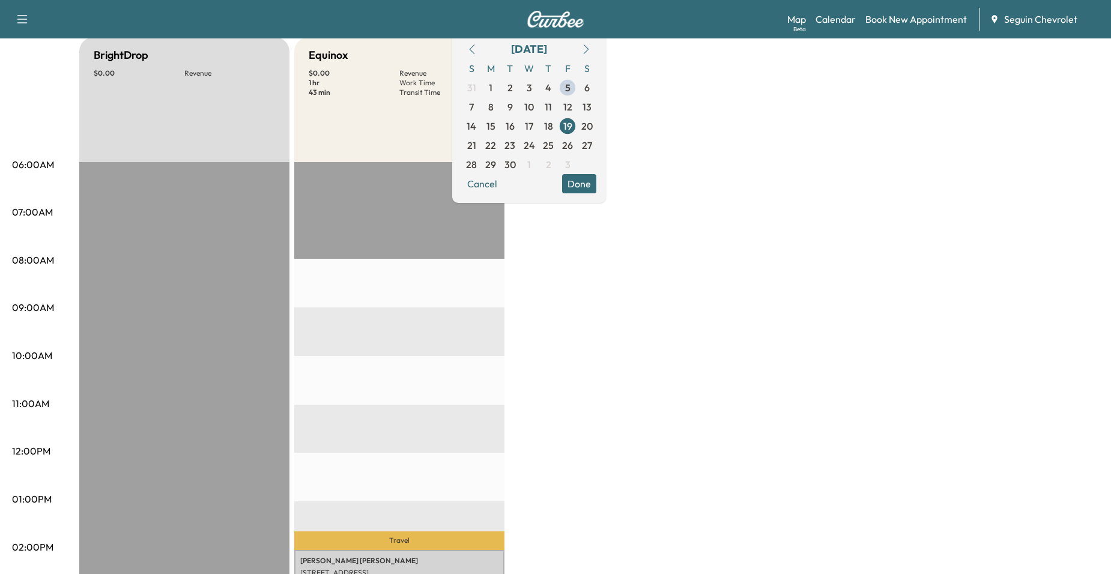
scroll to position [60, 0]
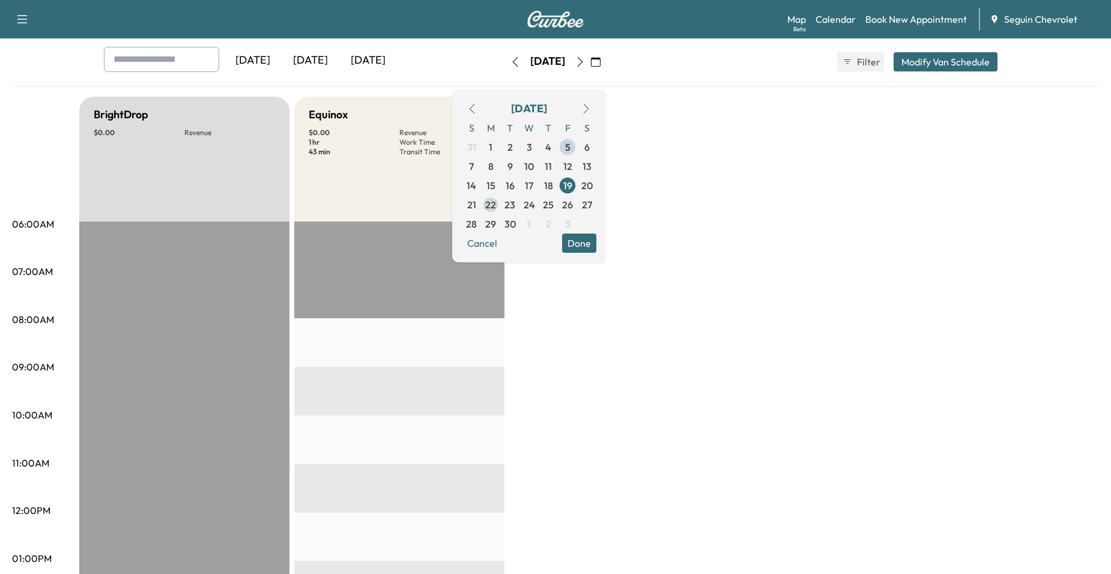
click at [500, 205] on span "22" at bounding box center [490, 204] width 19 height 19
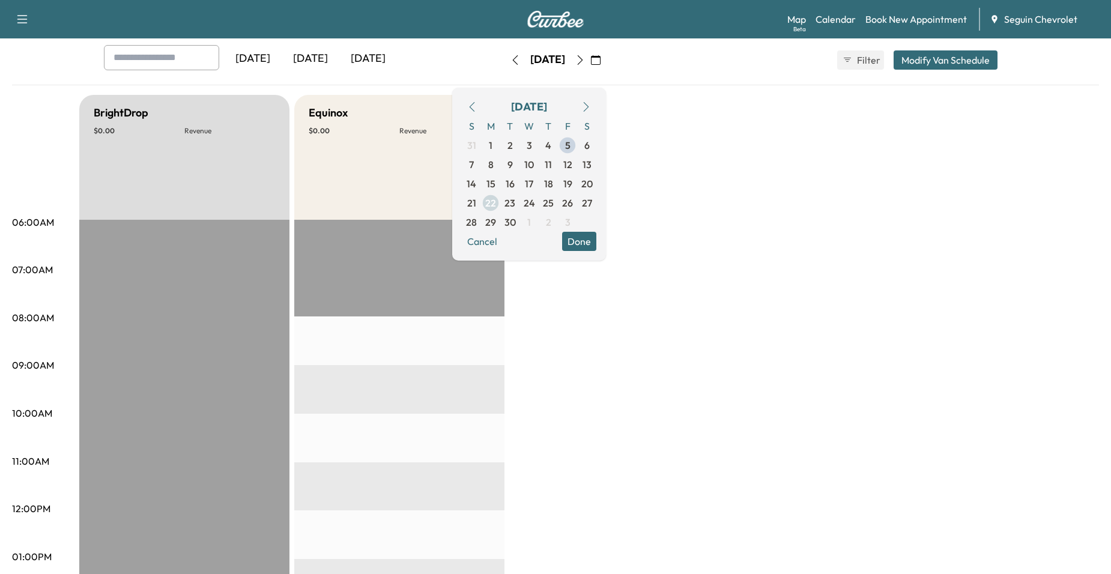
scroll to position [60, 0]
click at [515, 202] on span "23" at bounding box center [510, 205] width 11 height 14
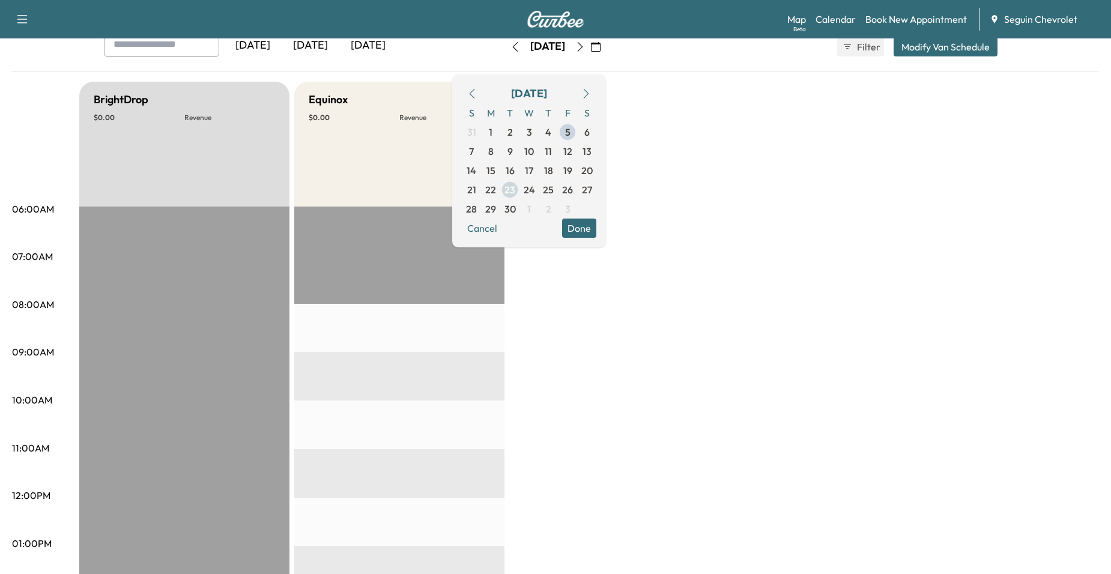
scroll to position [60, 0]
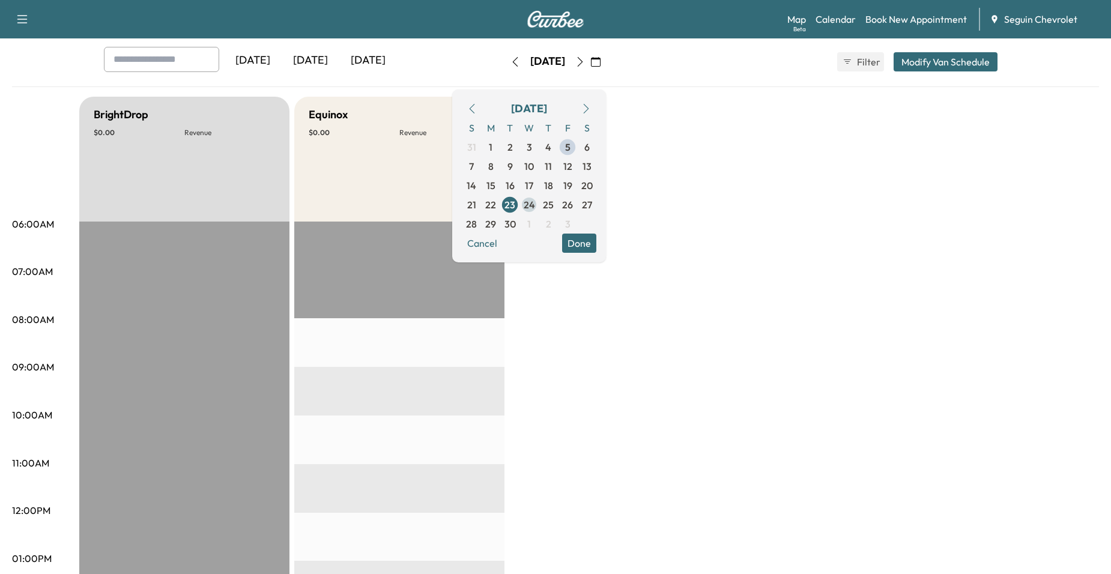
click at [535, 201] on span "24" at bounding box center [529, 205] width 11 height 14
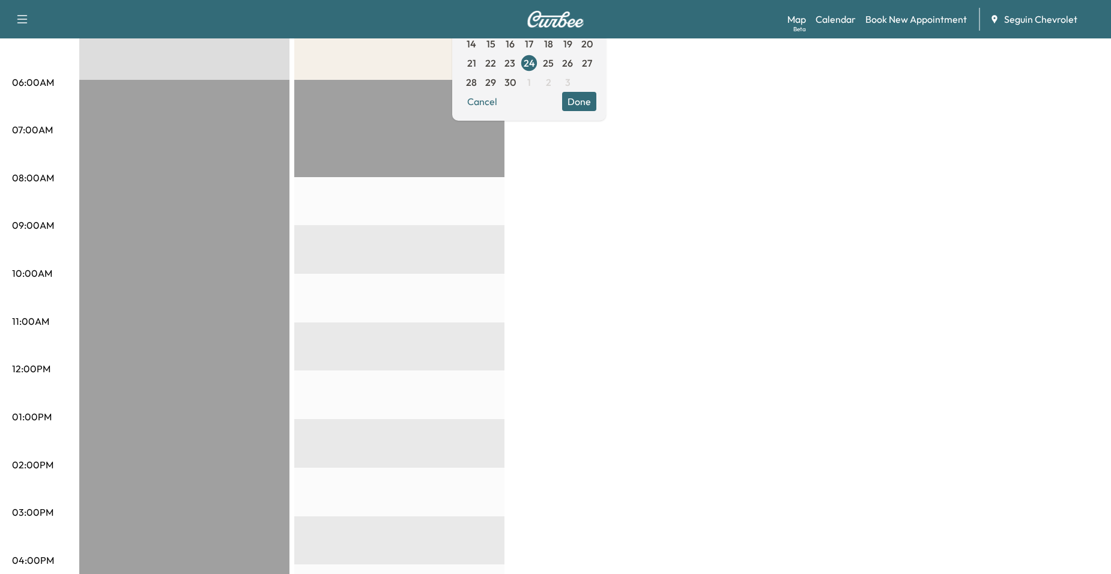
scroll to position [180, 0]
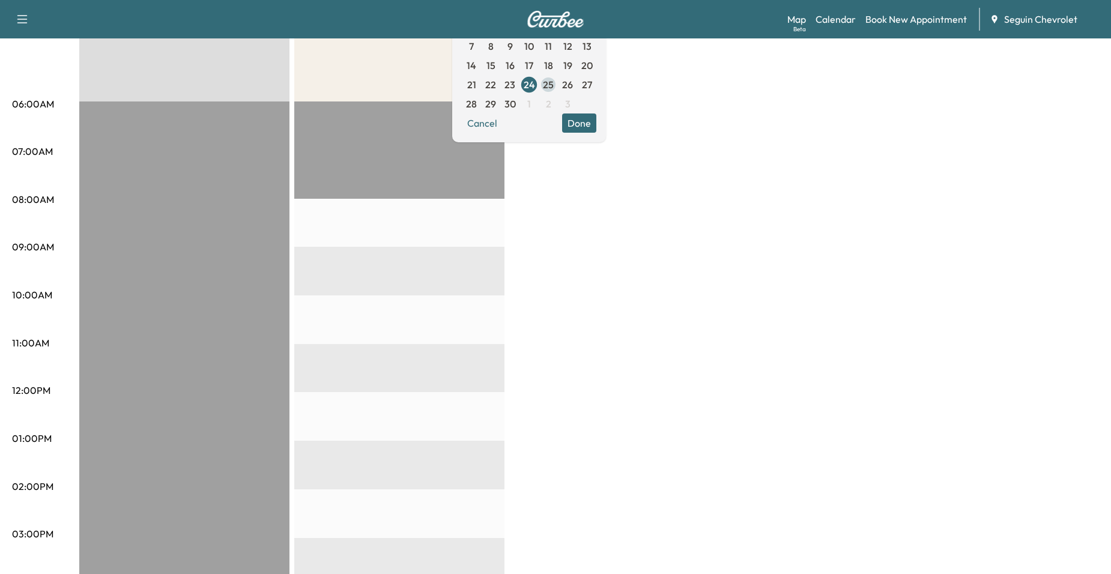
click at [558, 89] on span "25" at bounding box center [548, 84] width 19 height 19
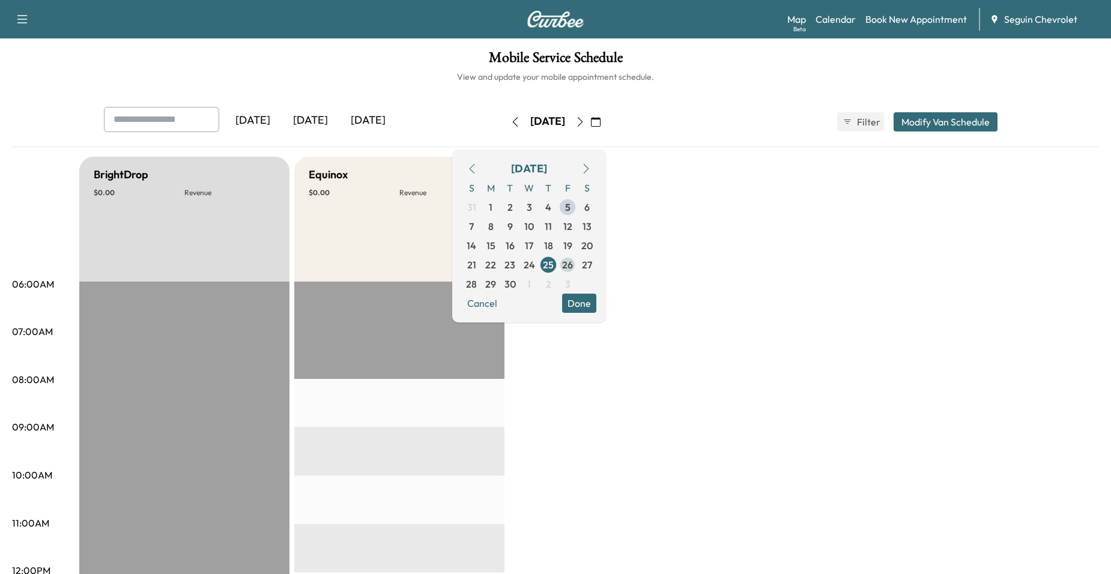
click at [573, 267] on span "26" at bounding box center [567, 265] width 11 height 14
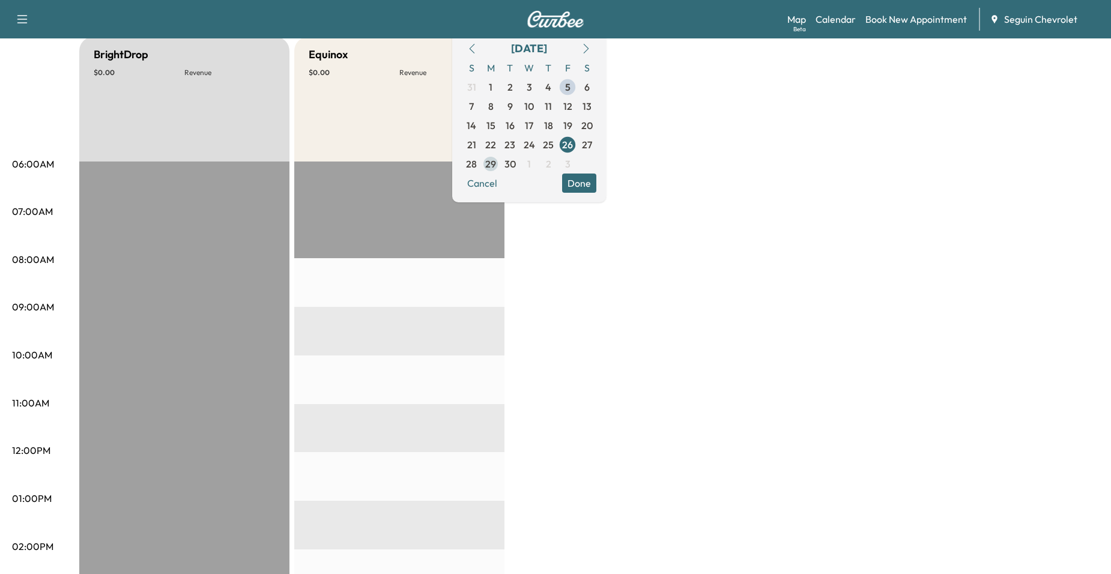
click at [496, 167] on span "29" at bounding box center [490, 164] width 11 height 14
